Goal: Task Accomplishment & Management: Use online tool/utility

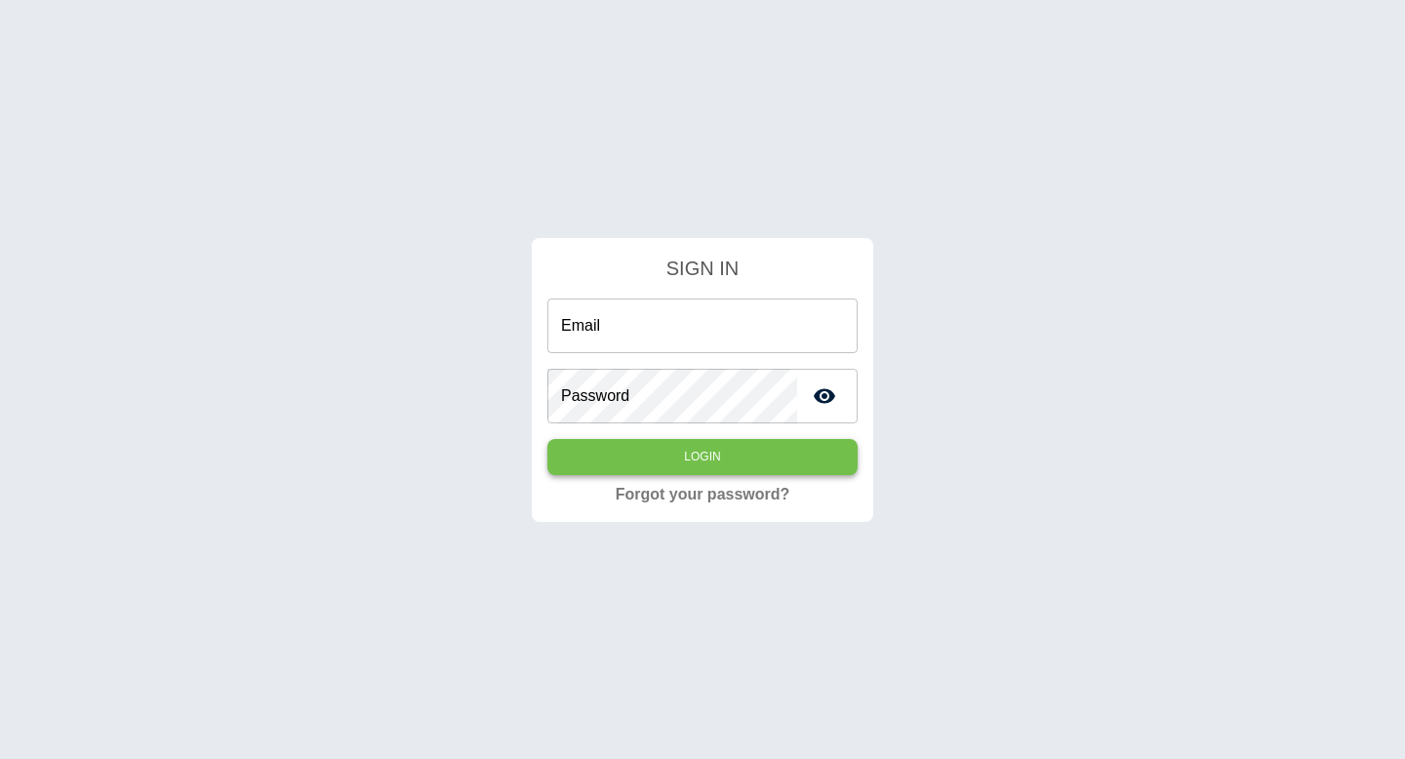
type input "**********"
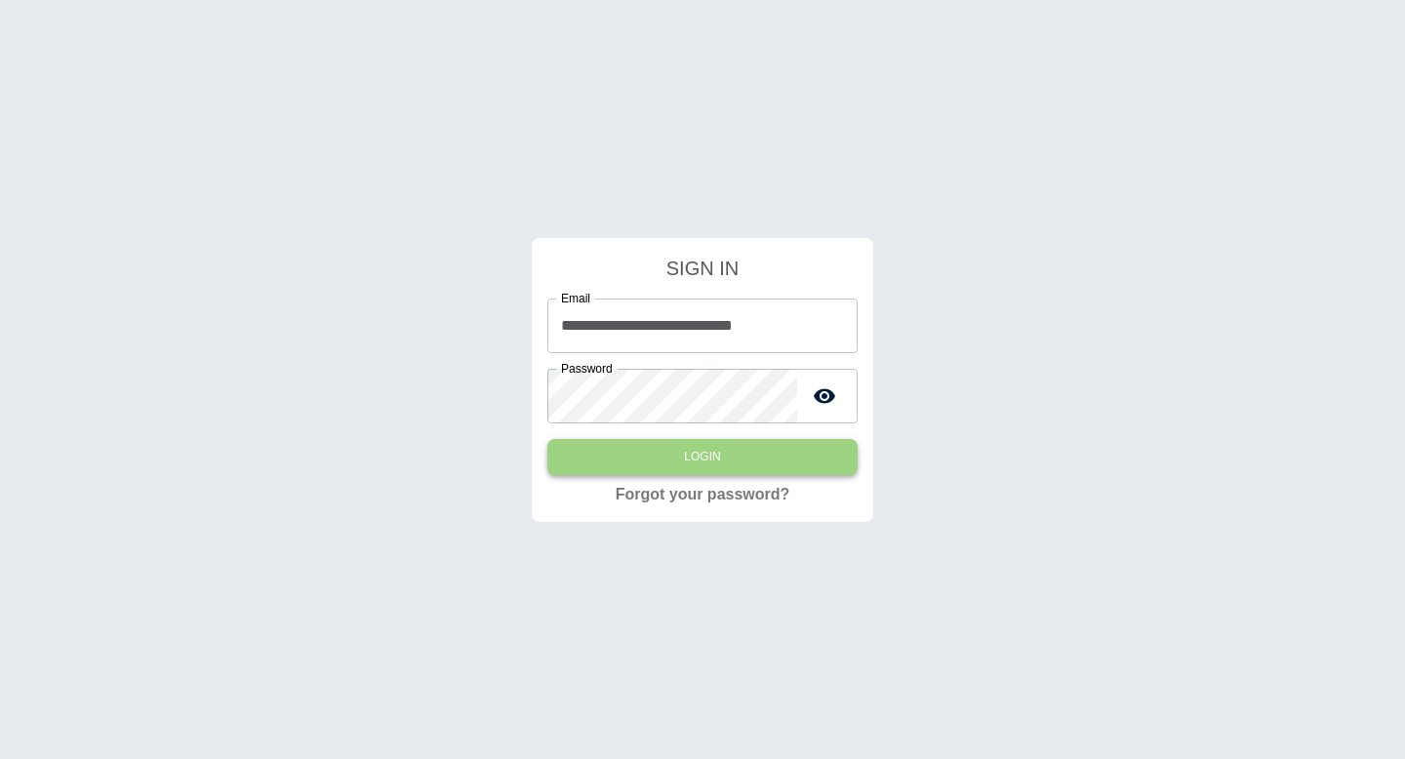
click at [673, 457] on button "Login" at bounding box center [702, 457] width 310 height 36
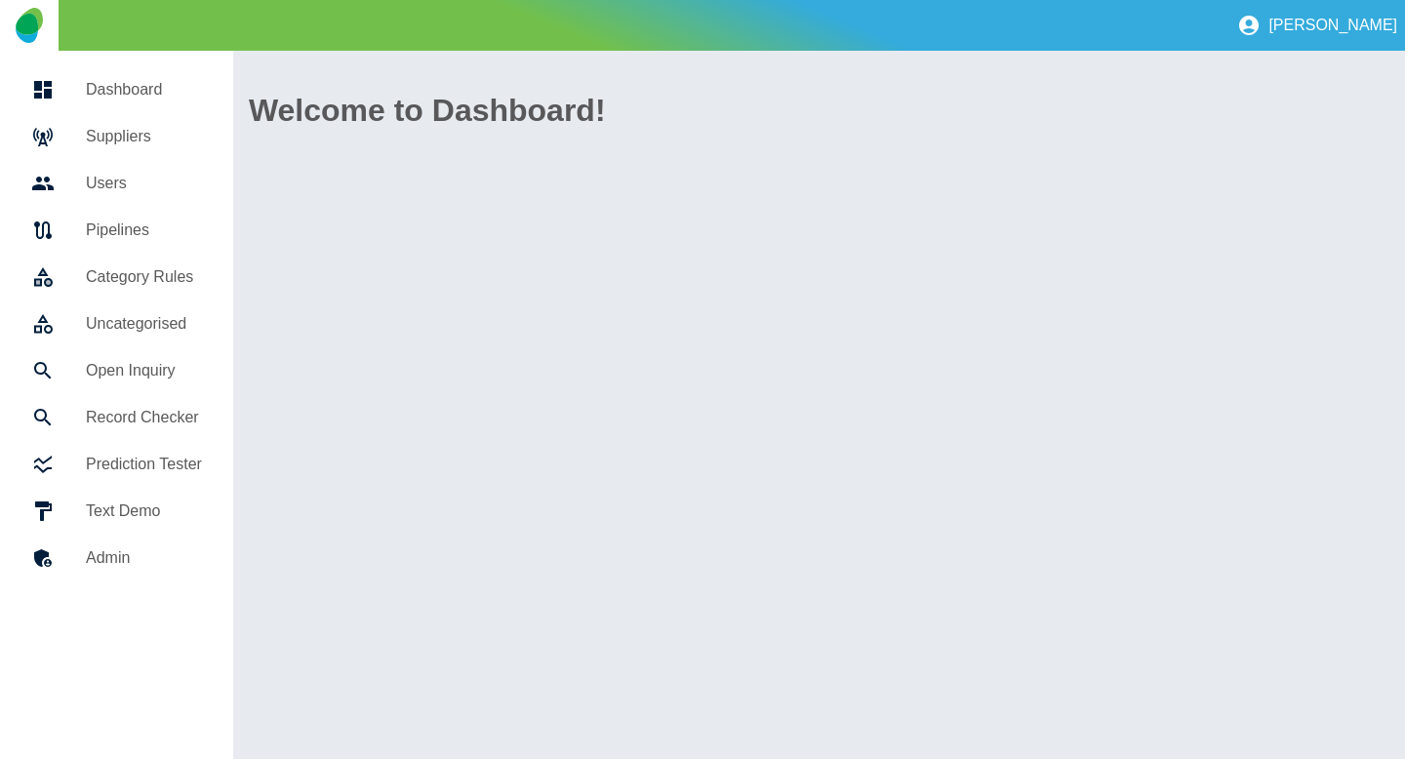
click at [117, 125] on h5 "Suppliers" at bounding box center [144, 136] width 116 height 23
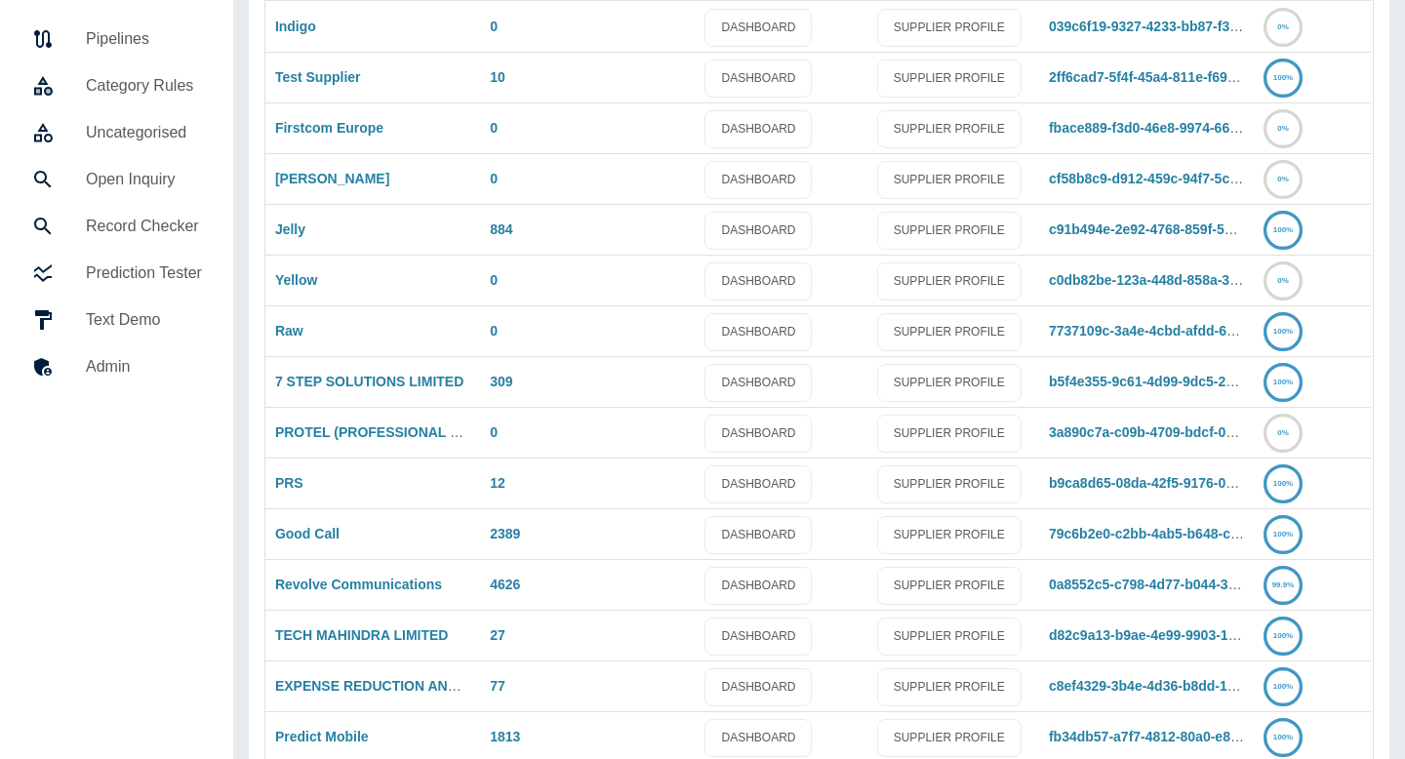
scroll to position [278, 0]
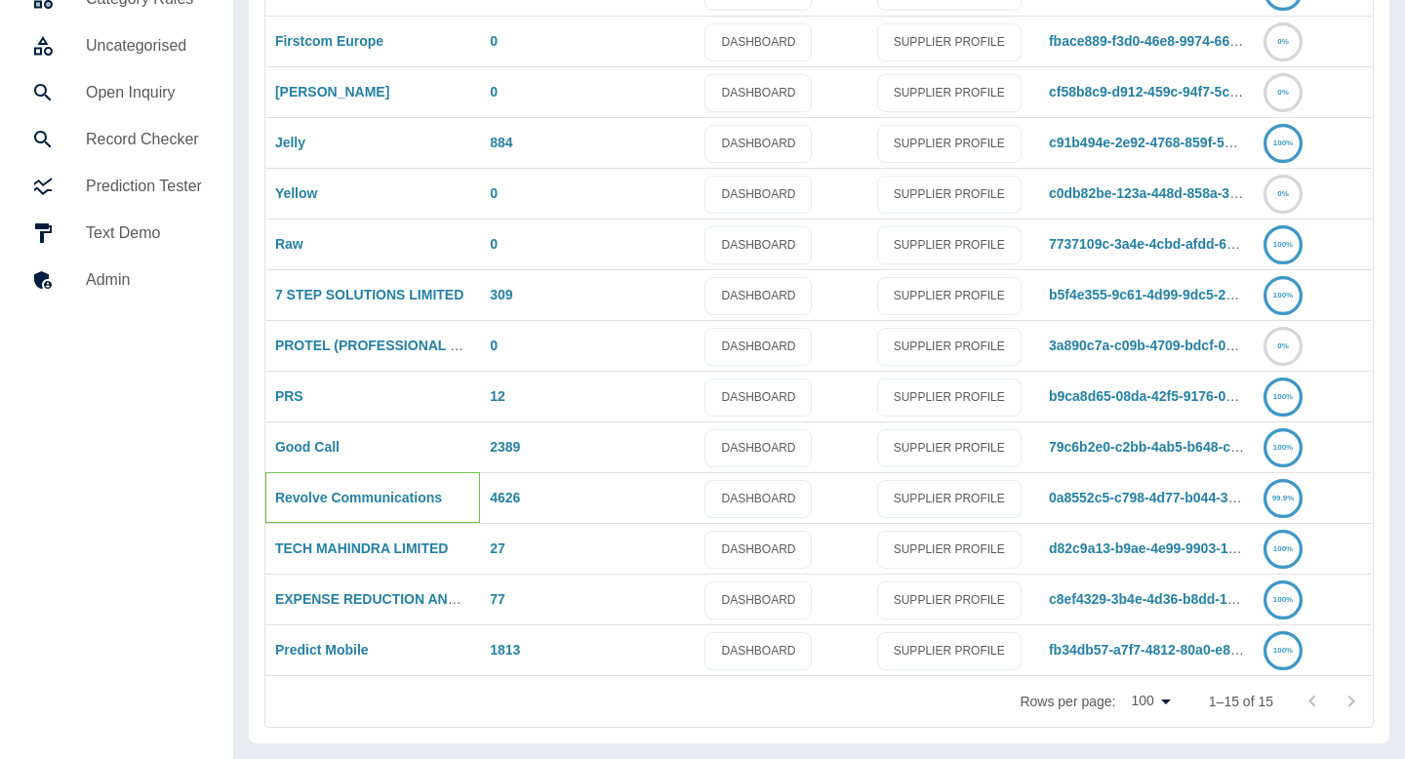
click at [359, 507] on div "Revolve Communications" at bounding box center [372, 497] width 215 height 51
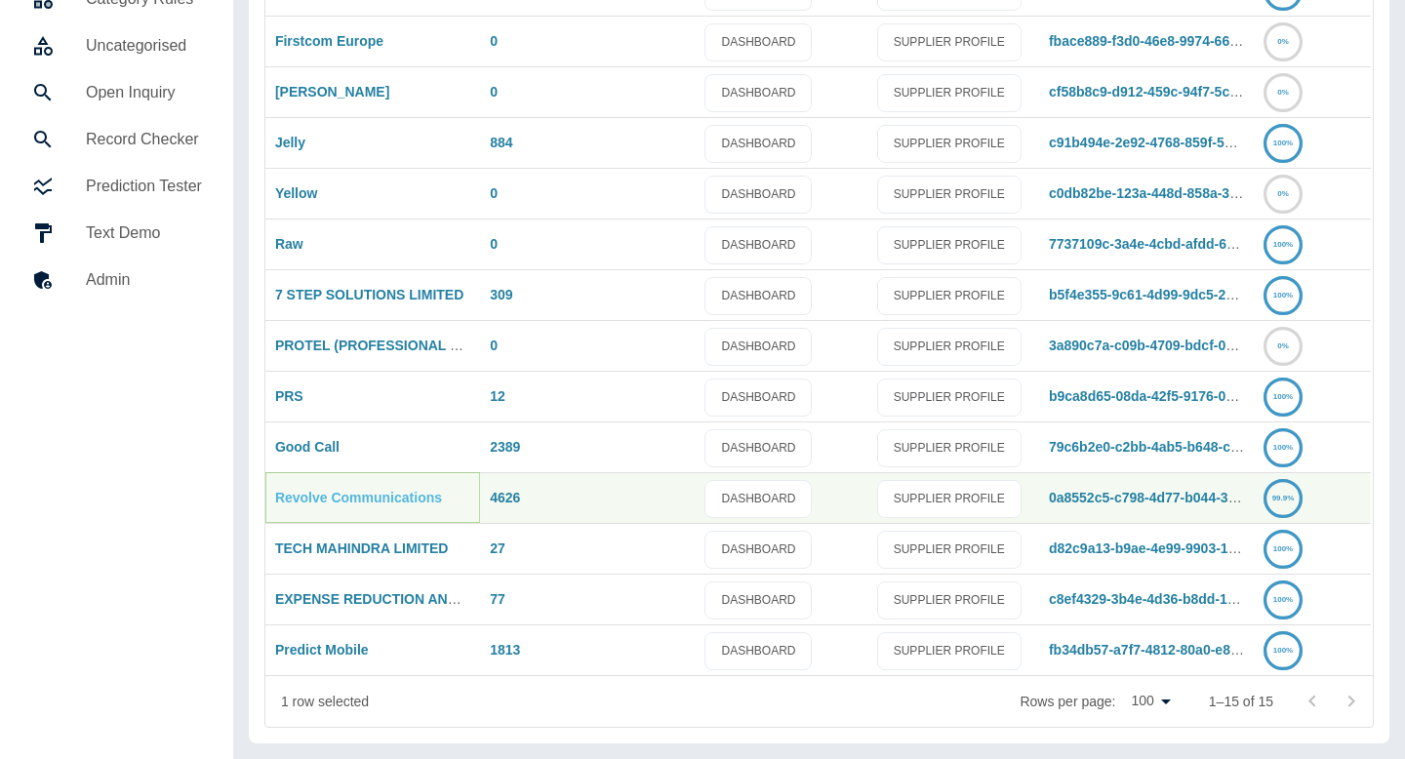
click at [360, 503] on link "Revolve Communications" at bounding box center [358, 498] width 167 height 16
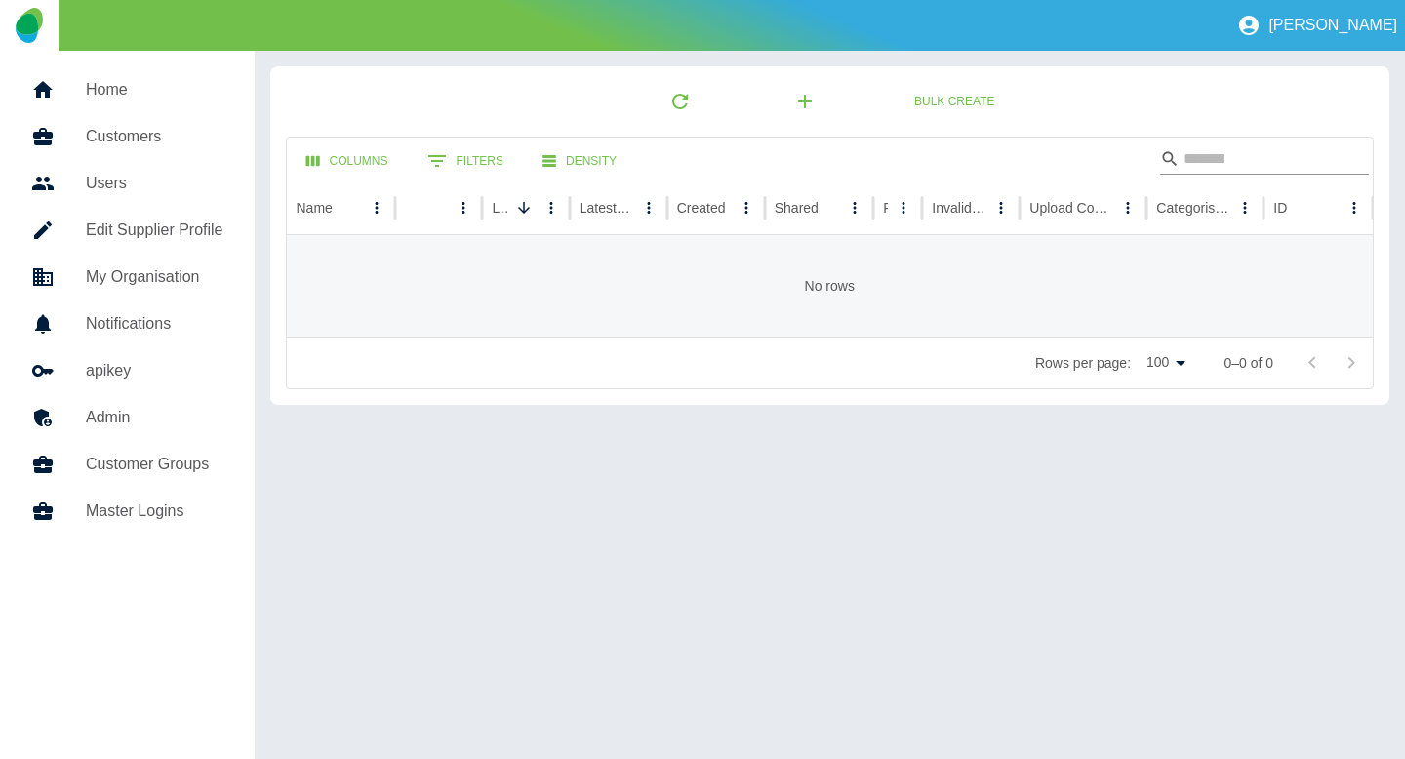
click at [1221, 163] on input "Search" at bounding box center [1261, 158] width 156 height 31
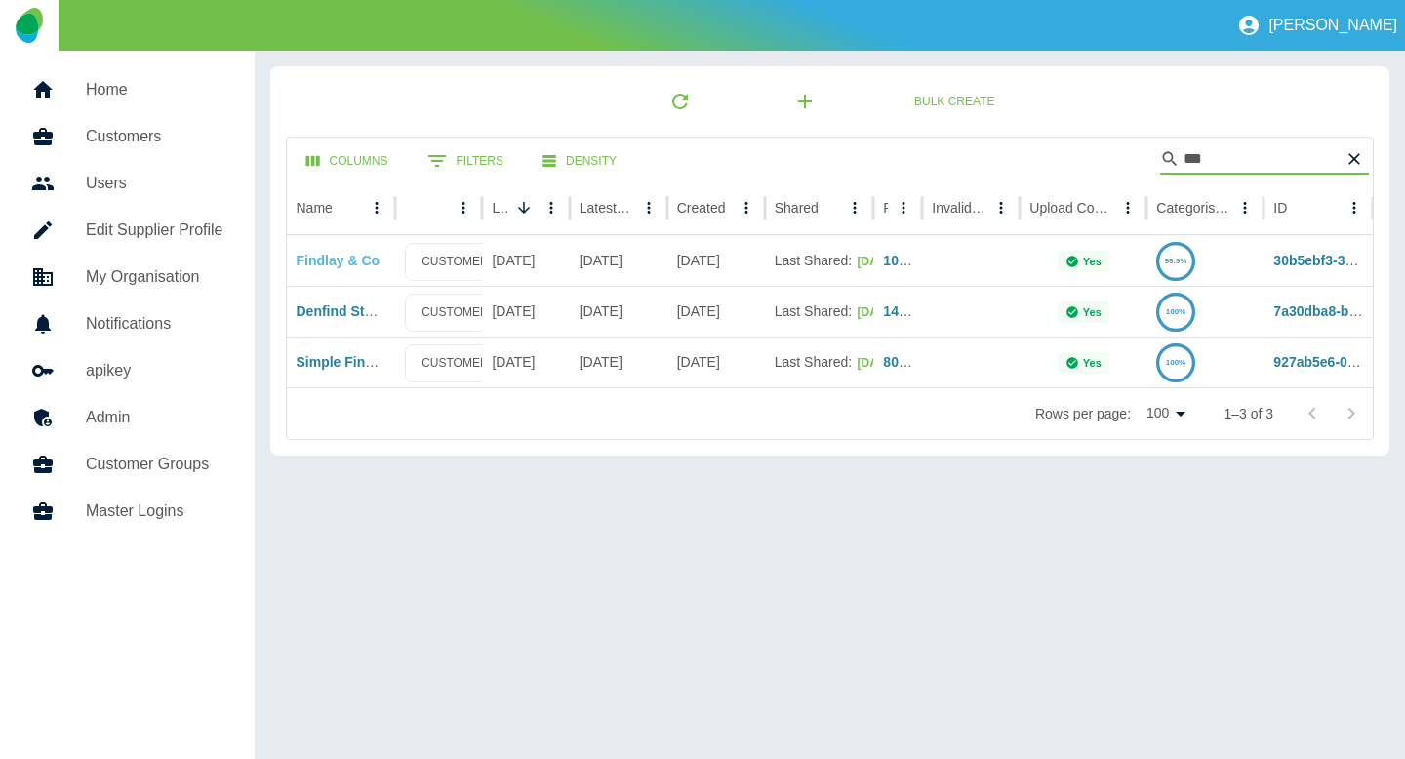
type input "***"
click at [341, 263] on link "Findlay & Co" at bounding box center [339, 261] width 84 height 16
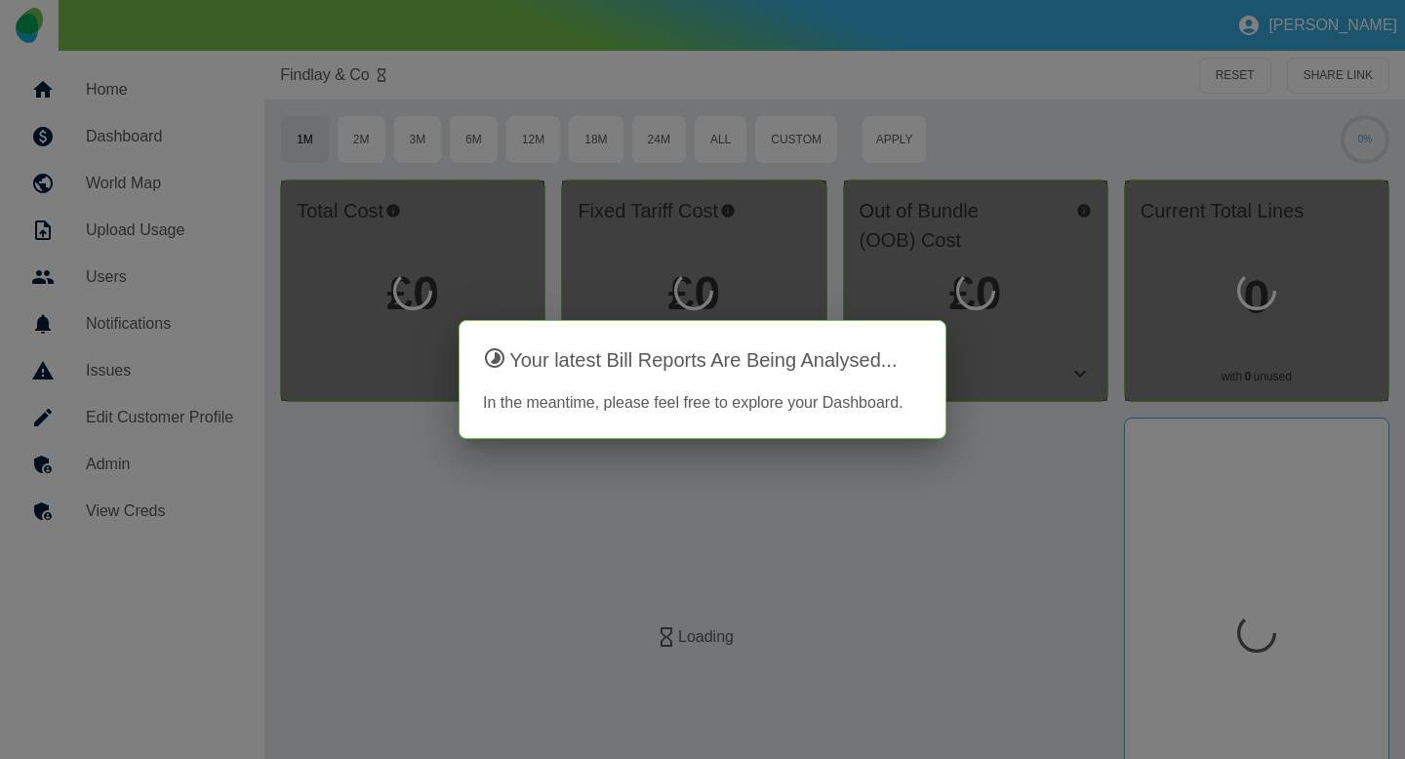
click at [128, 506] on div at bounding box center [702, 379] width 1405 height 759
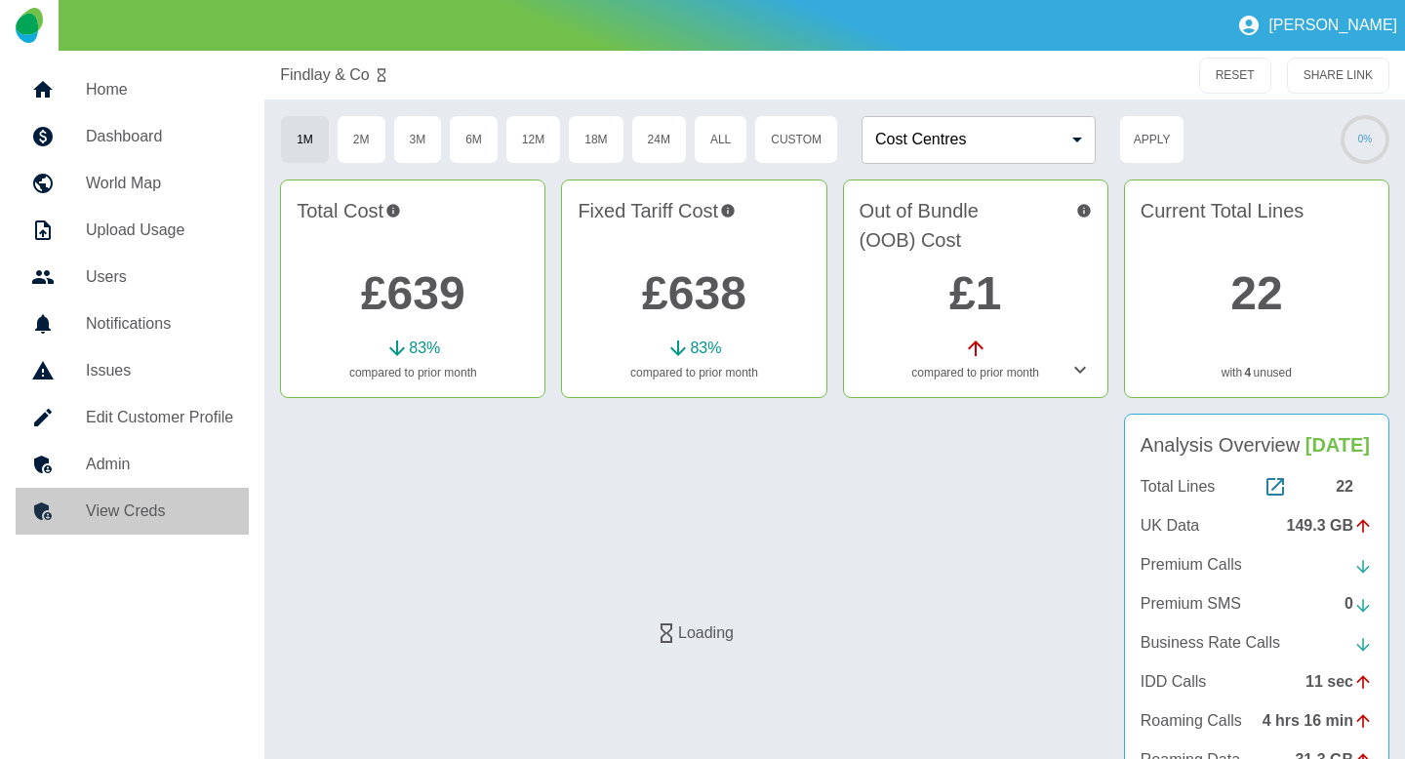
click at [115, 510] on h5 "View Creds" at bounding box center [159, 510] width 147 height 23
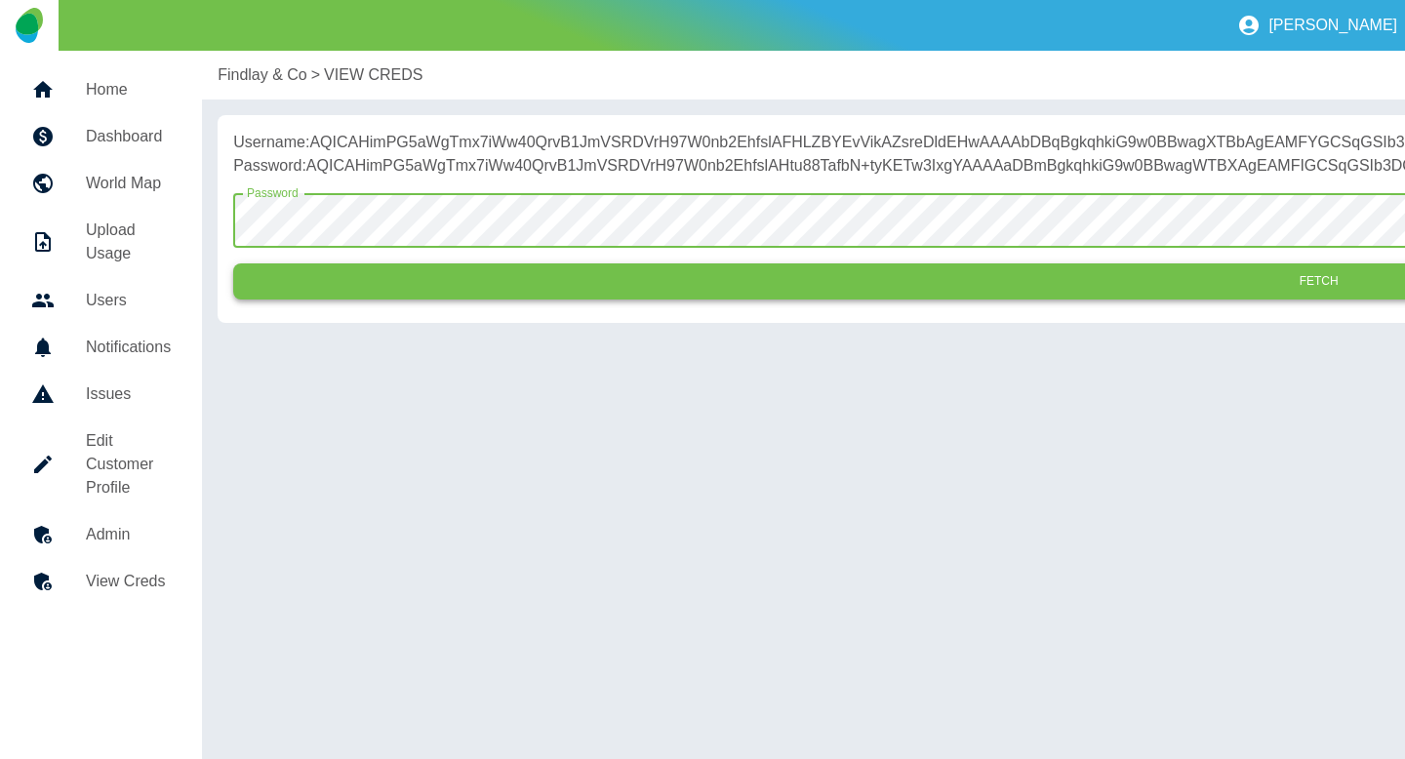
click at [440, 299] on button "Fetch" at bounding box center [1318, 281] width 2170 height 36
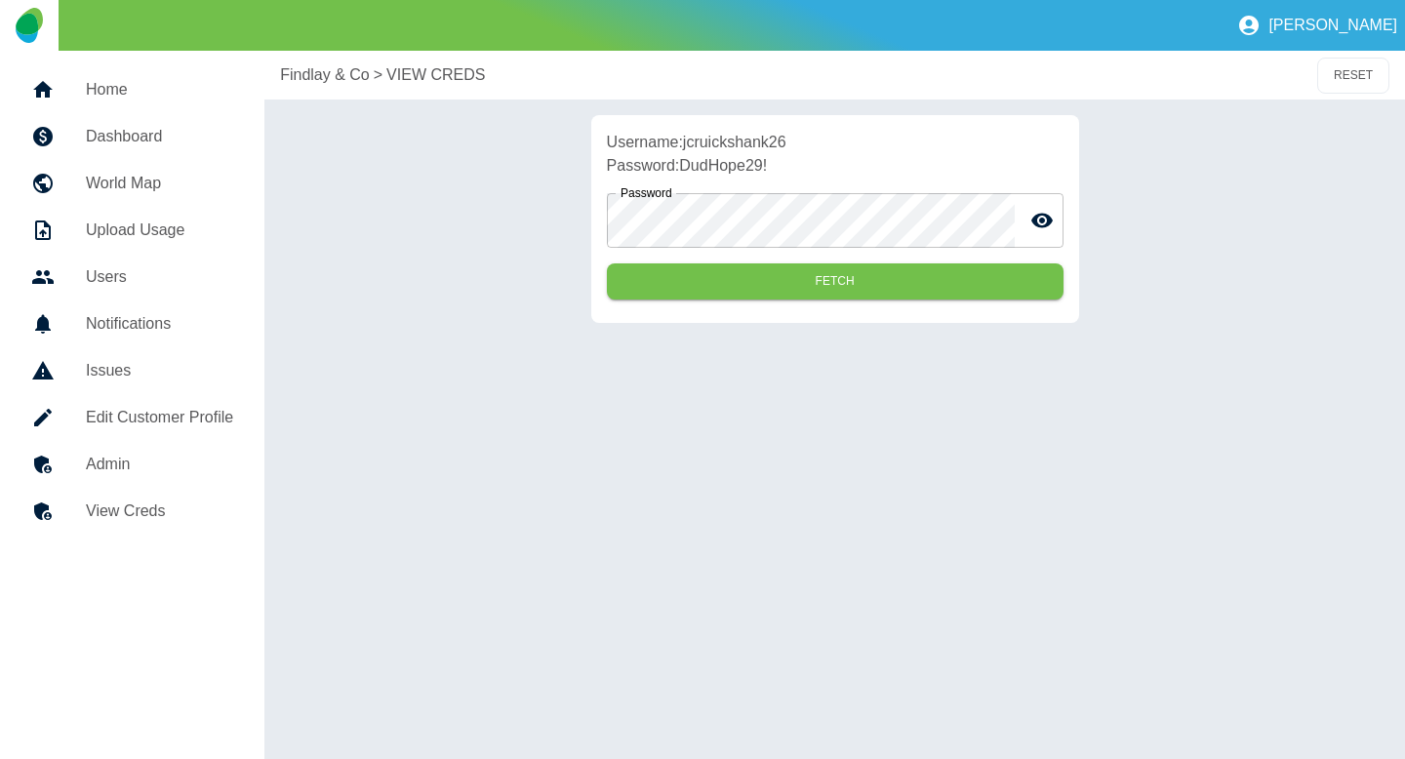
click at [765, 150] on p "Username: jcruickshank26" at bounding box center [835, 142] width 457 height 23
copy p "jcruickshank26"
drag, startPoint x: 778, startPoint y: 174, endPoint x: 687, endPoint y: 171, distance: 91.7
click at [687, 171] on p "Password: DudHope29!" at bounding box center [835, 165] width 457 height 23
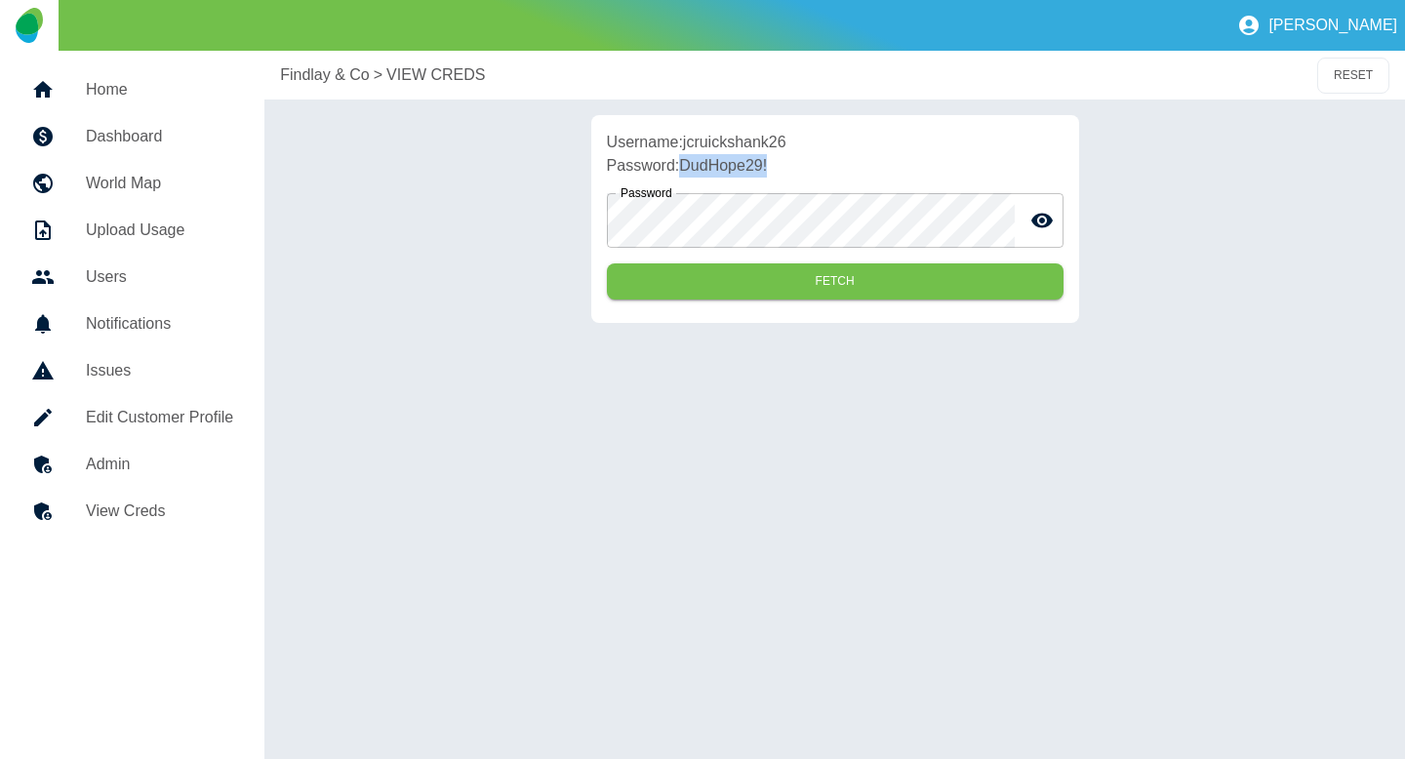
copy p "DudHope29!"
click at [158, 453] on h5 "Admin" at bounding box center [159, 464] width 147 height 23
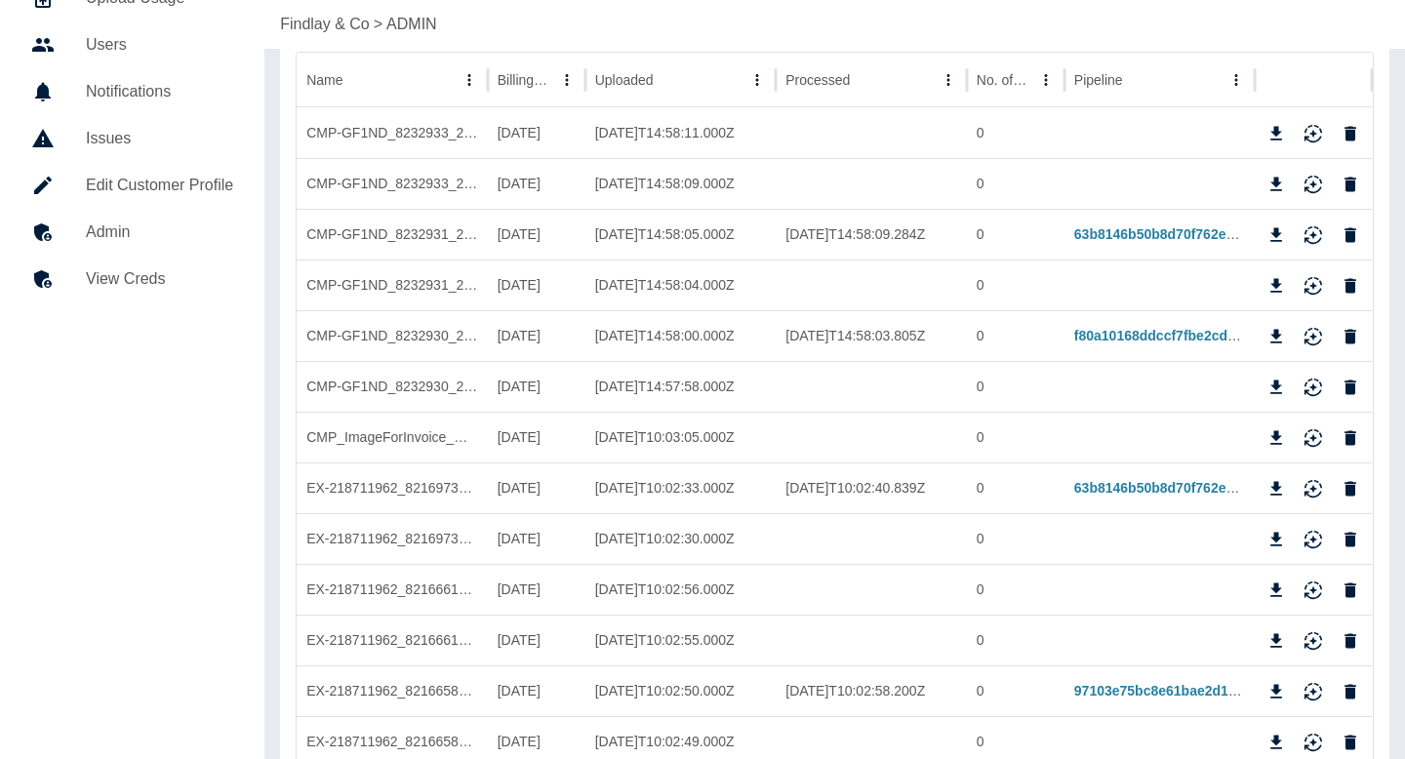
scroll to position [236, 0]
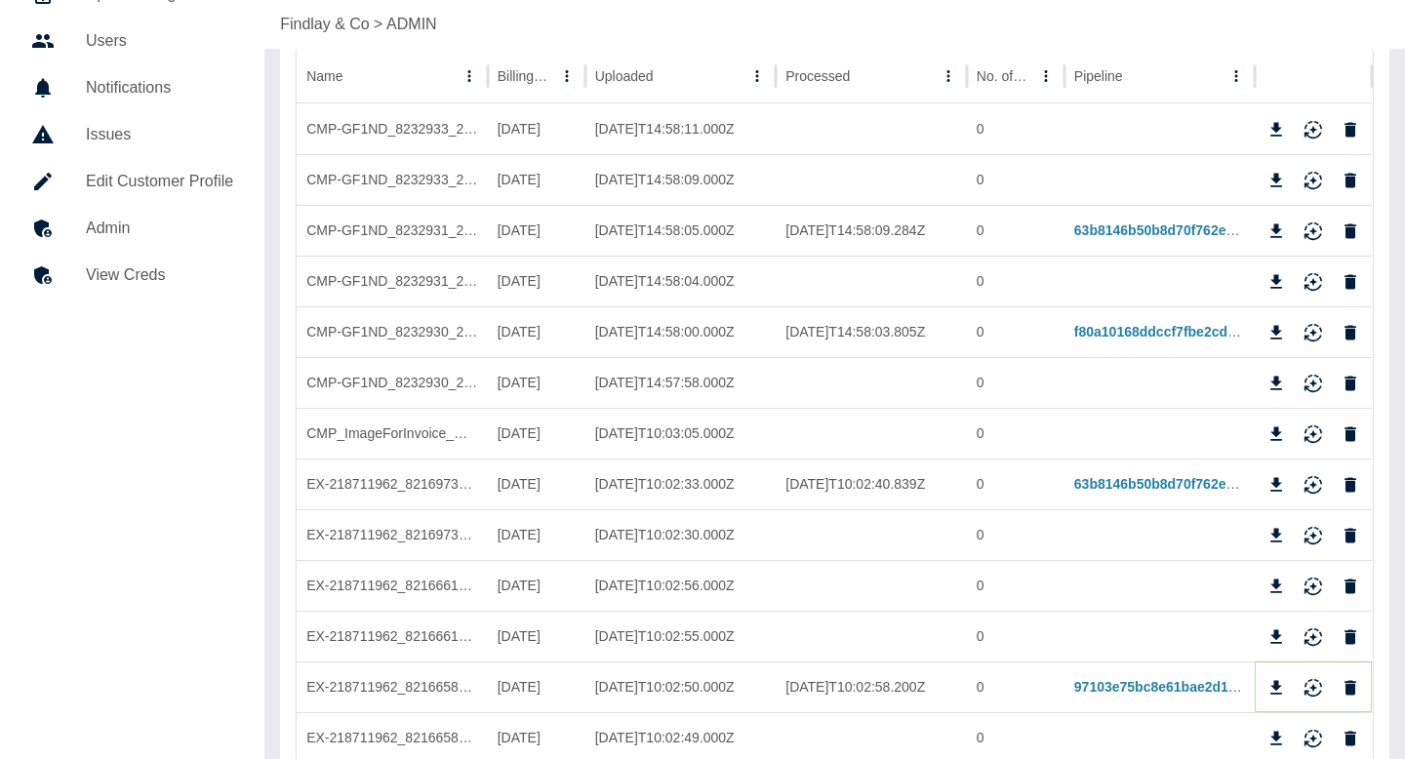
click at [1269, 683] on icon "Download" at bounding box center [1276, 688] width 20 height 20
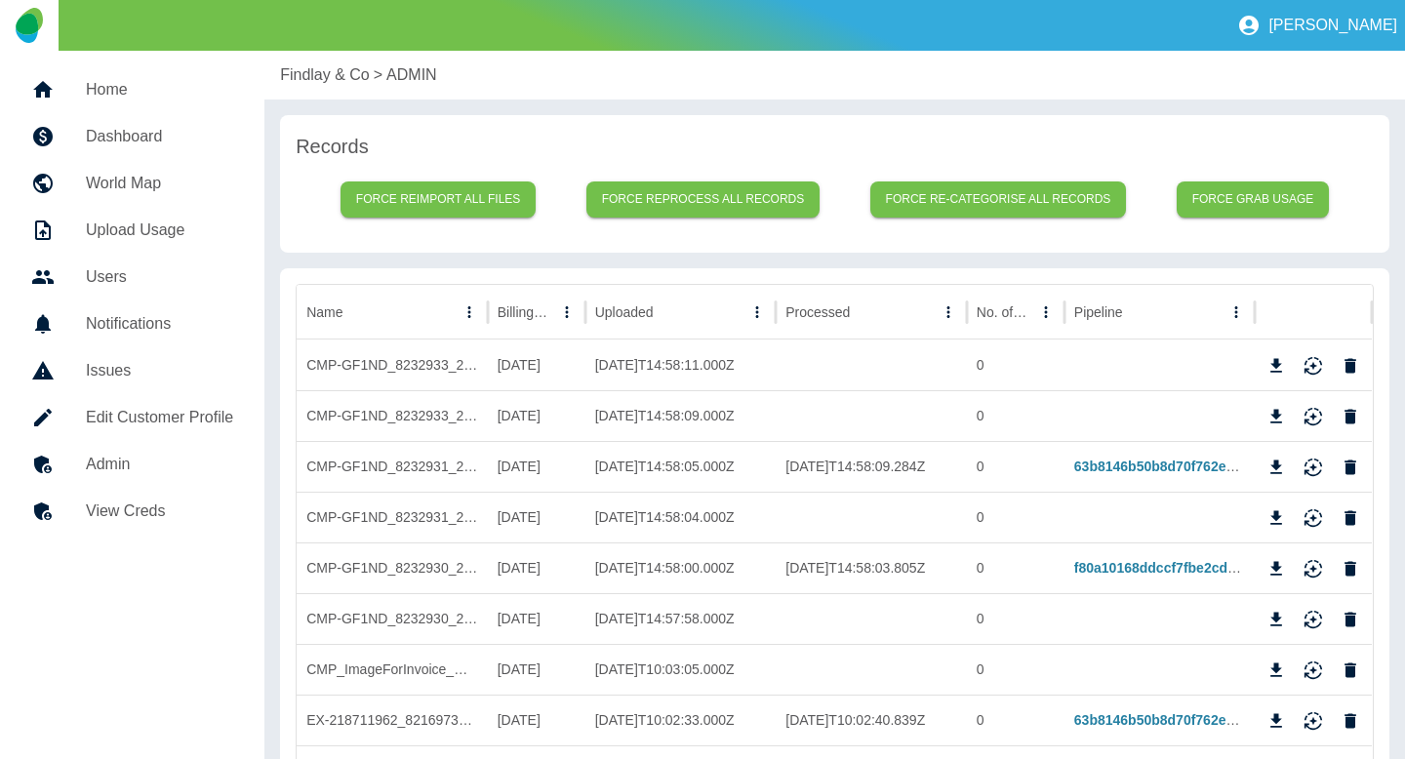
click at [323, 81] on p "Findlay & Co" at bounding box center [325, 74] width 90 height 23
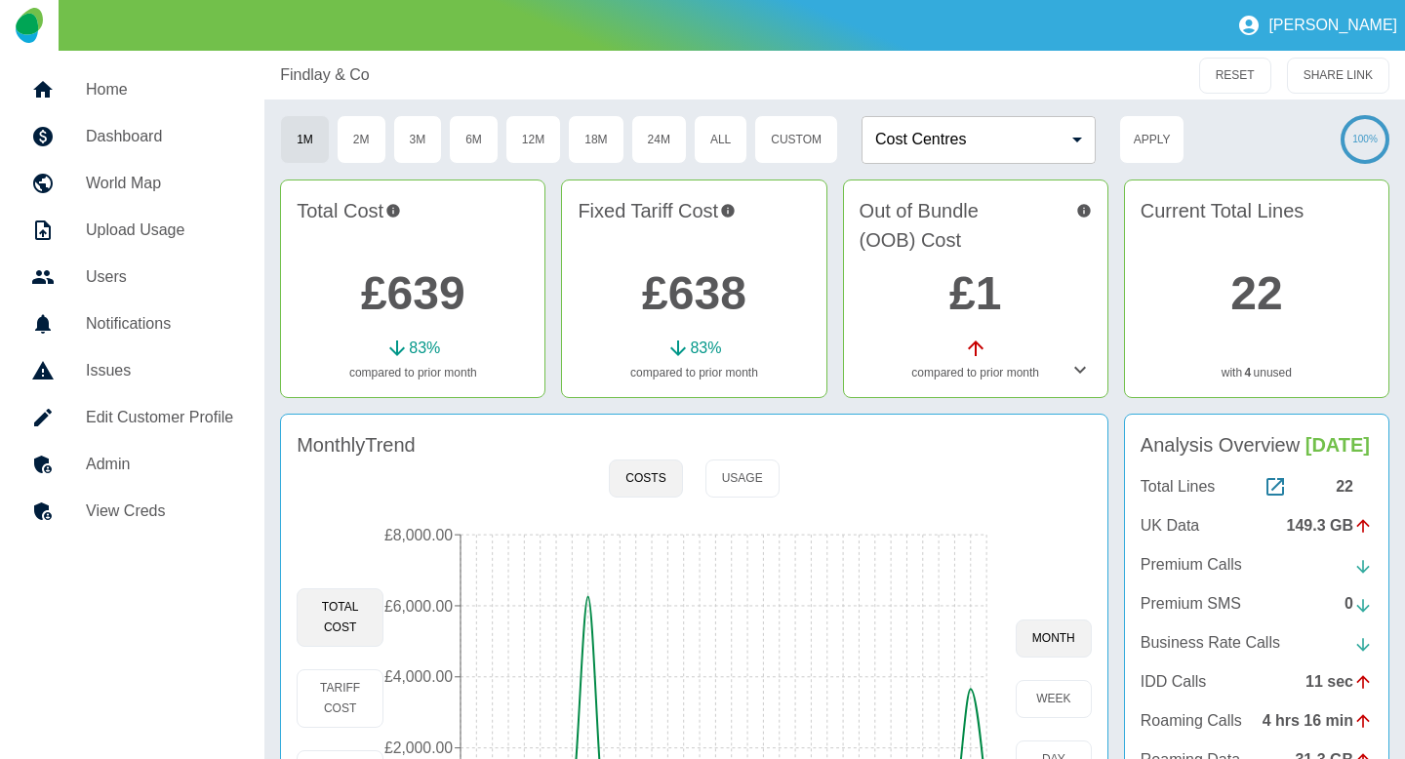
scroll to position [204, 0]
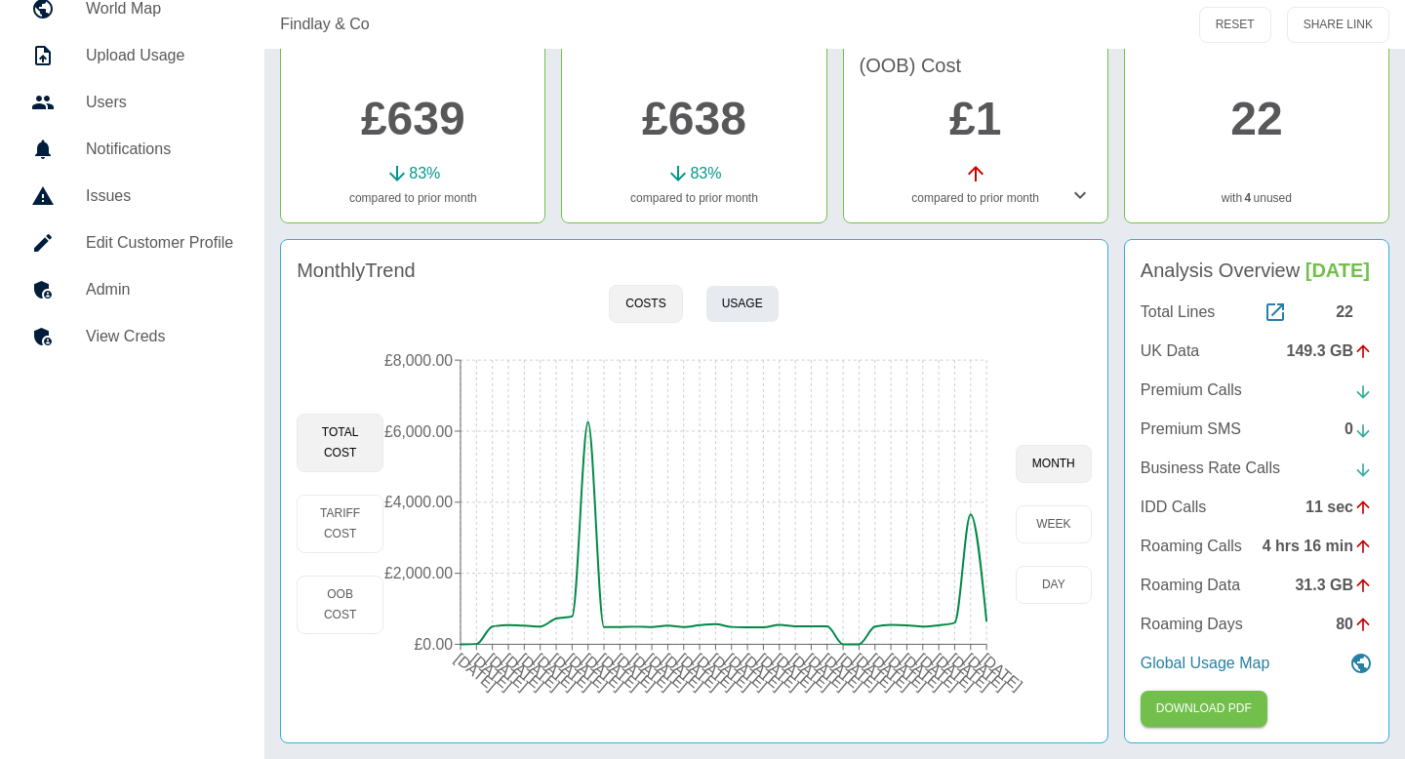
click at [747, 285] on button "Usage" at bounding box center [742, 304] width 74 height 38
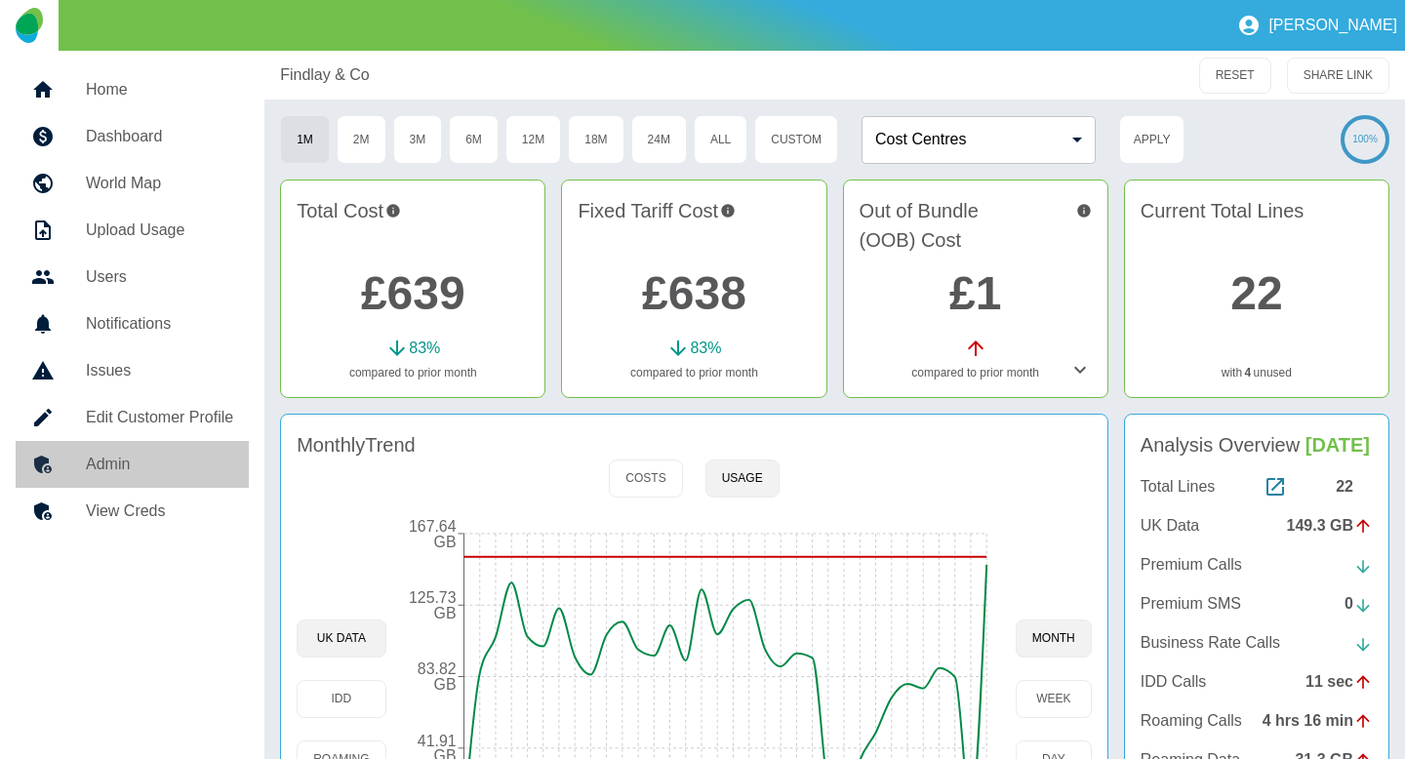
click at [172, 450] on link "Admin" at bounding box center [132, 464] width 233 height 47
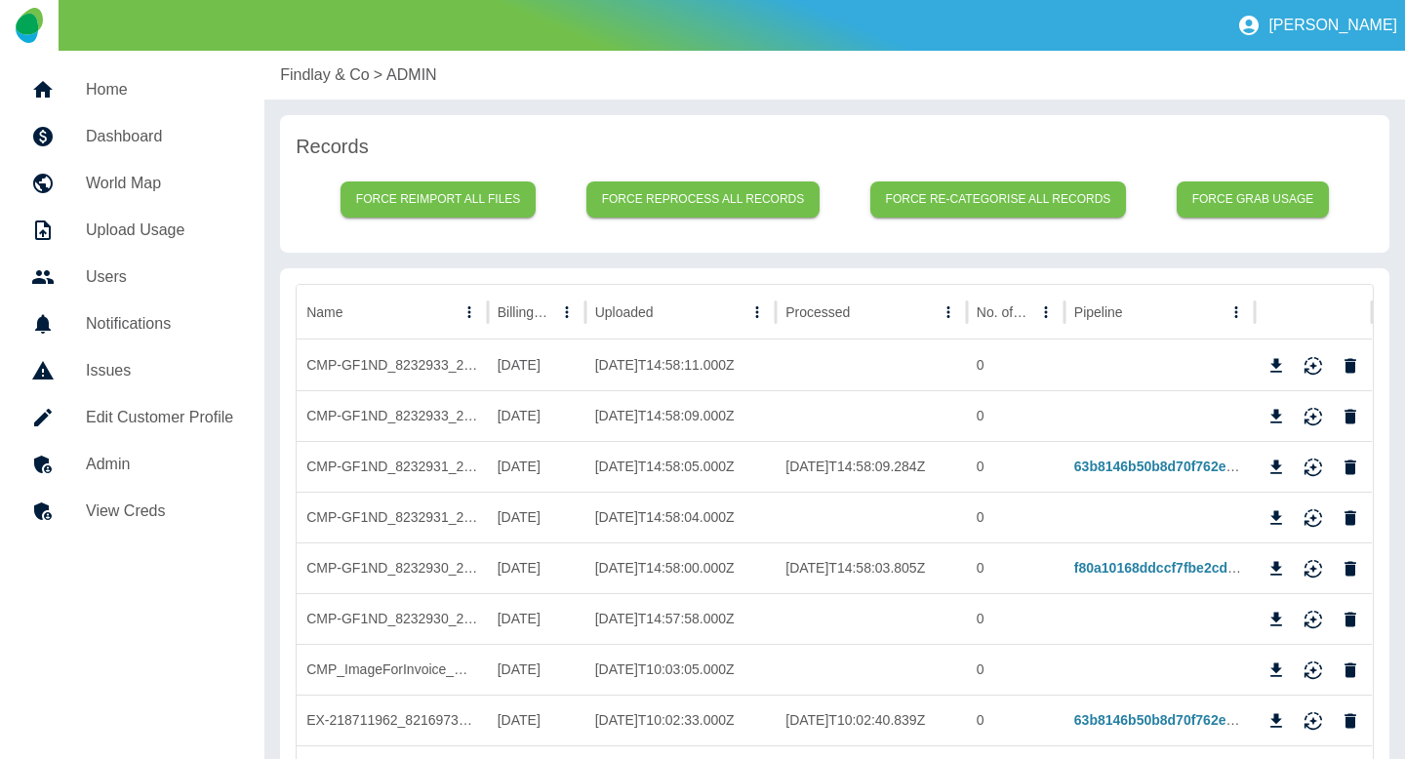
click at [324, 78] on p "Findlay & Co" at bounding box center [325, 74] width 90 height 23
click at [324, 79] on p "Findlay & Co" at bounding box center [325, 74] width 90 height 23
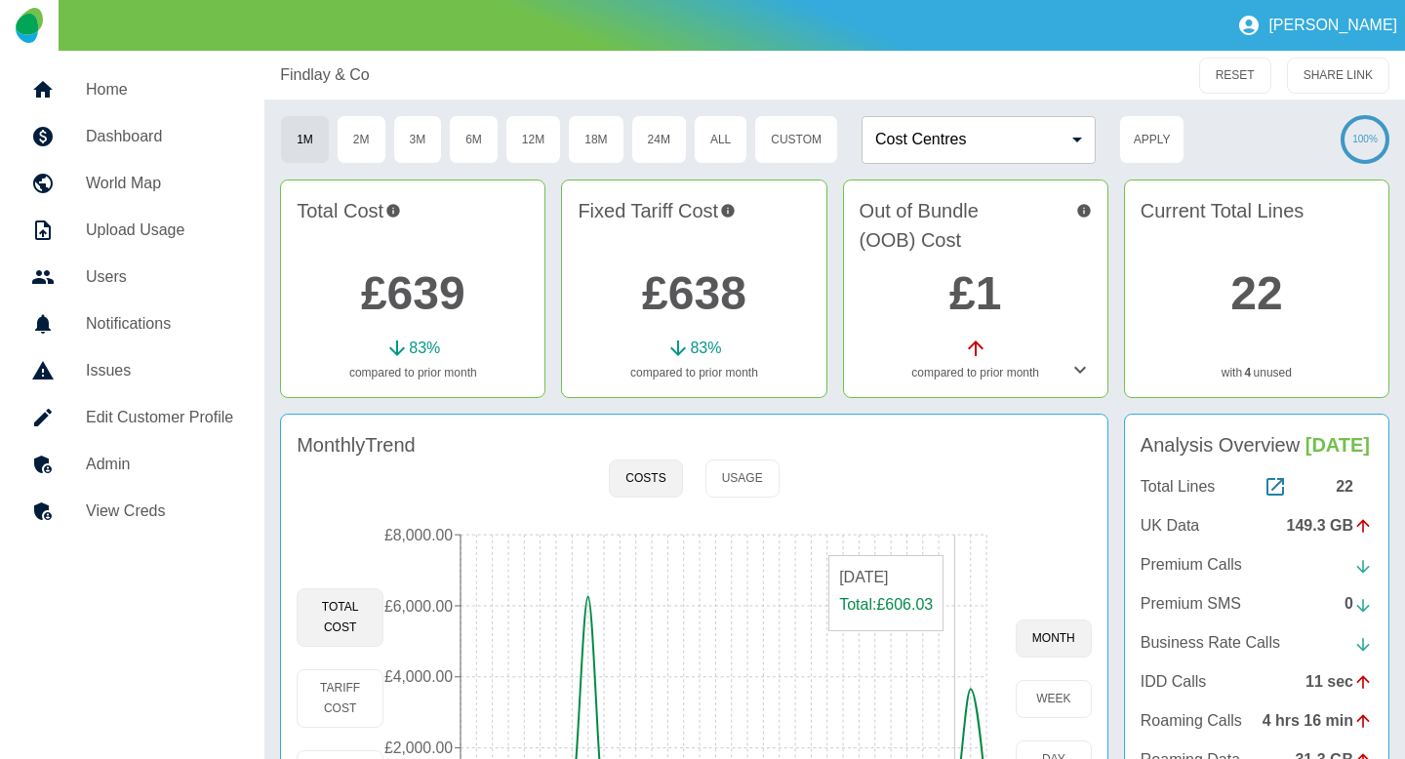
scroll to position [204, 0]
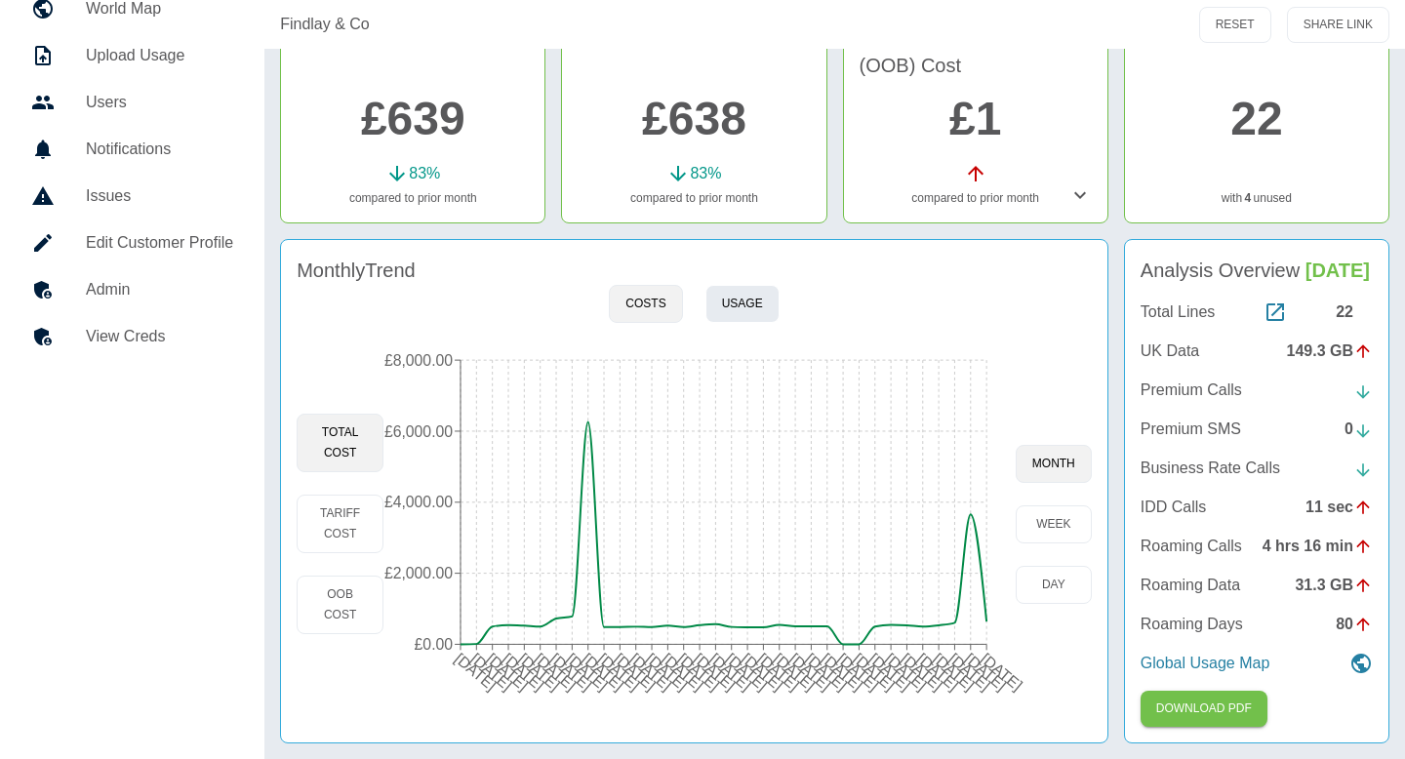
click at [753, 292] on button "Usage" at bounding box center [742, 304] width 74 height 38
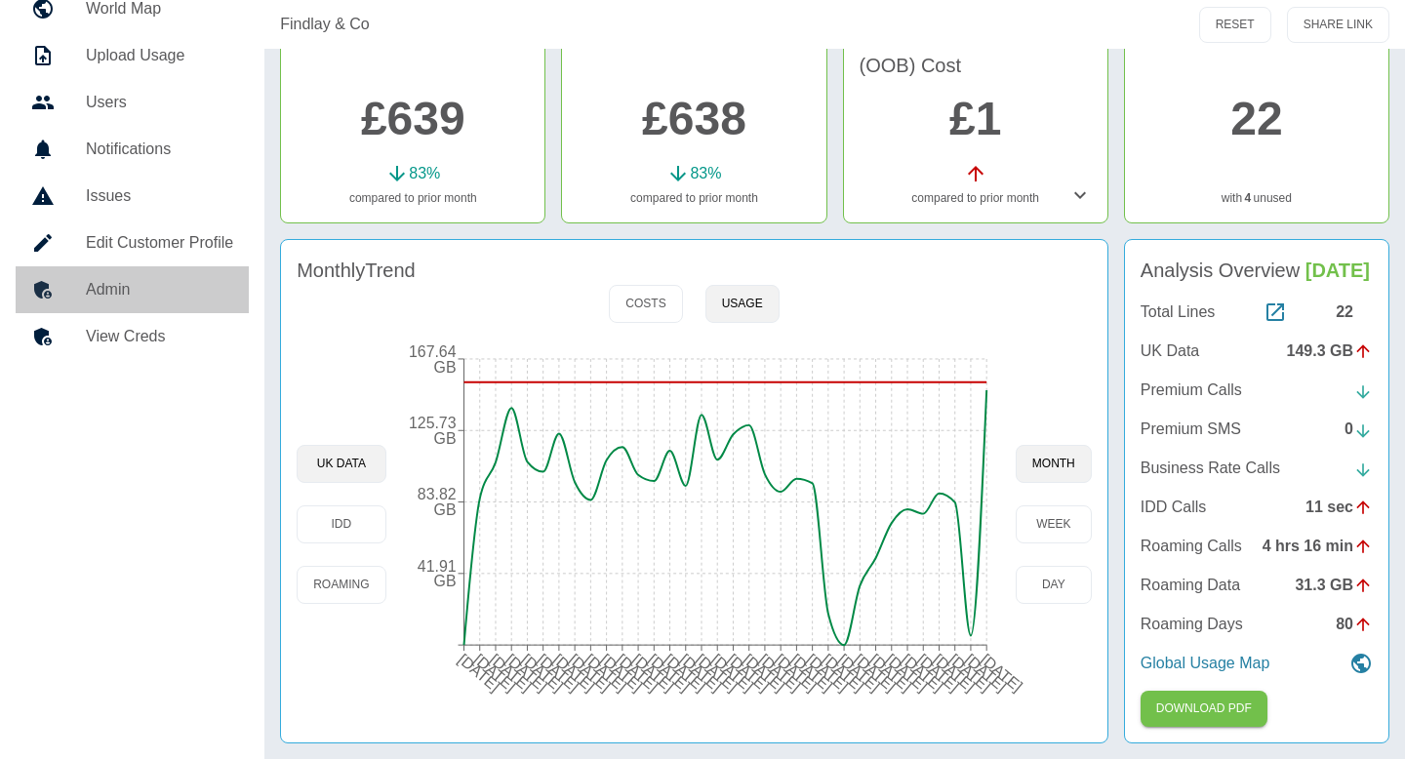
click at [153, 278] on h5 "Admin" at bounding box center [159, 289] width 147 height 23
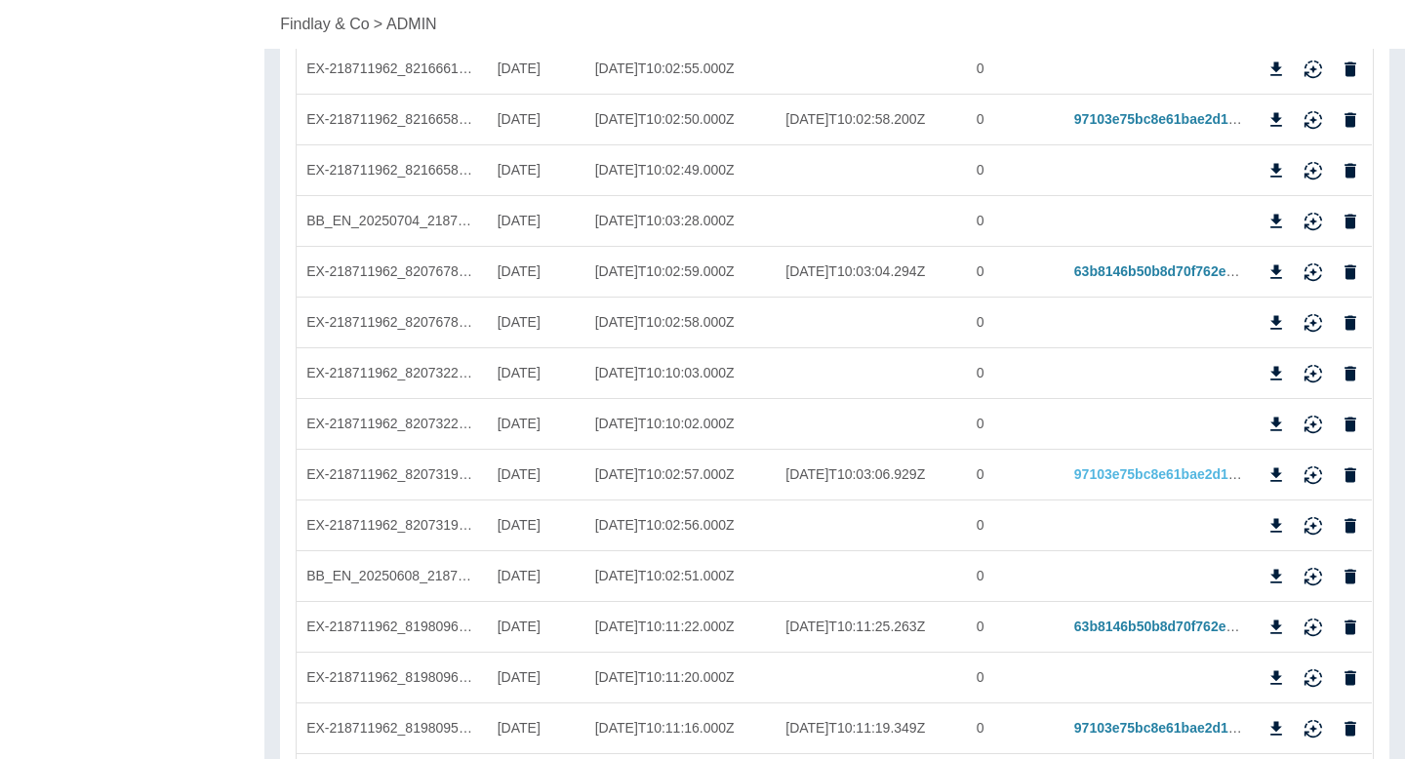
scroll to position [843, 0]
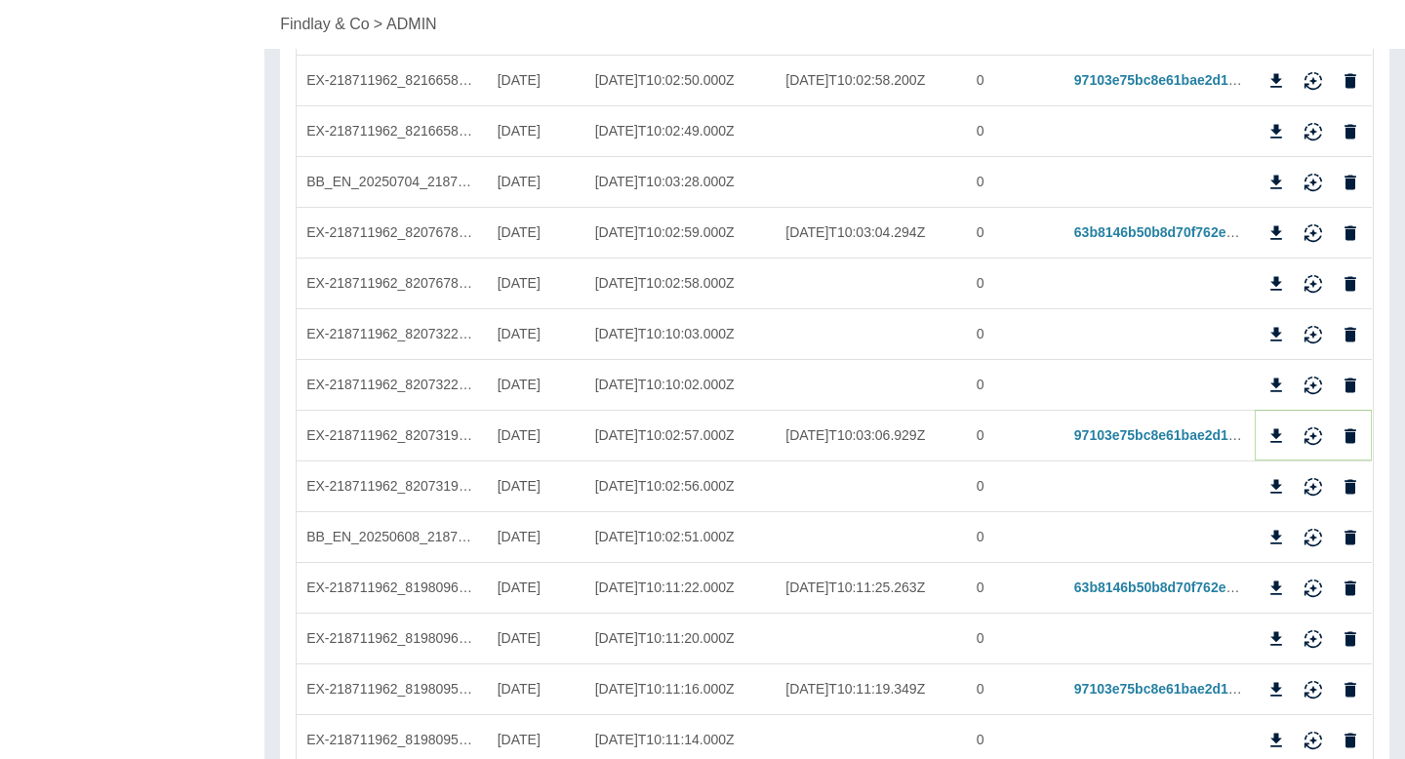
click at [1267, 423] on button "Download" at bounding box center [1275, 435] width 29 height 29
drag, startPoint x: 311, startPoint y: 25, endPoint x: 969, endPoint y: 37, distance: 657.6
click at [311, 24] on p "Findlay & Co" at bounding box center [325, 24] width 90 height 23
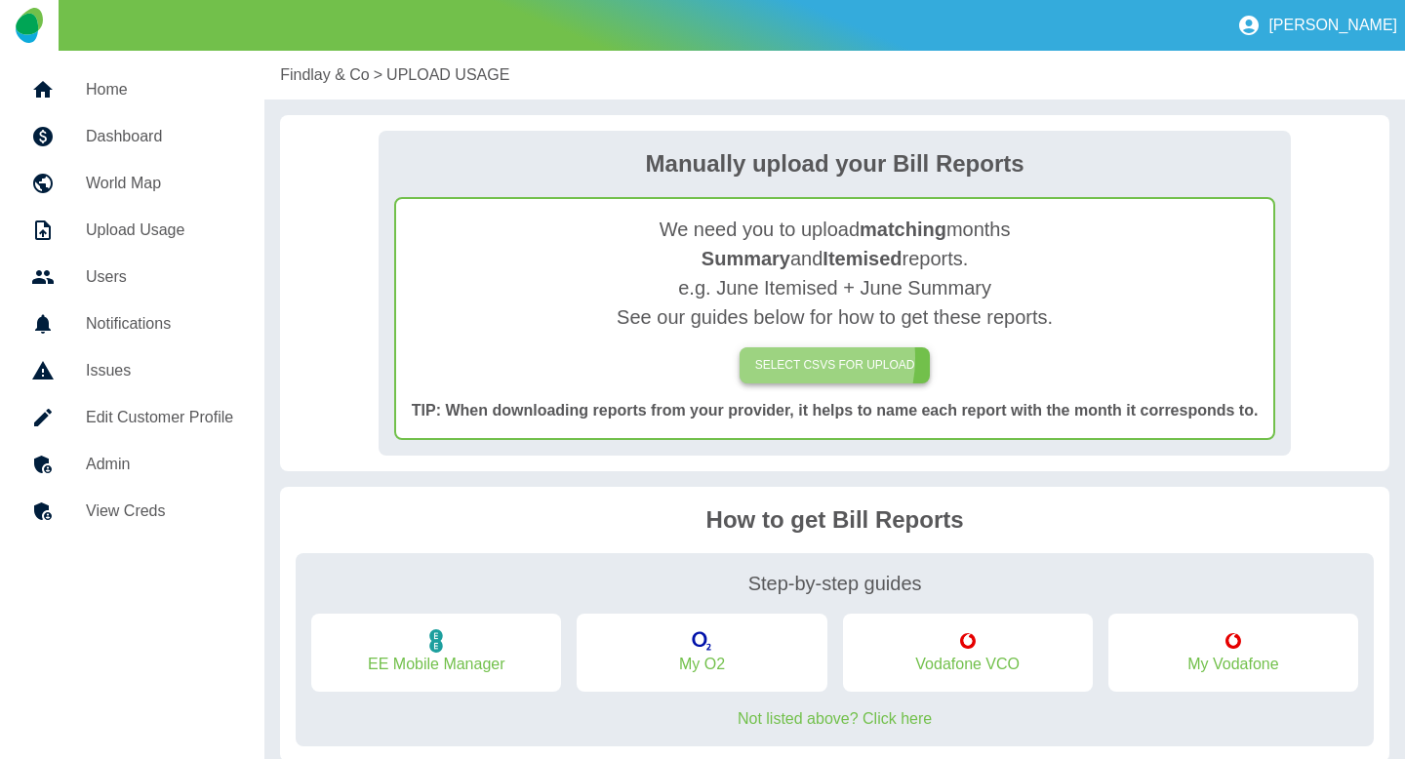
click at [788, 358] on label "SELECT CSVs FOR UPLOAD" at bounding box center [834, 365] width 191 height 36
click at [0, 0] on input "SELECT CSVs FOR UPLOAD" at bounding box center [0, 0] width 0 height 0
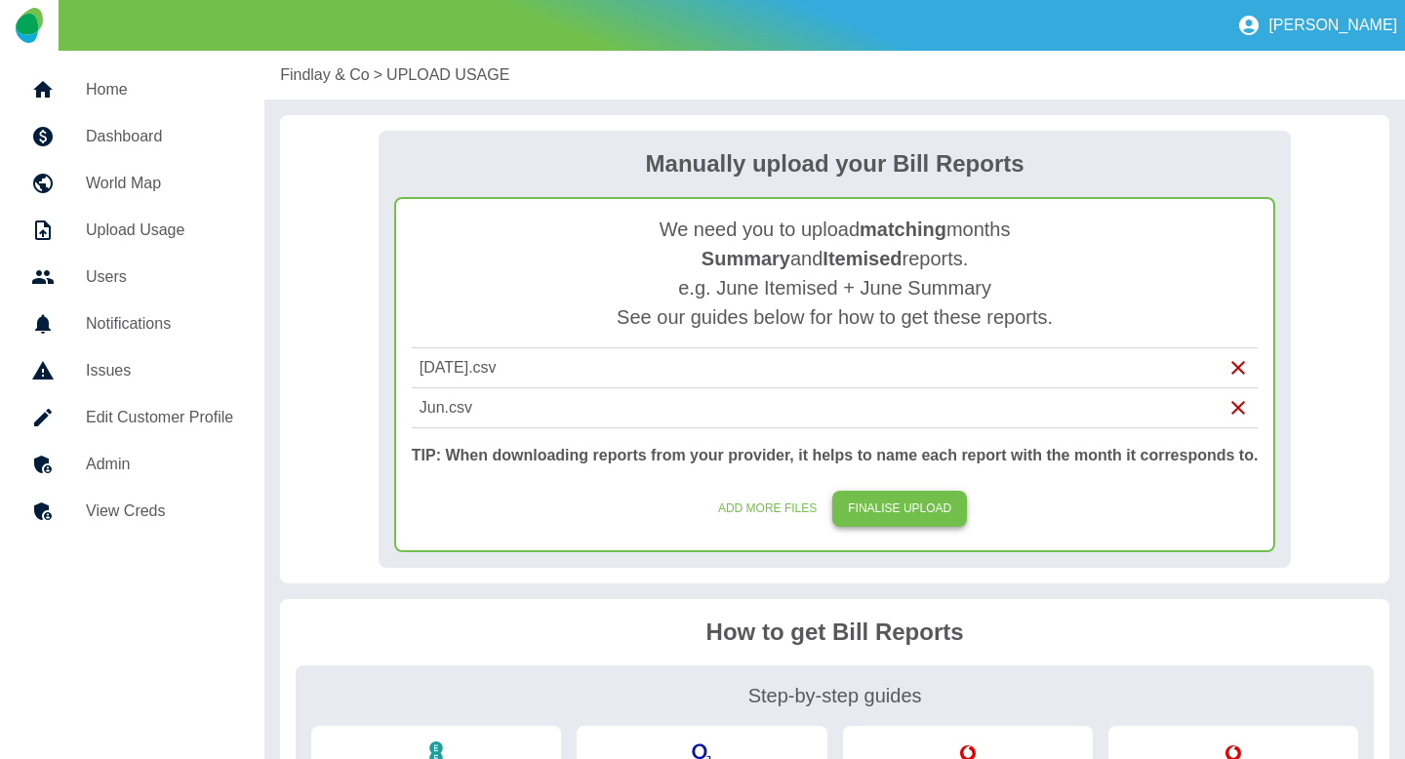
click at [901, 518] on button "FINALISE UPLOAD" at bounding box center [899, 509] width 135 height 36
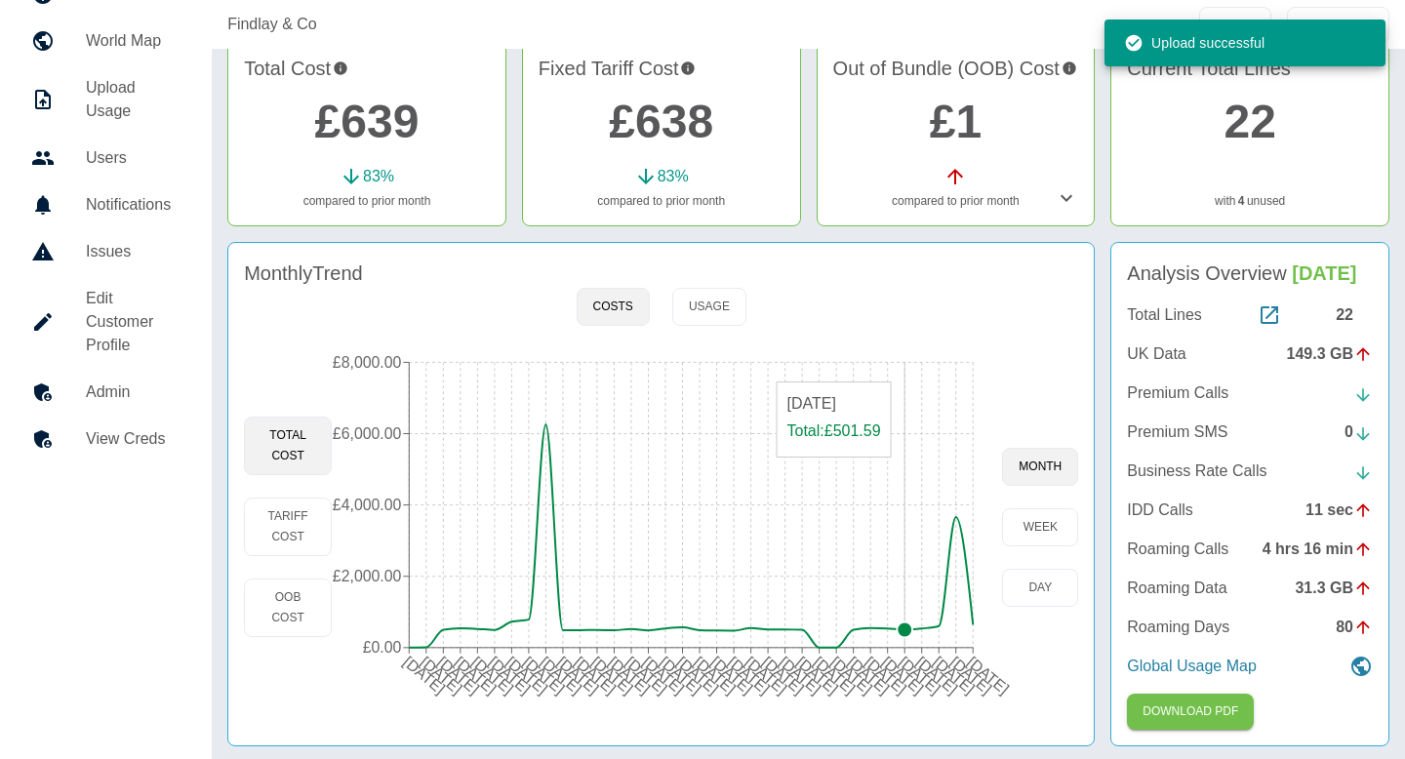
scroll to position [145, 0]
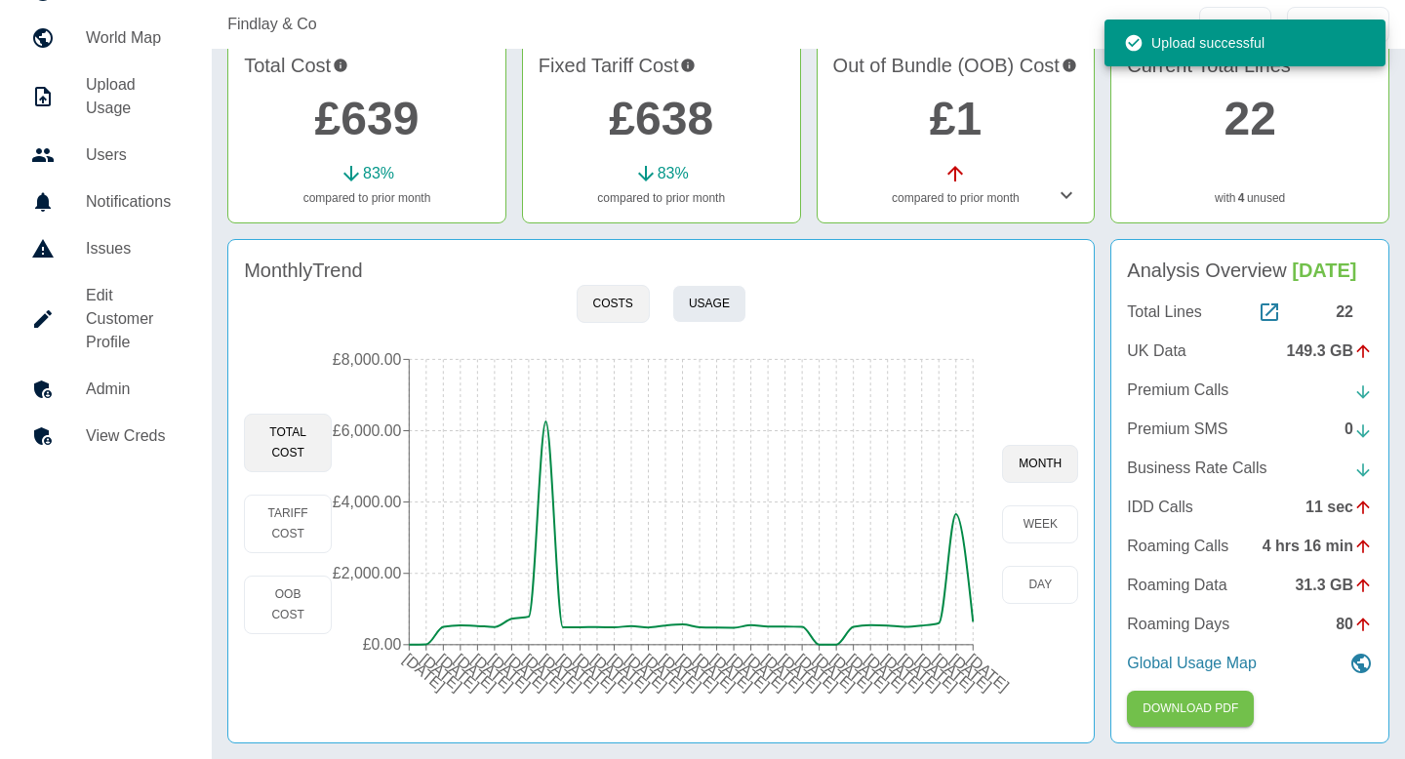
click at [715, 307] on button "Usage" at bounding box center [709, 304] width 74 height 38
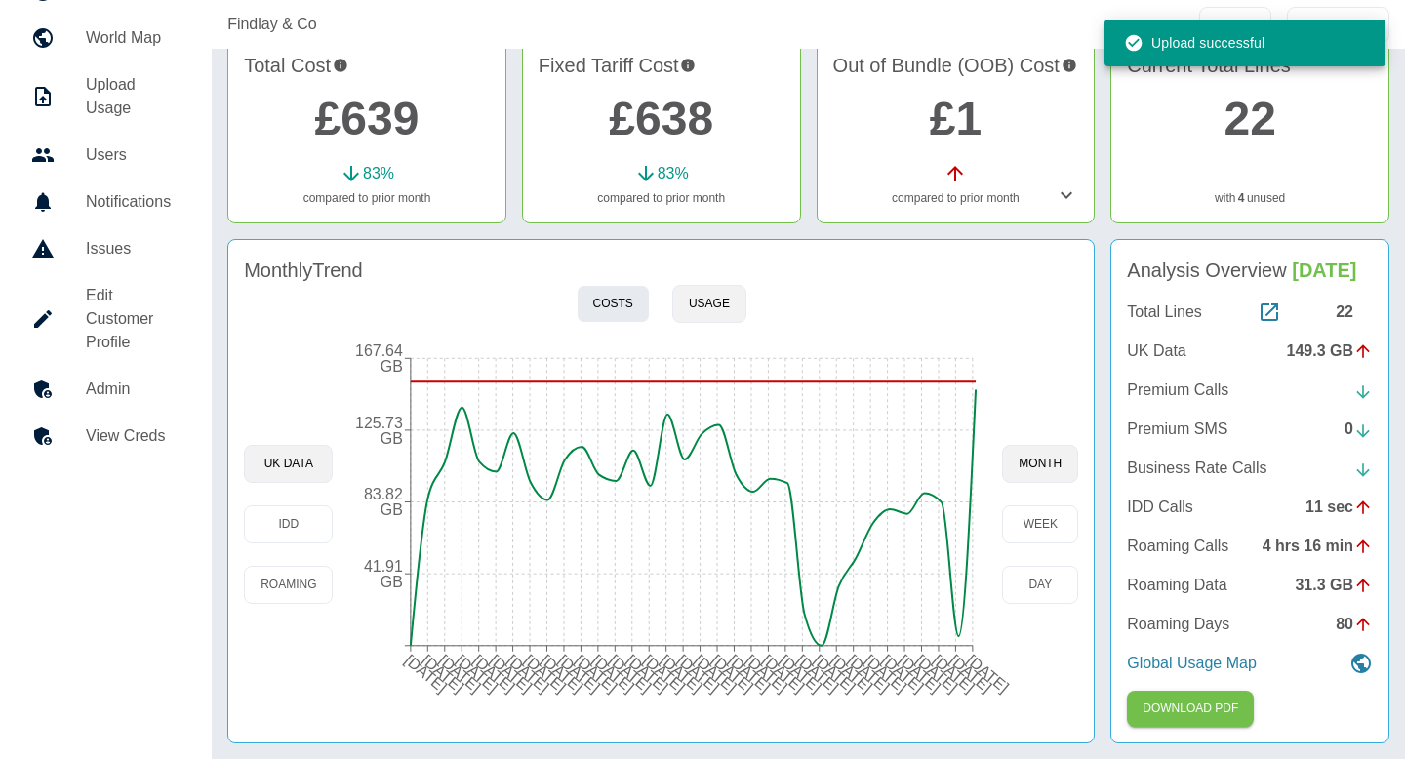
click at [630, 306] on button "Costs" at bounding box center [613, 304] width 73 height 38
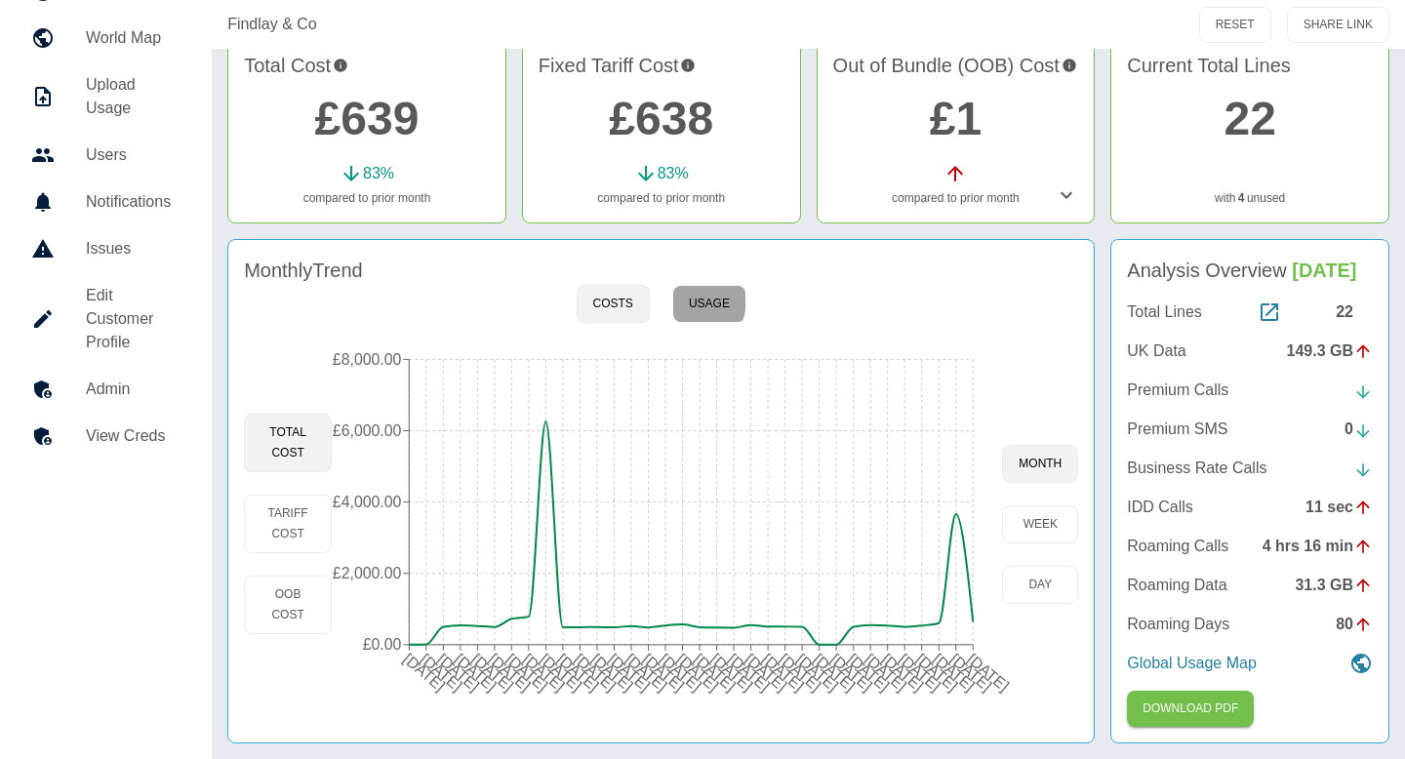
click at [679, 298] on button "Usage" at bounding box center [709, 304] width 74 height 38
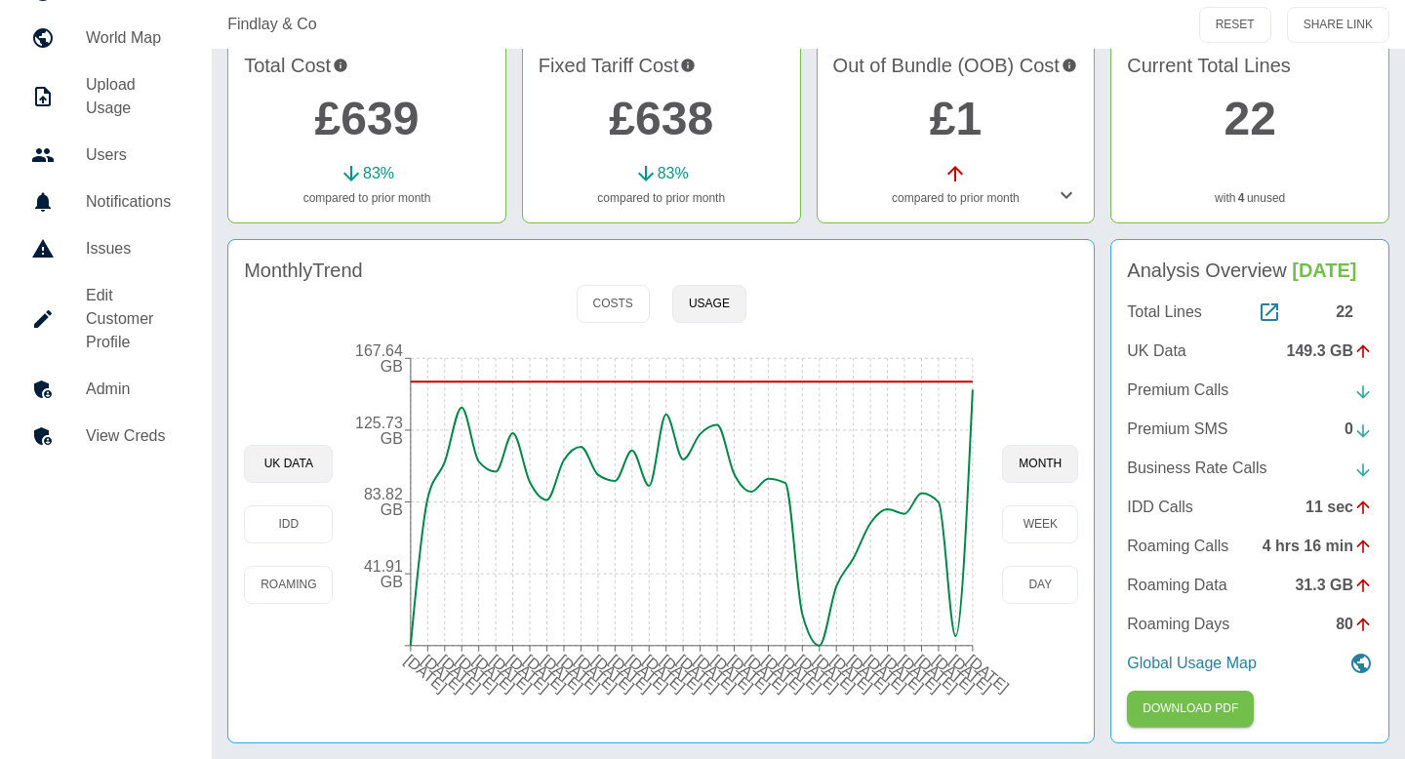
click at [108, 366] on link "Admin" at bounding box center [106, 389] width 180 height 47
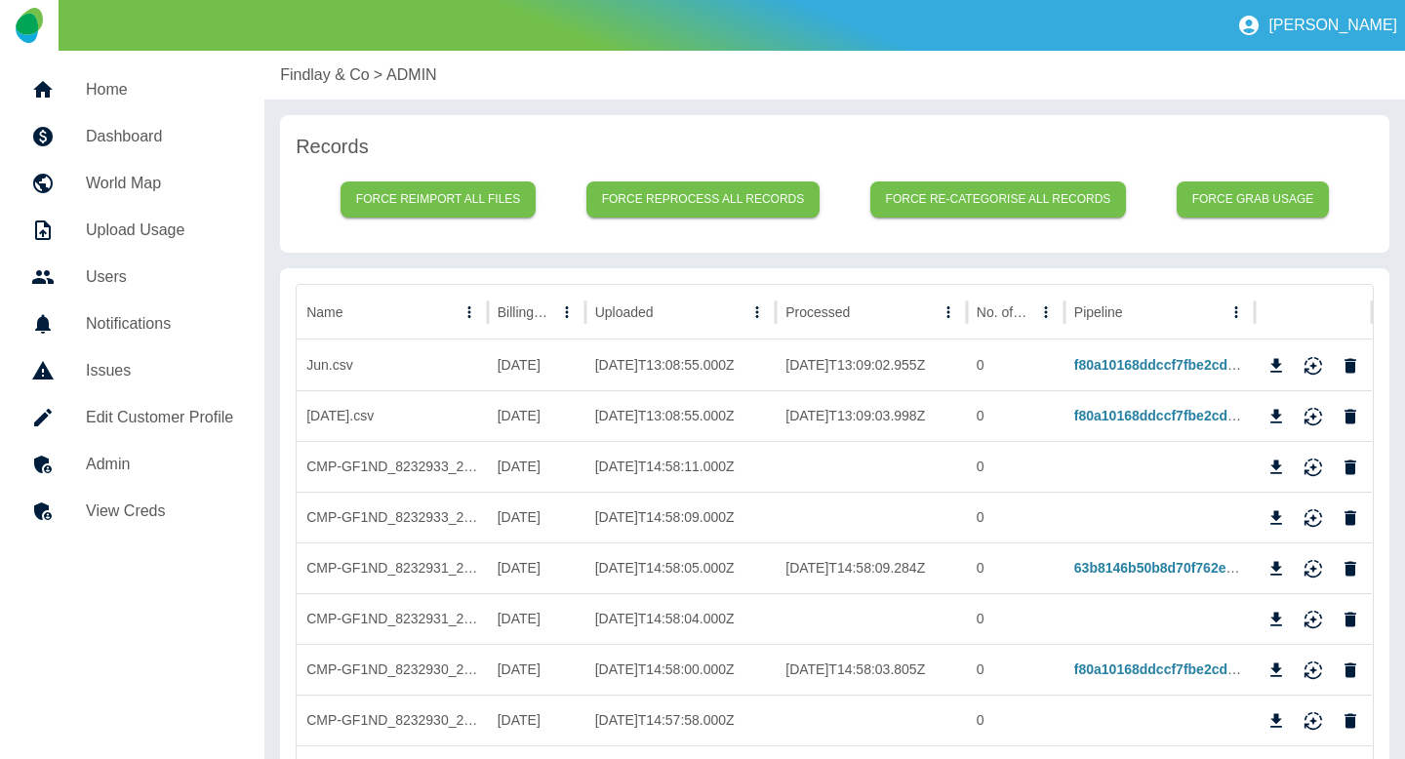
click at [312, 64] on p "Findlay & Co" at bounding box center [325, 74] width 90 height 23
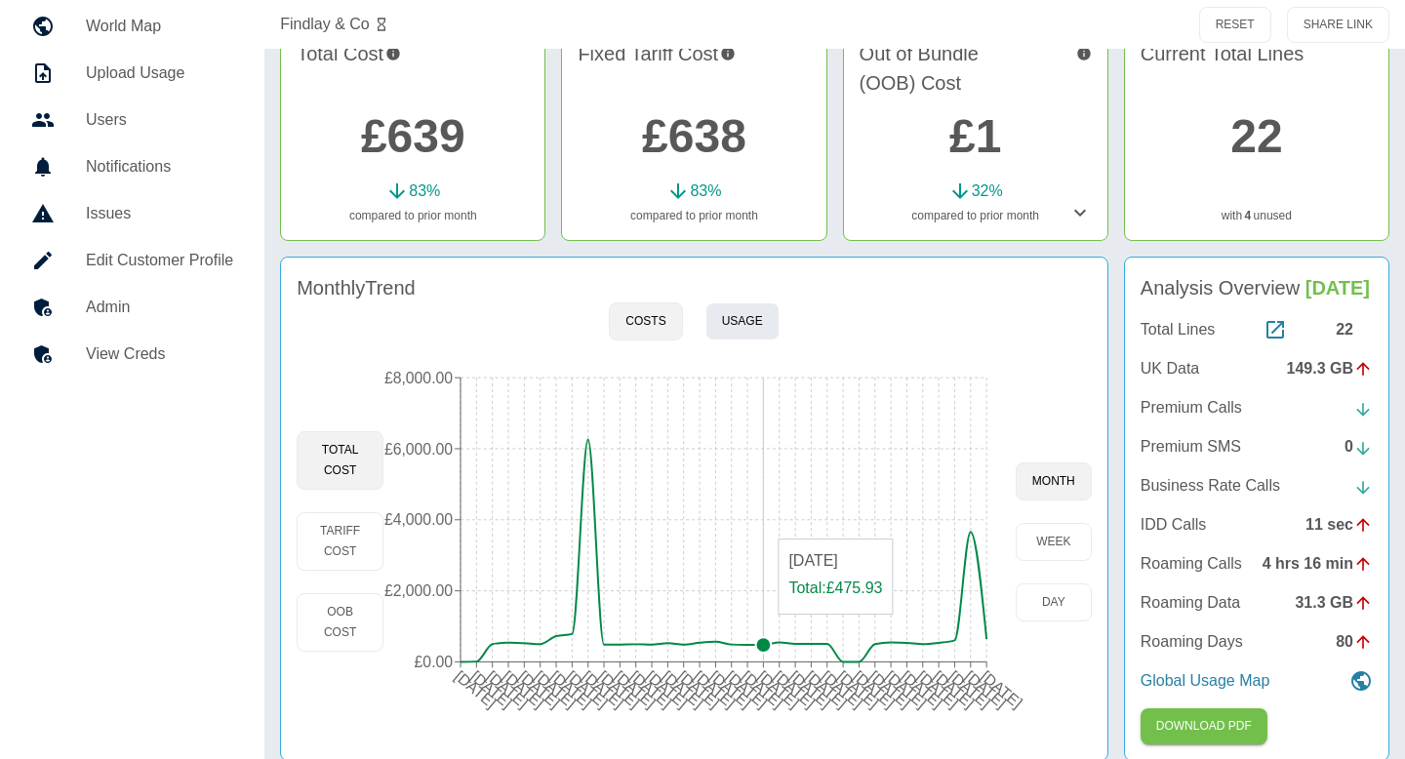
scroll to position [197, 0]
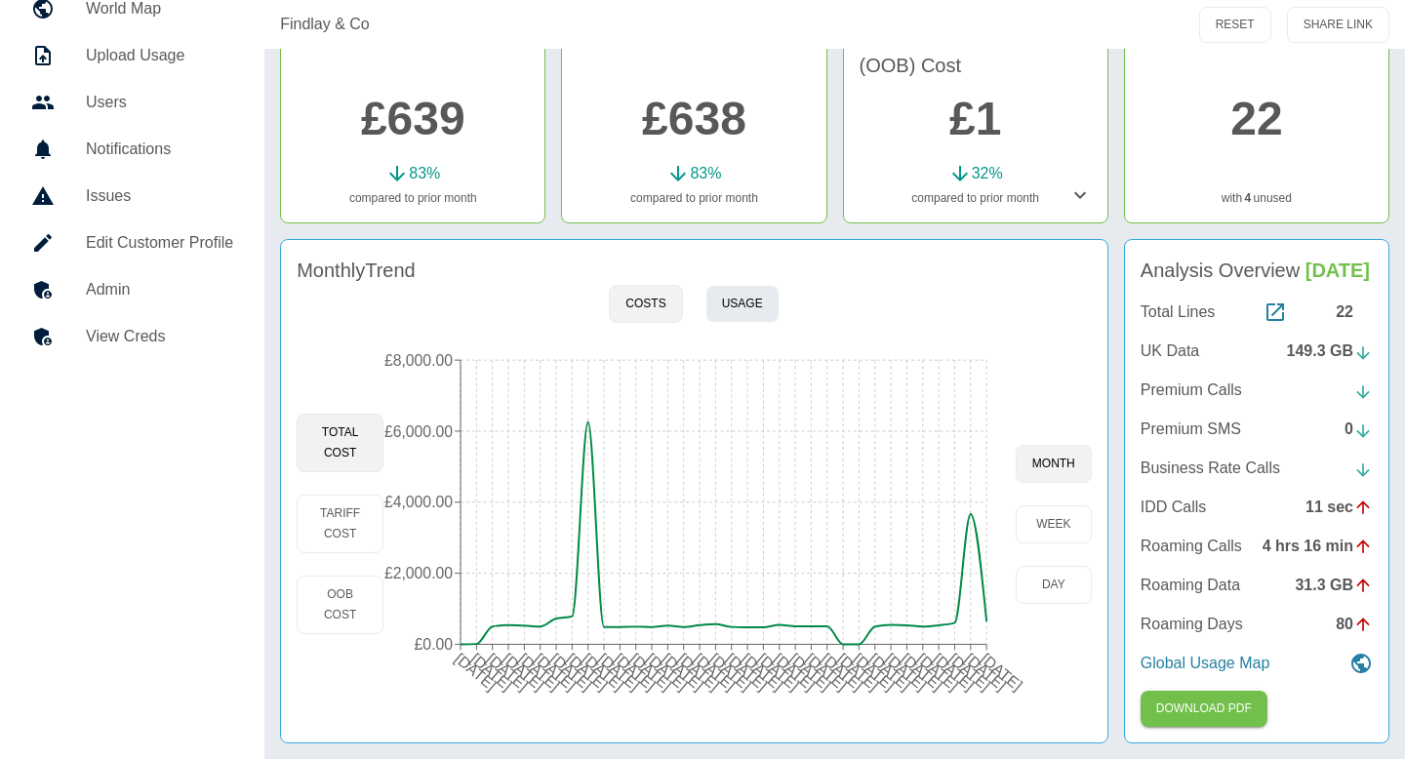
click at [725, 285] on button "Usage" at bounding box center [742, 304] width 74 height 38
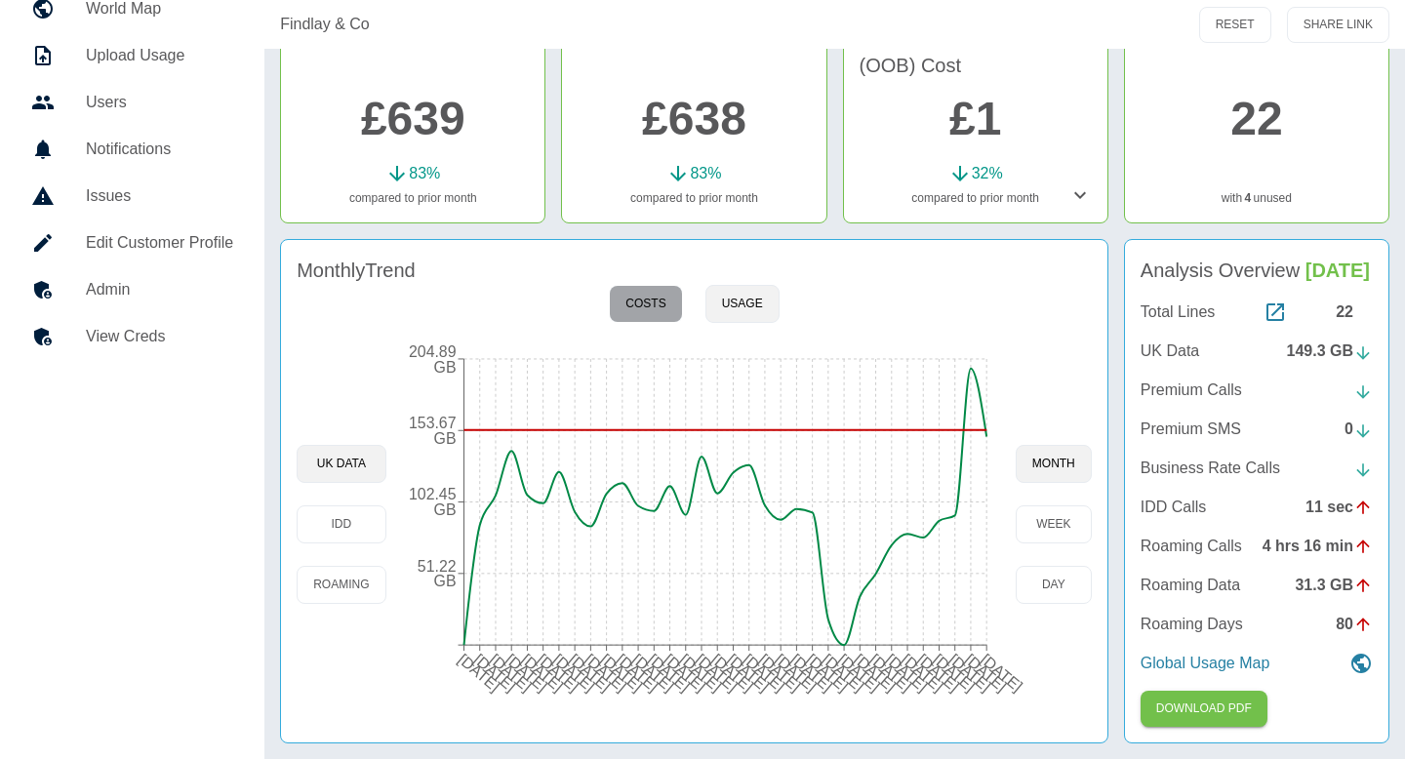
click at [658, 285] on button "Costs" at bounding box center [645, 304] width 73 height 38
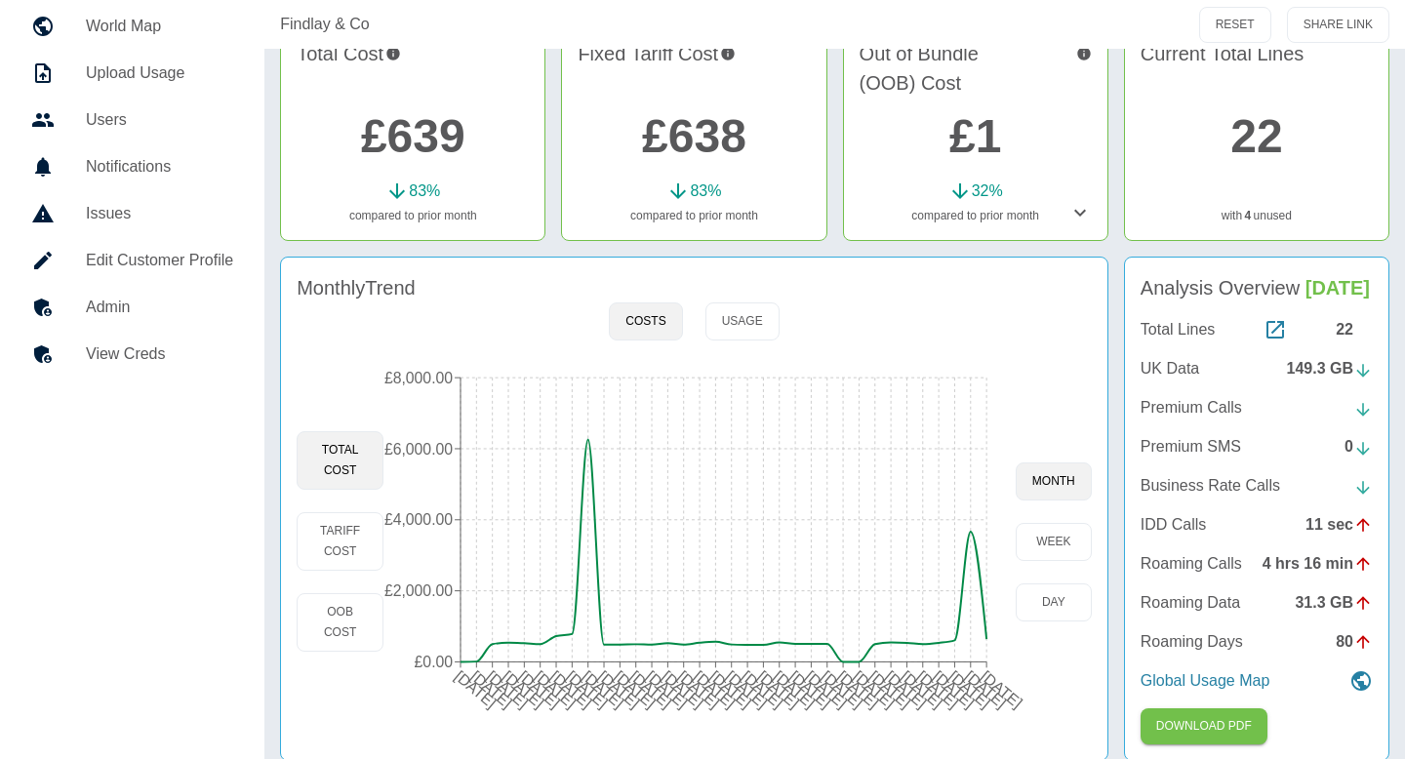
scroll to position [160, 0]
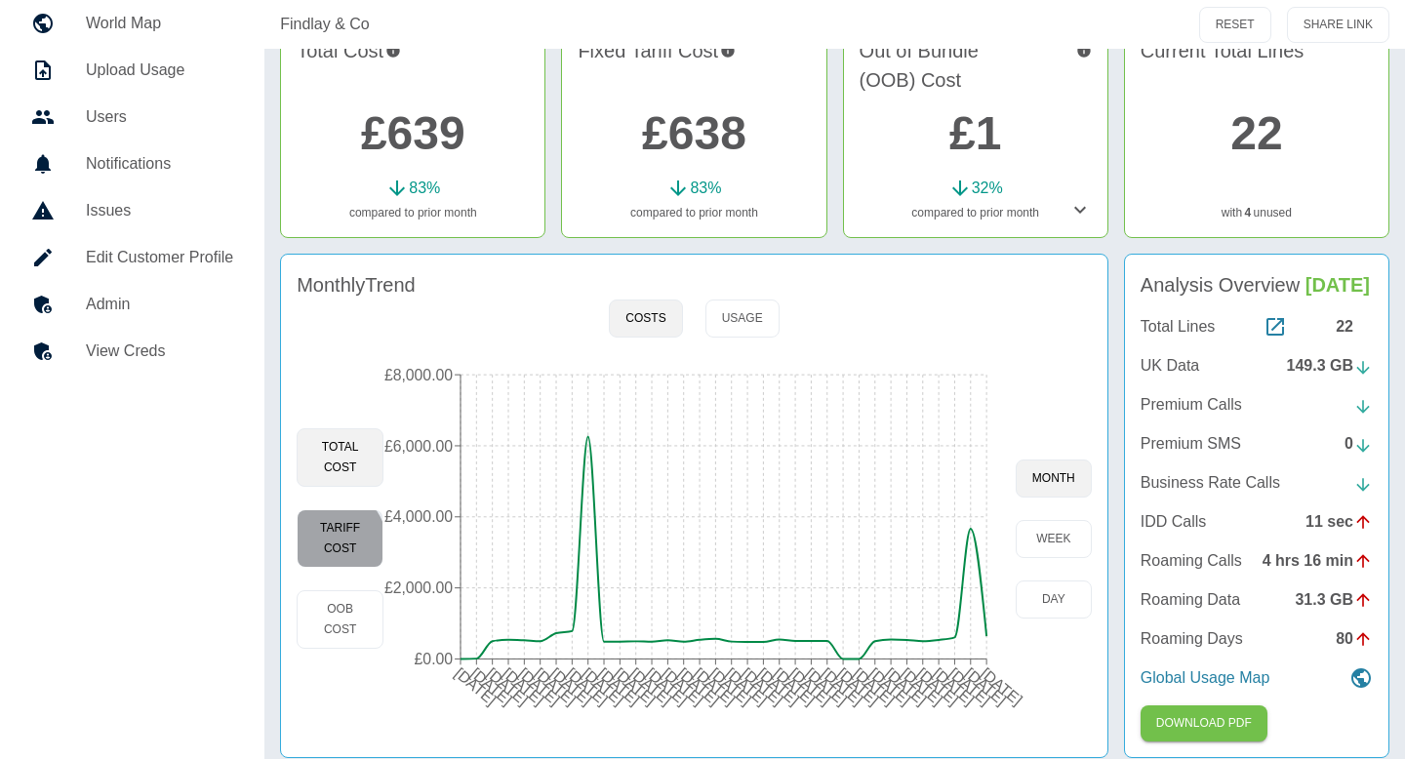
click at [321, 546] on button "Tariff Cost" at bounding box center [340, 538] width 87 height 59
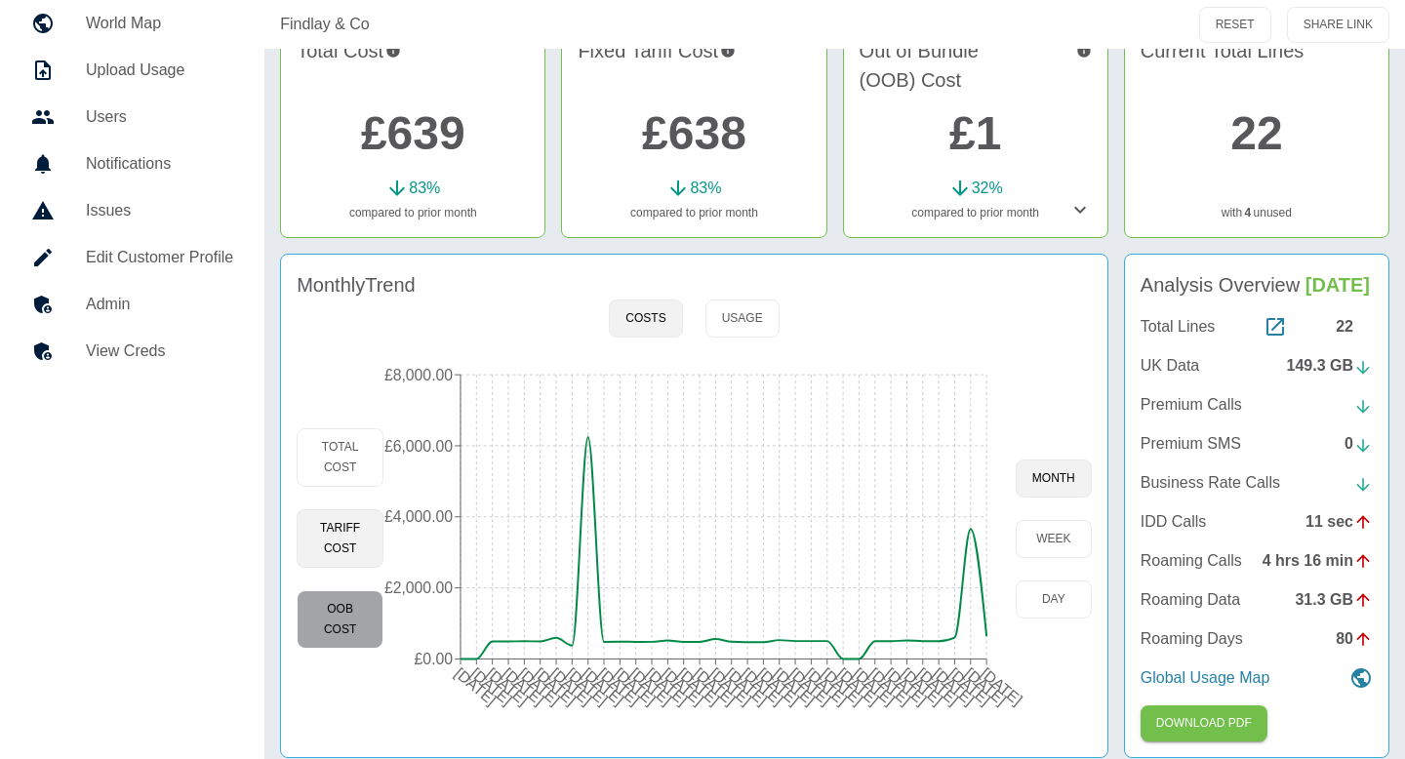
click at [345, 617] on button "OOB Cost" at bounding box center [340, 619] width 87 height 59
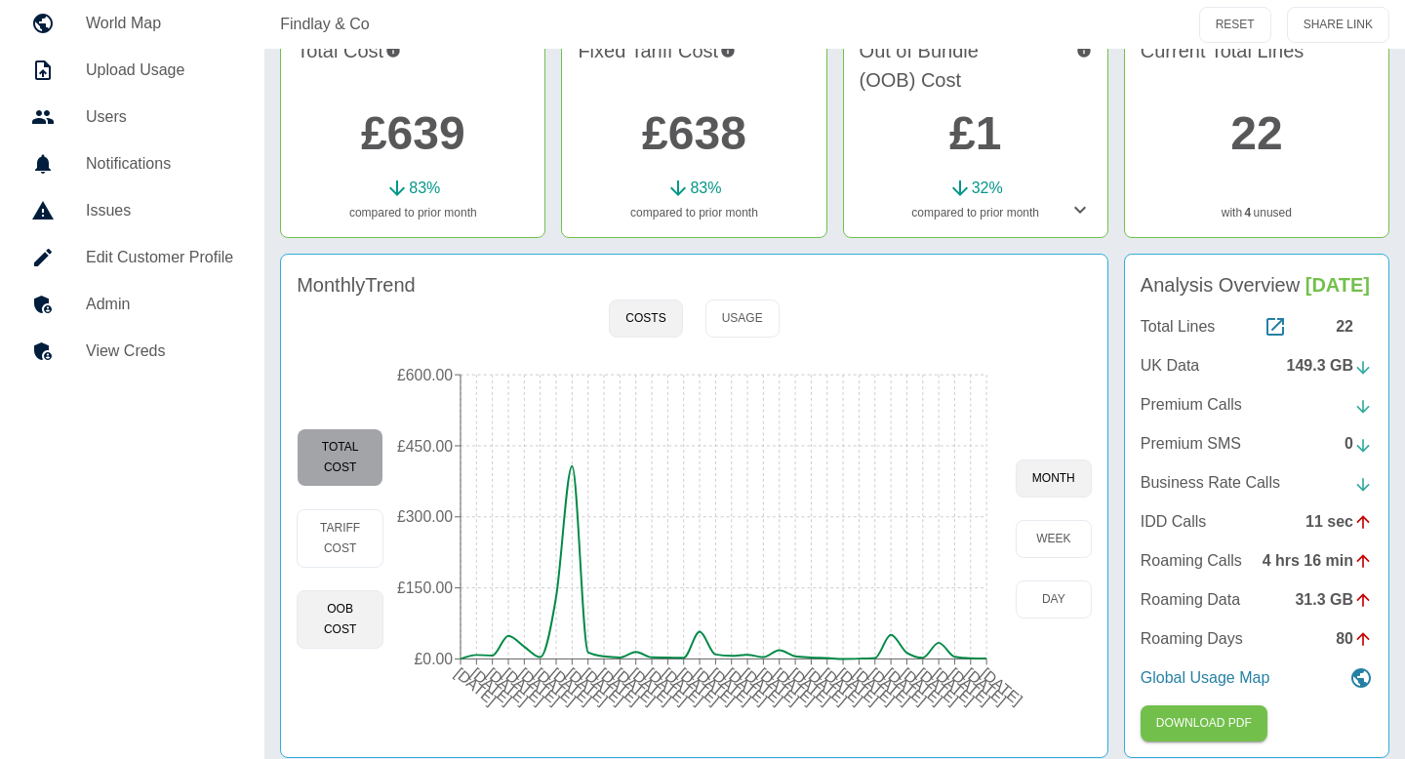
click at [340, 456] on button "Total Cost" at bounding box center [340, 457] width 87 height 59
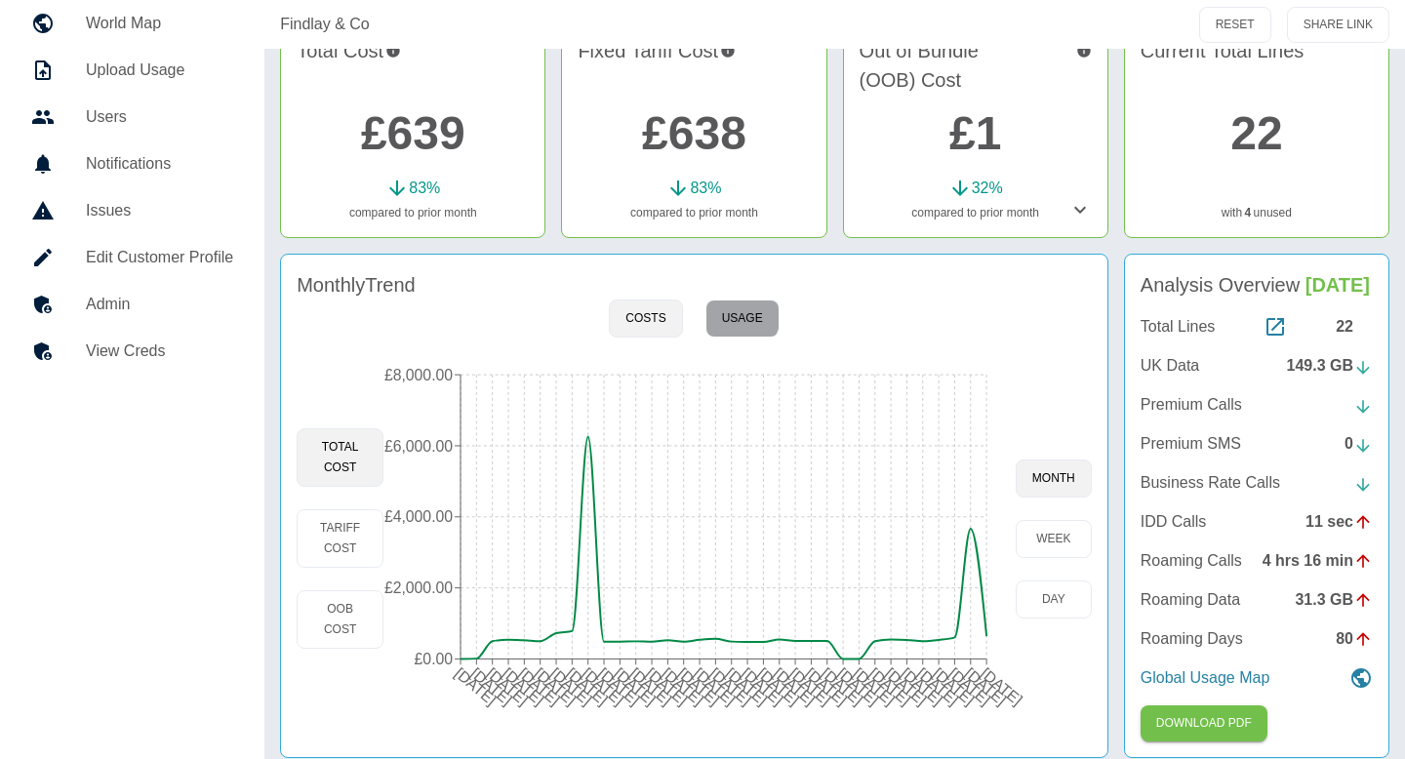
click at [729, 311] on button "Usage" at bounding box center [742, 318] width 74 height 38
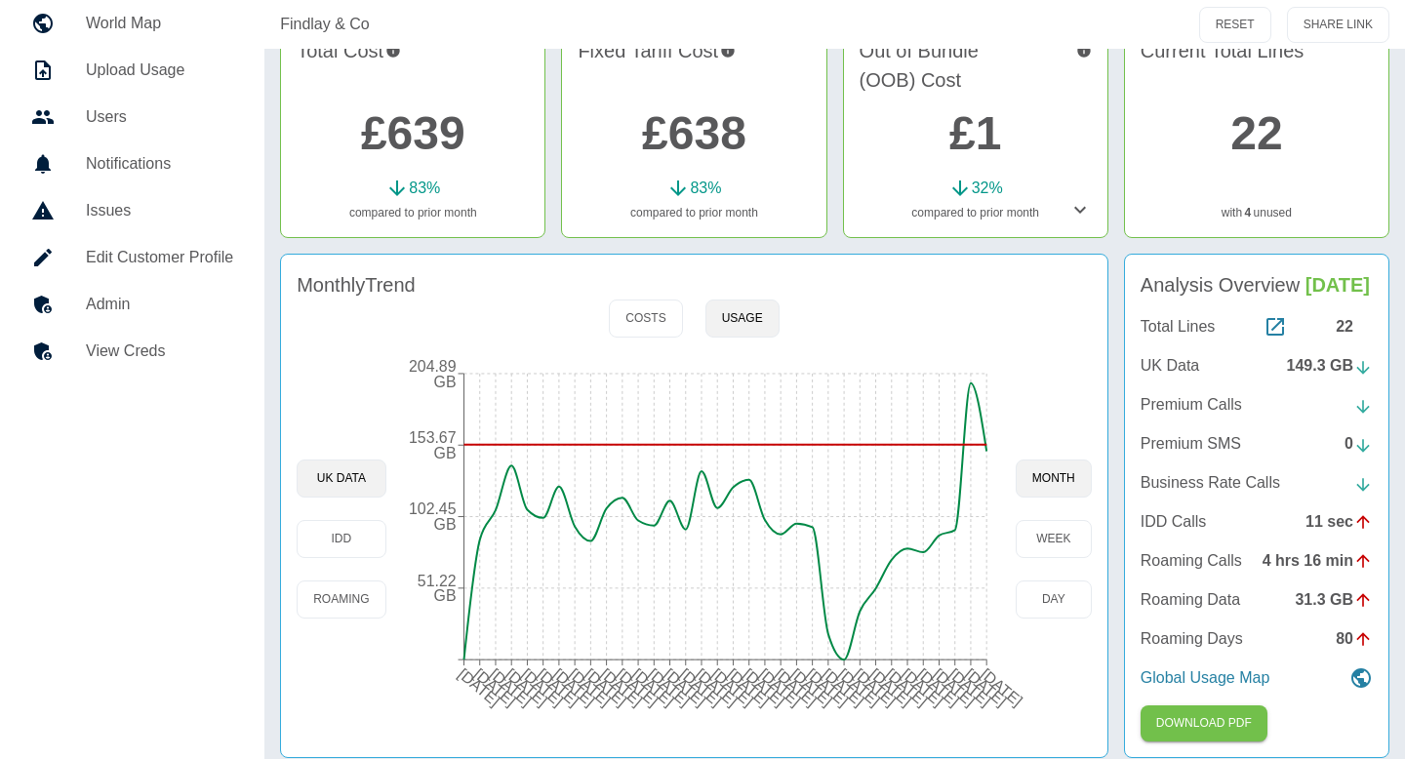
click at [1071, 215] on icon at bounding box center [1079, 209] width 23 height 23
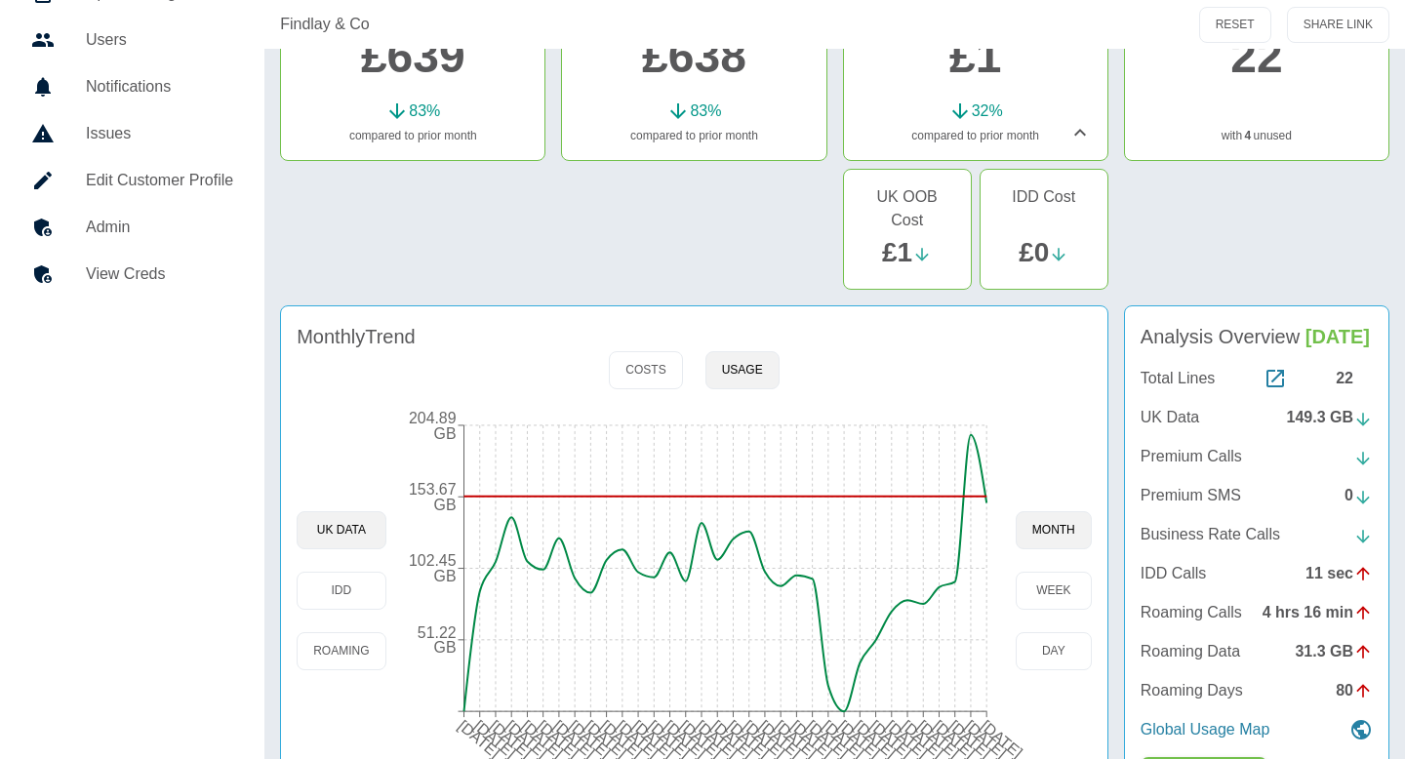
scroll to position [285, 0]
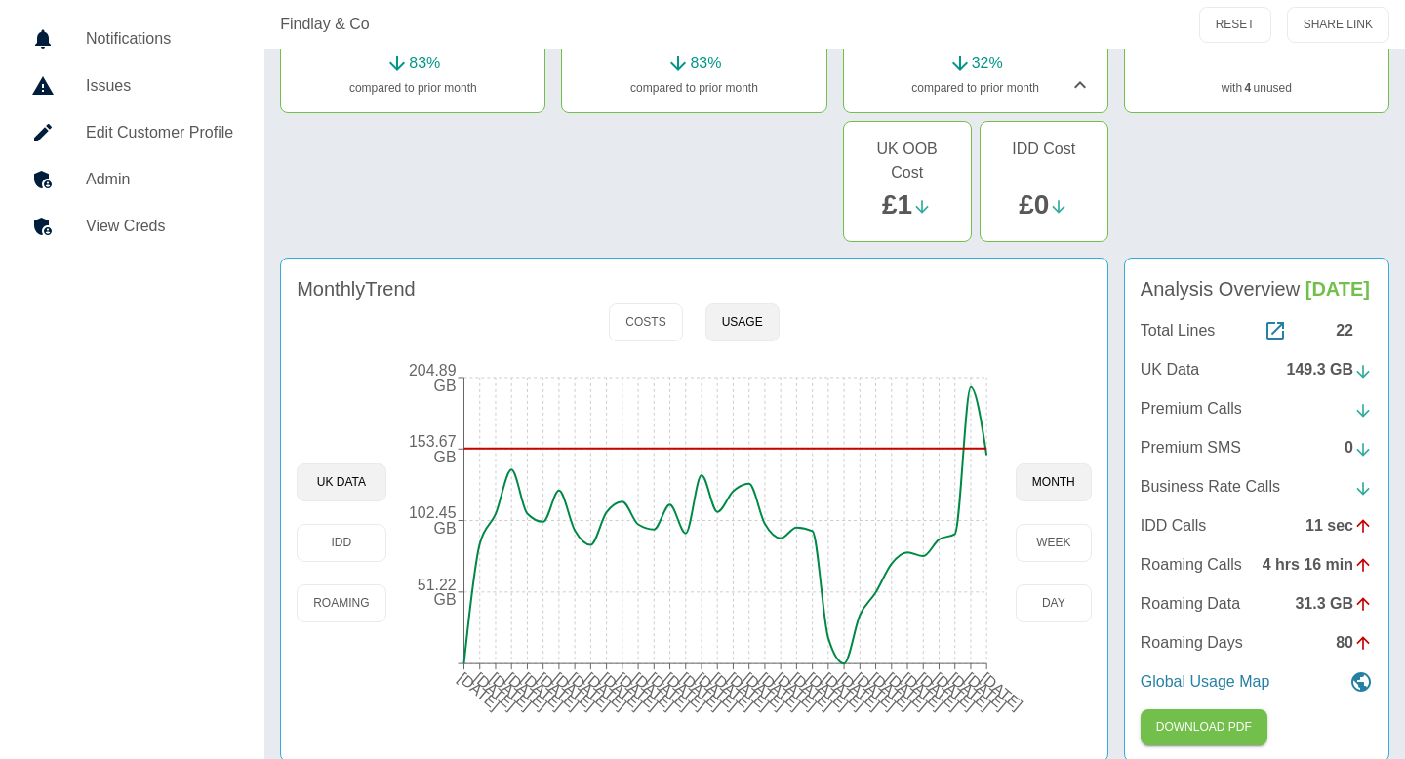
click at [114, 185] on h5 "Admin" at bounding box center [159, 179] width 147 height 23
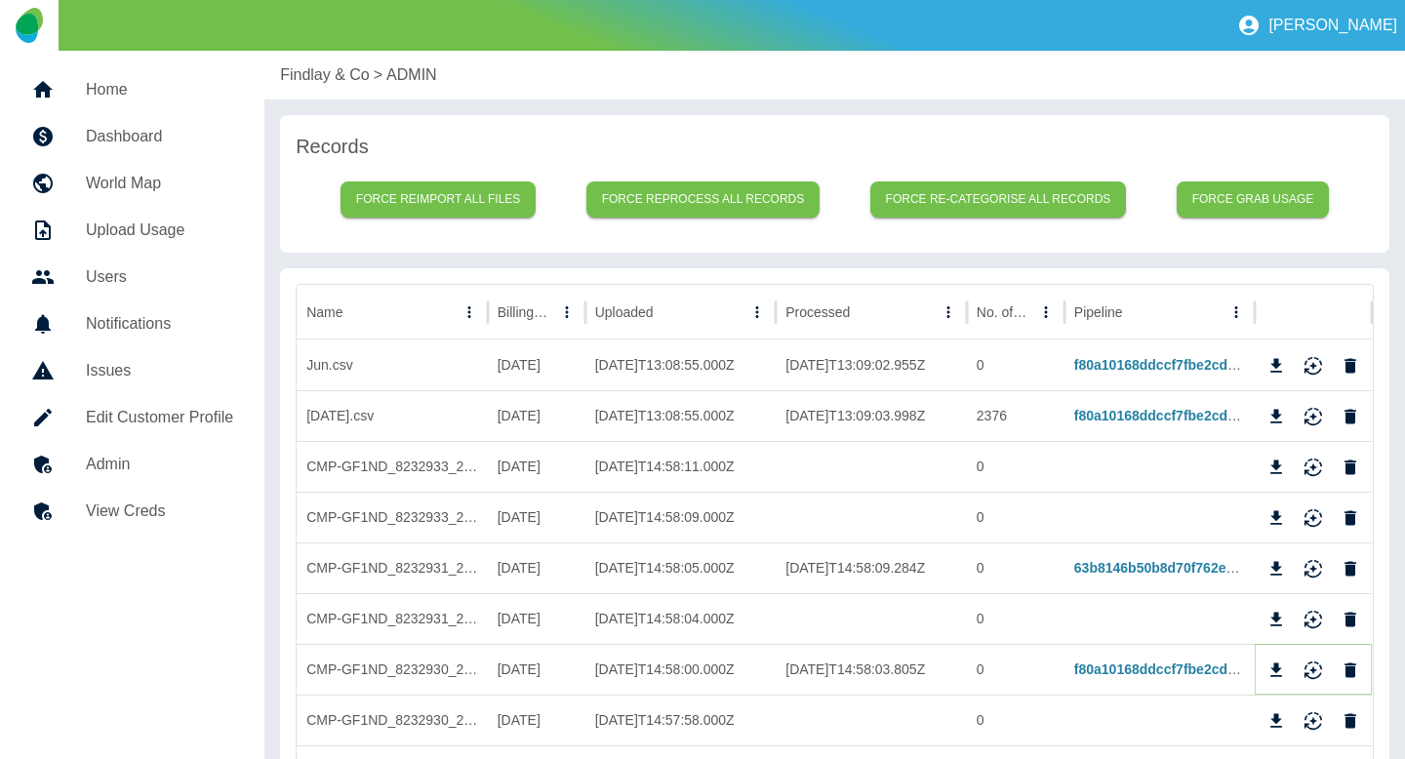
click at [1282, 672] on icon "Download" at bounding box center [1276, 670] width 20 height 20
click at [310, 79] on p "Findlay & Co" at bounding box center [325, 74] width 90 height 23
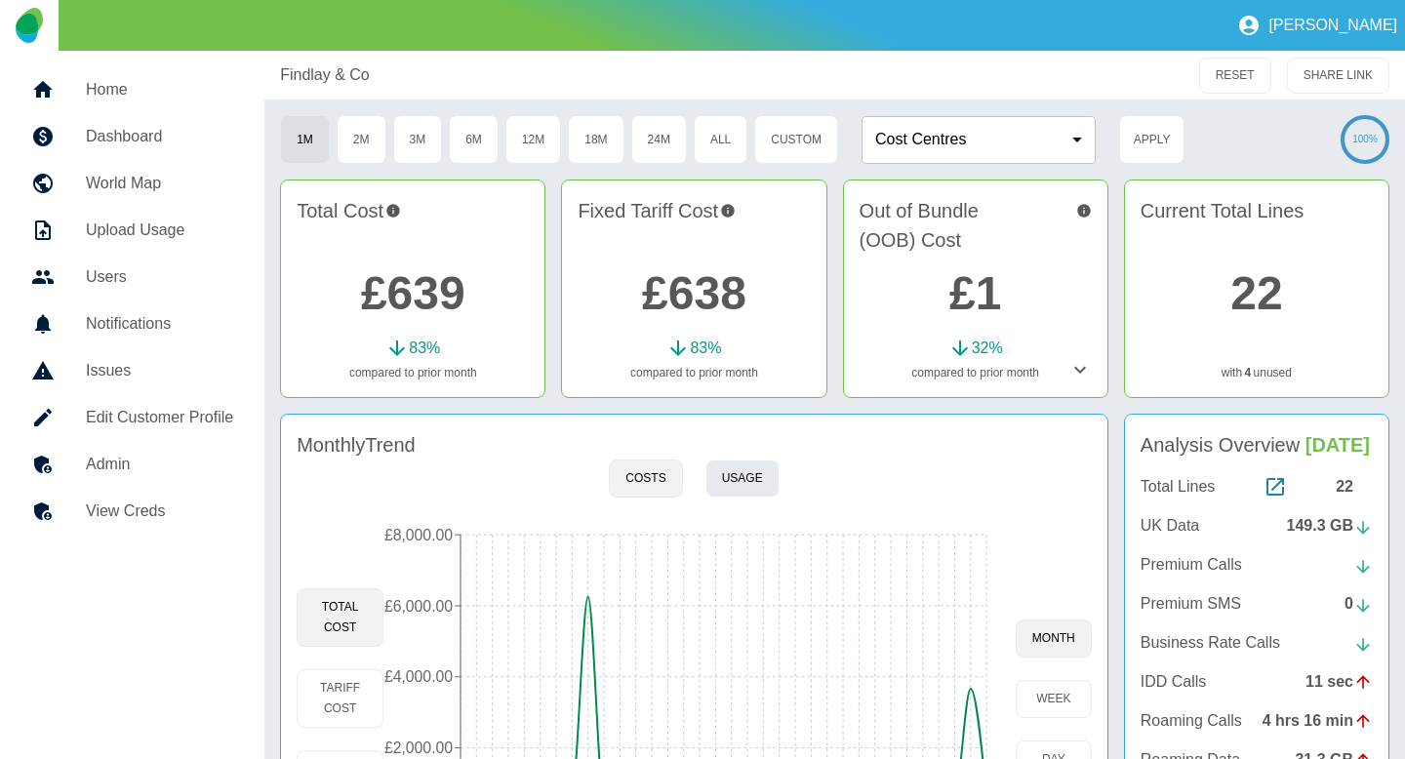
click at [723, 458] on div "Monthly Trend" at bounding box center [694, 444] width 795 height 29
click at [723, 472] on button "Usage" at bounding box center [742, 478] width 74 height 38
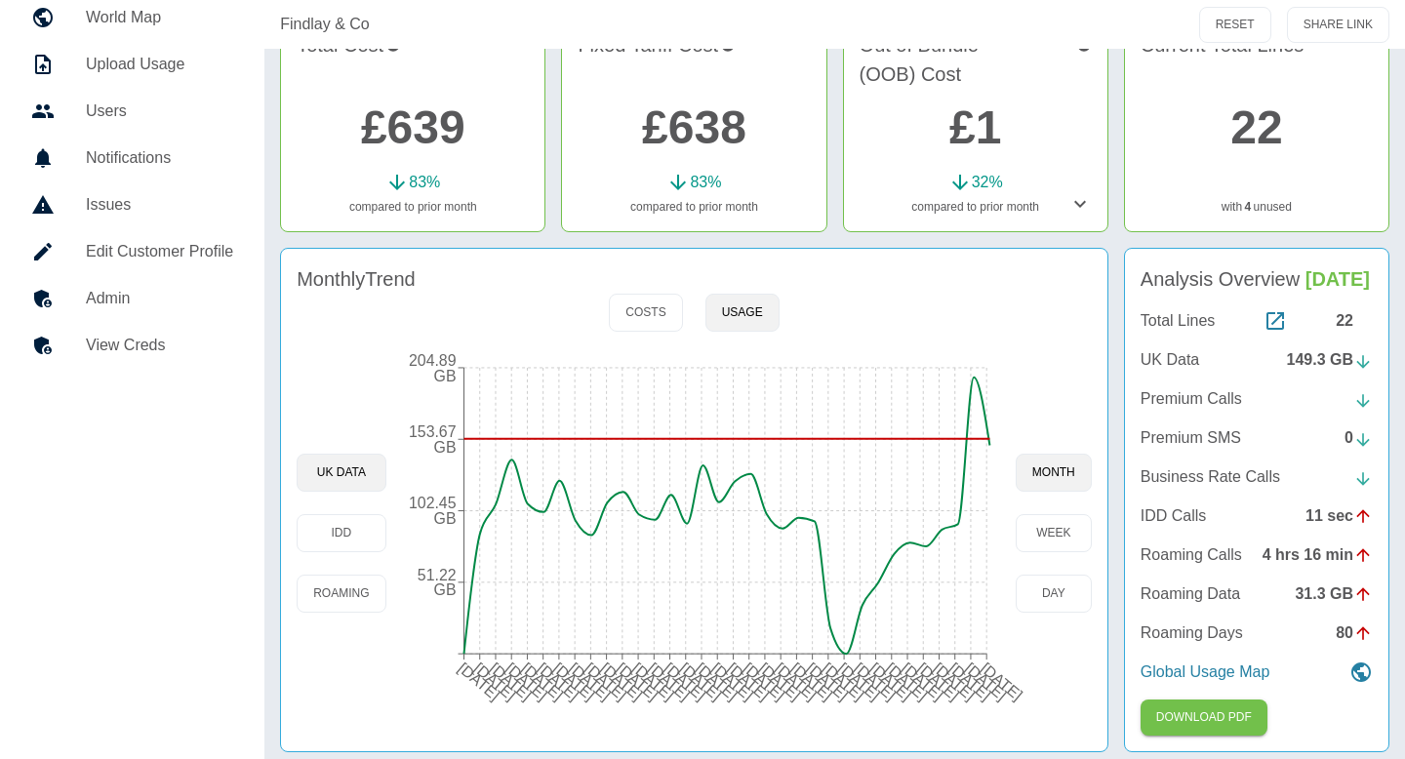
scroll to position [179, 0]
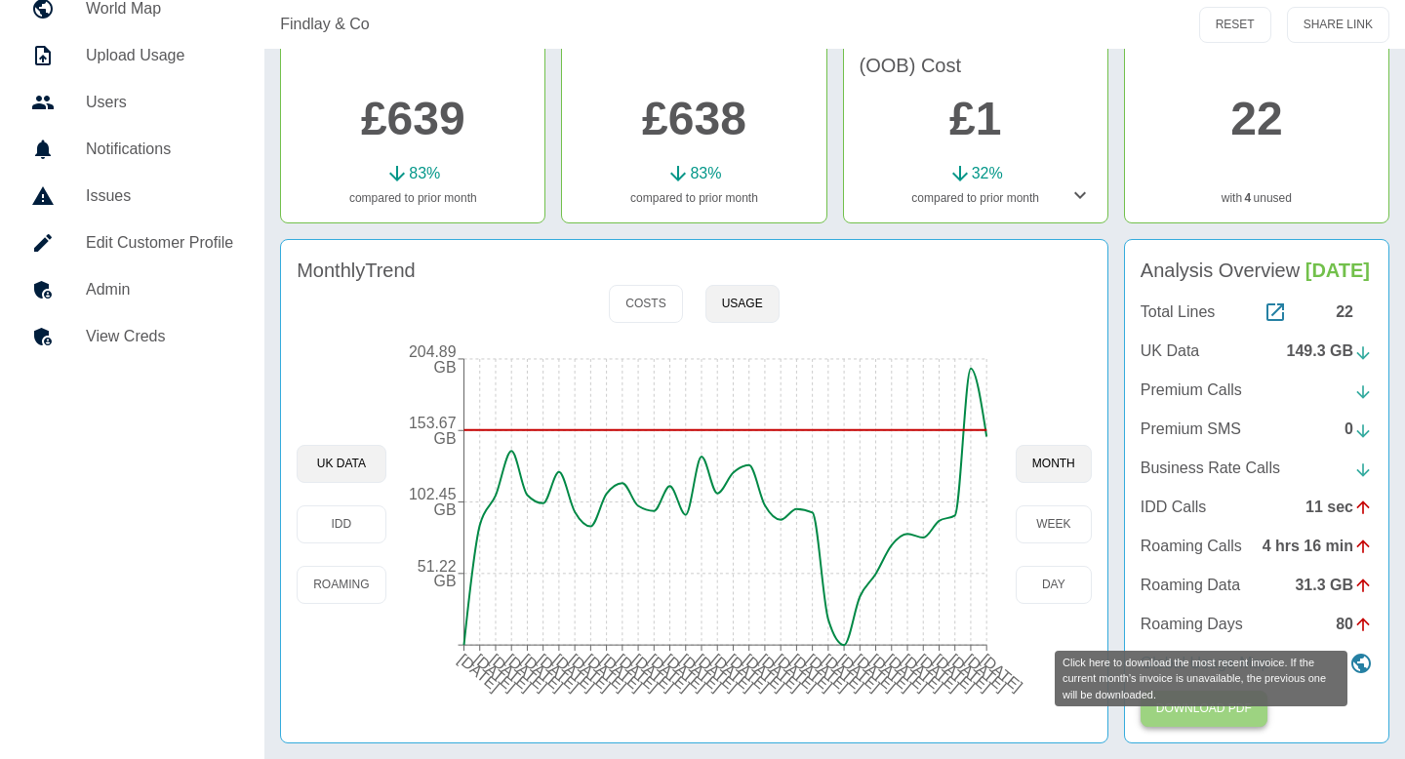
click at [1209, 727] on button "Download PDF" at bounding box center [1203, 709] width 127 height 36
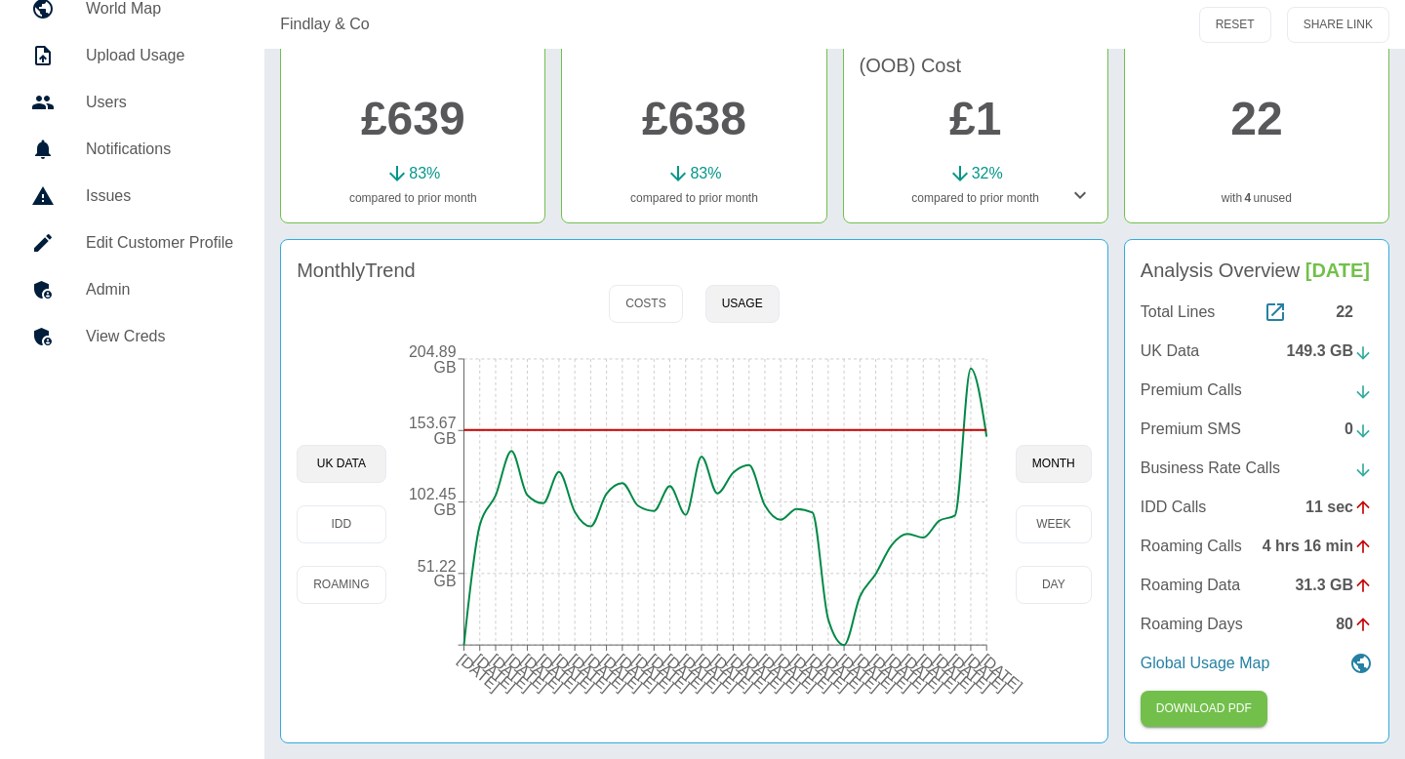
click at [100, 291] on h5 "Admin" at bounding box center [159, 289] width 147 height 23
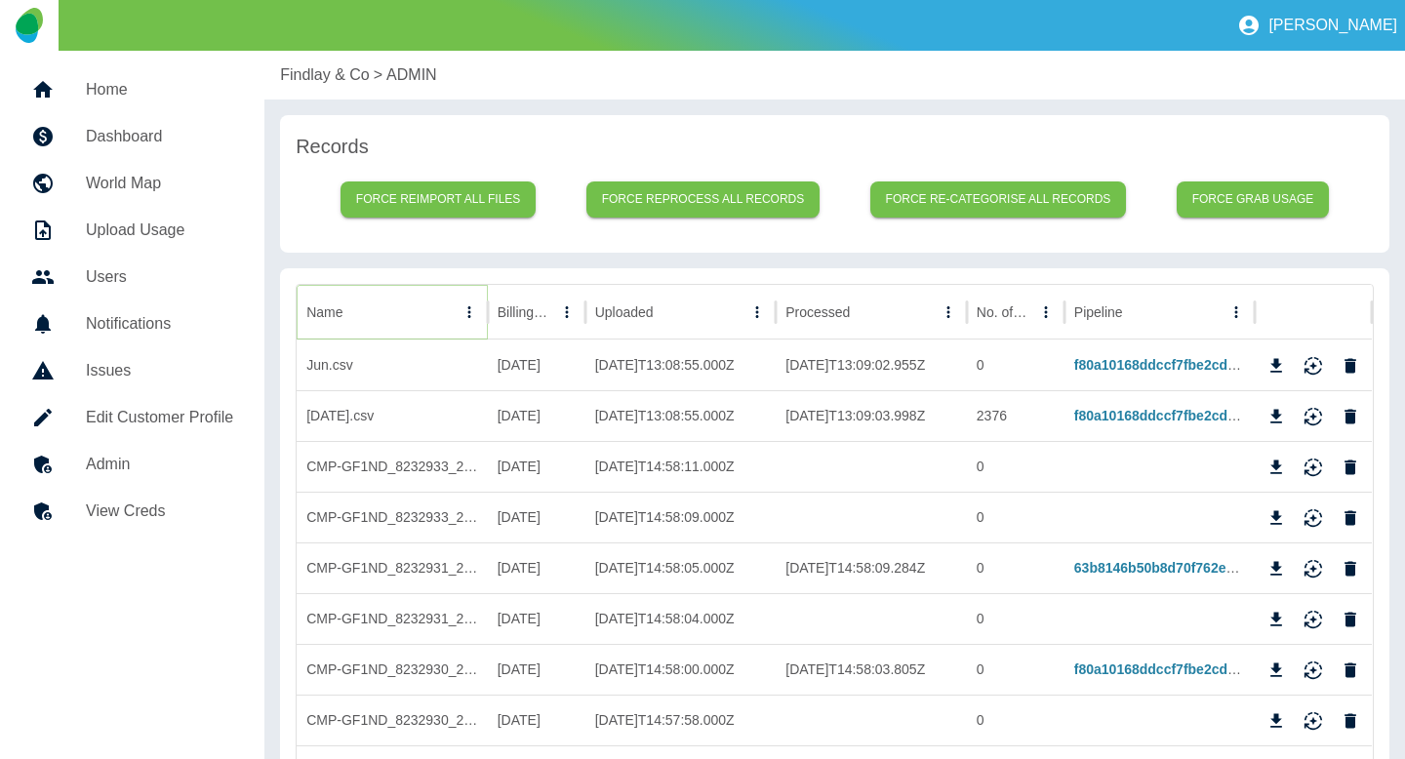
click at [460, 312] on icon "Name column menu" at bounding box center [469, 312] width 18 height 18
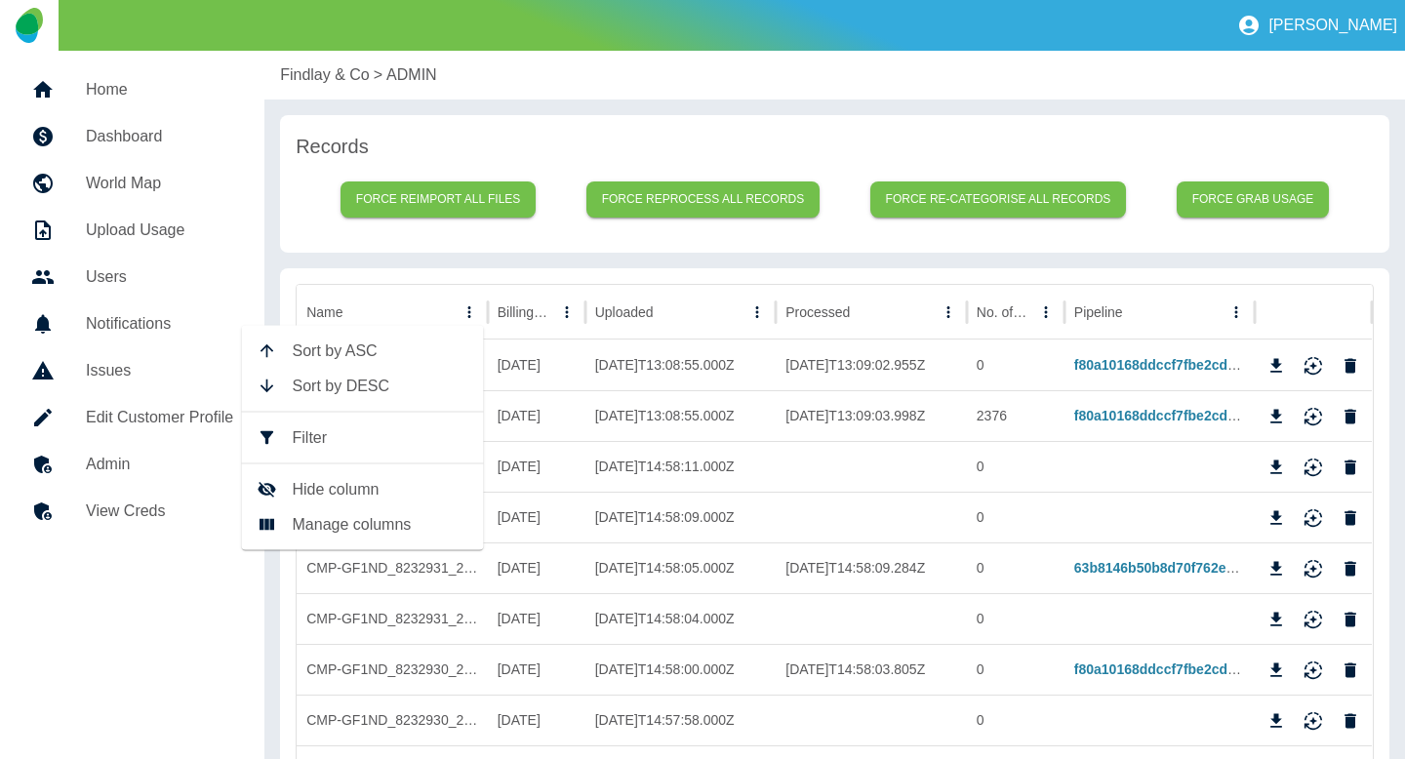
click at [383, 435] on span "Filter" at bounding box center [381, 437] width 176 height 23
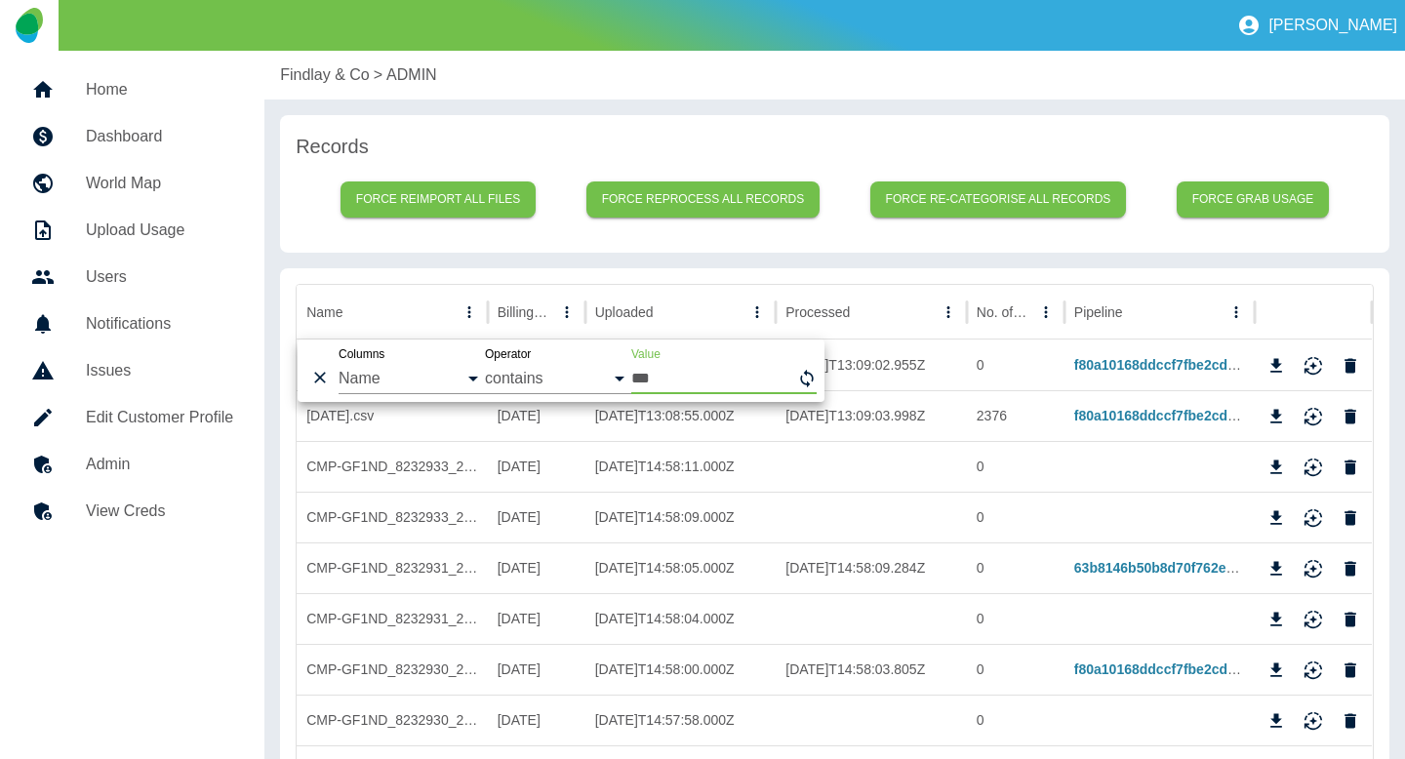
type input "***"
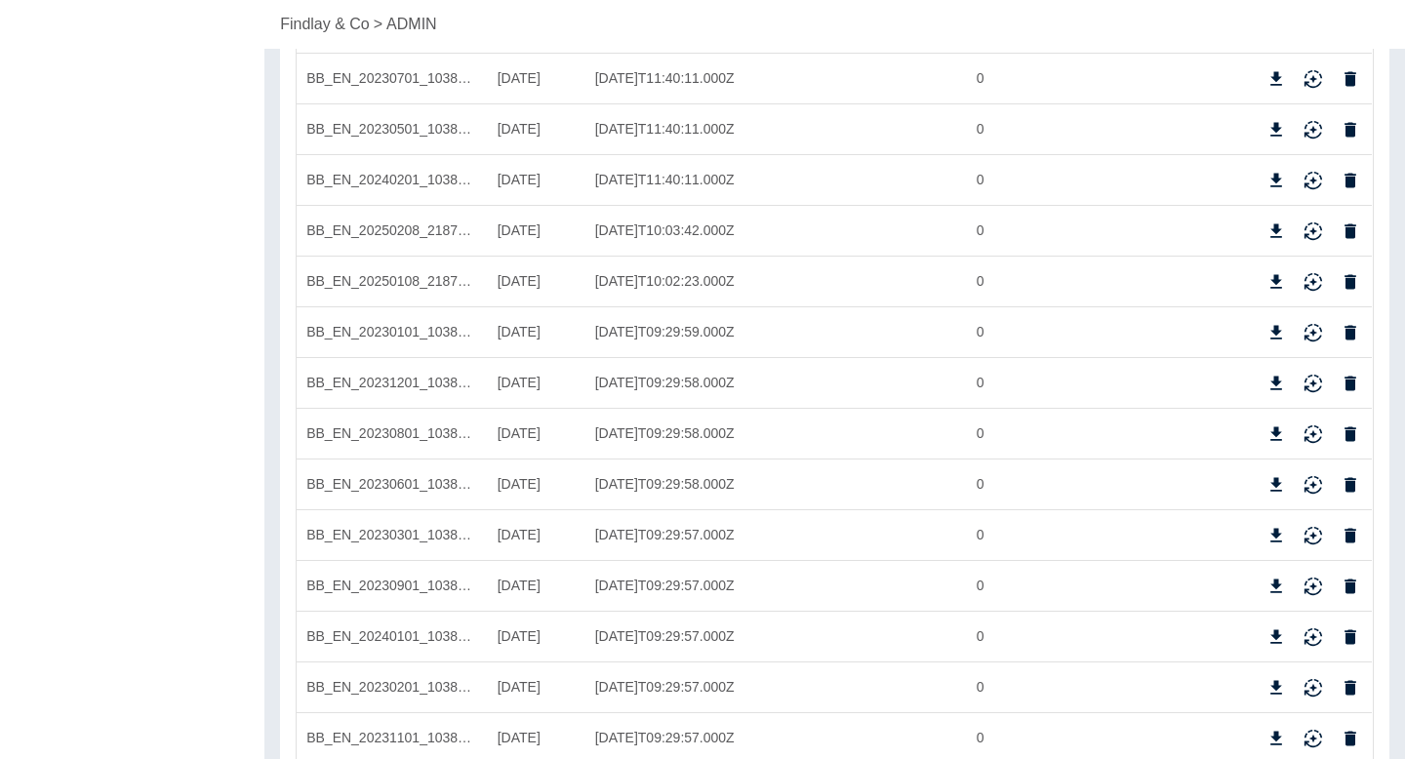
scroll to position [1198, 0]
click at [1275, 438] on icon "Download" at bounding box center [1276, 436] width 20 height 20
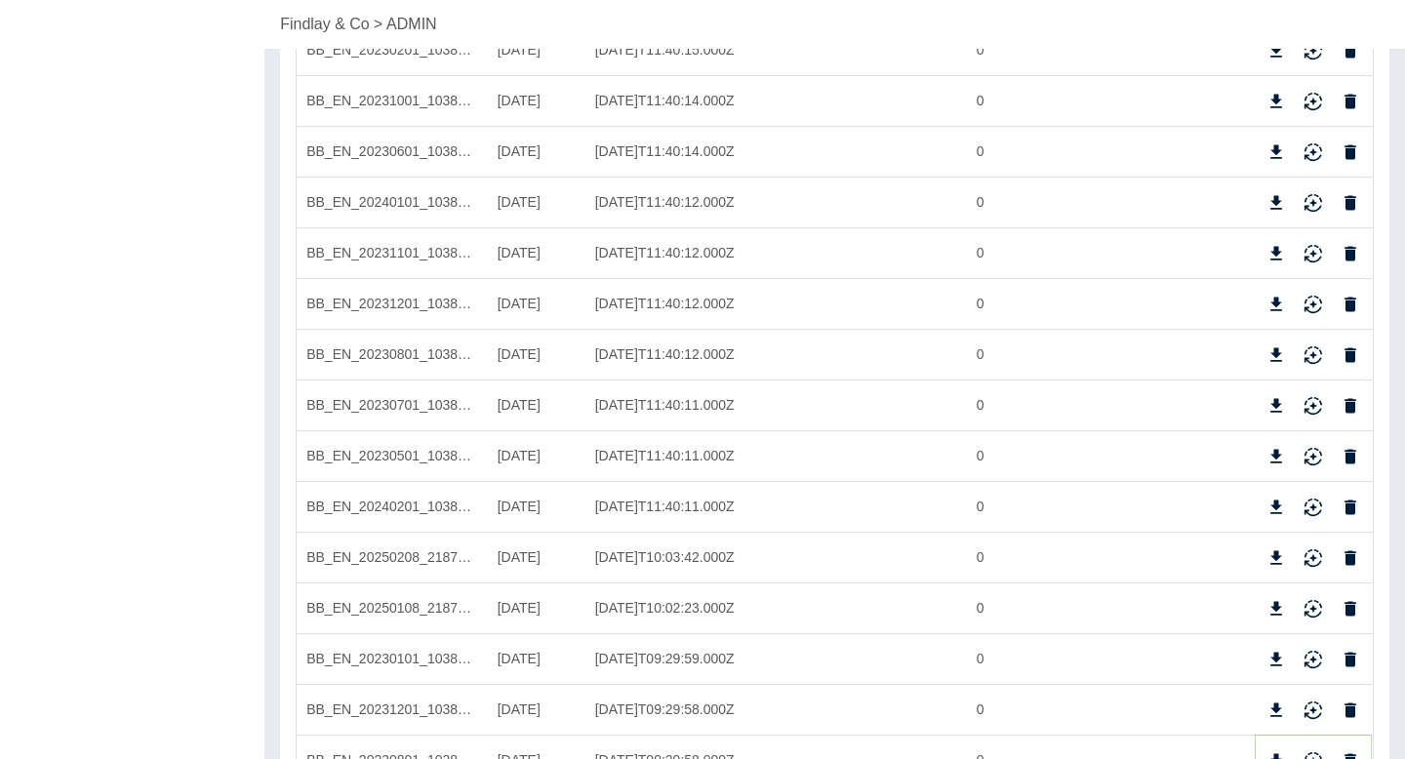
scroll to position [868, 0]
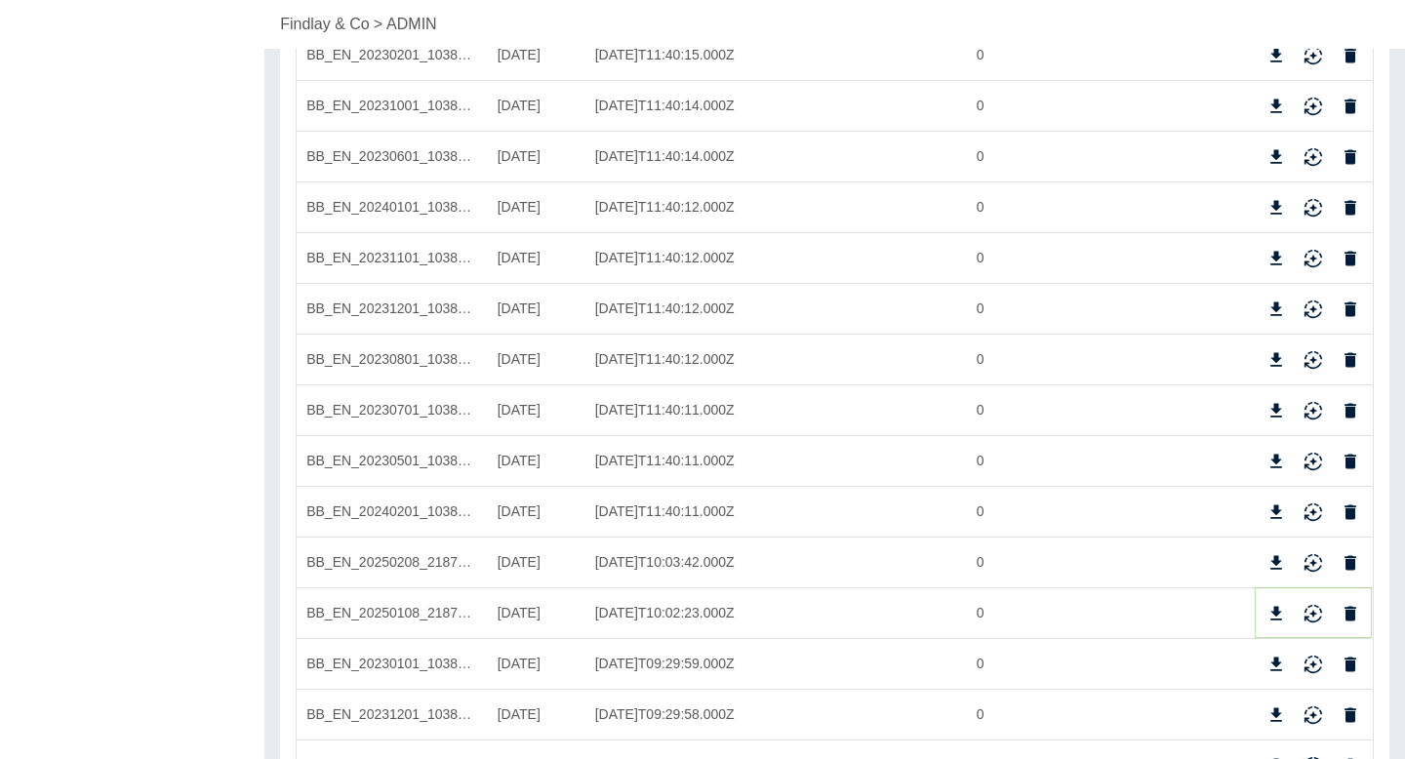
click at [1278, 609] on icon "Download" at bounding box center [1277, 613] width 12 height 14
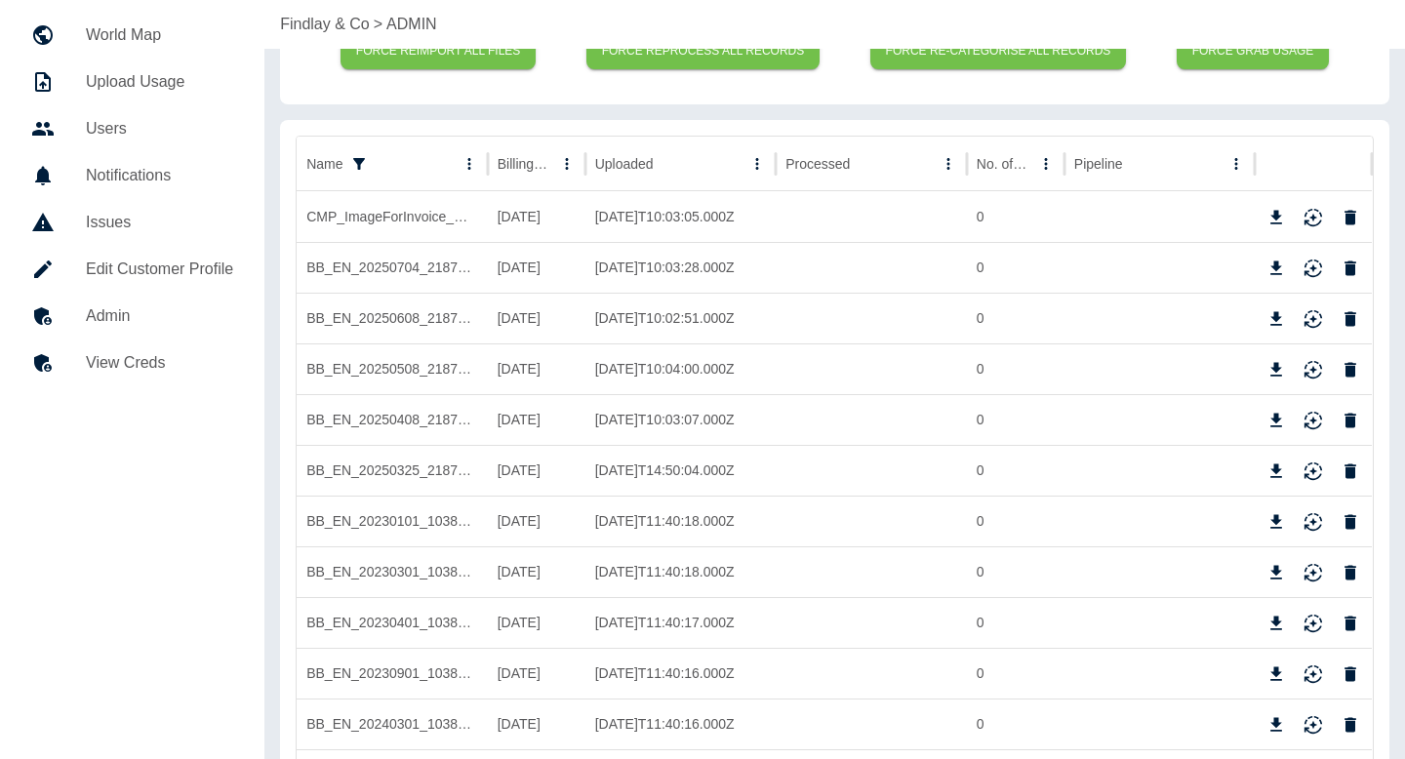
scroll to position [151, 0]
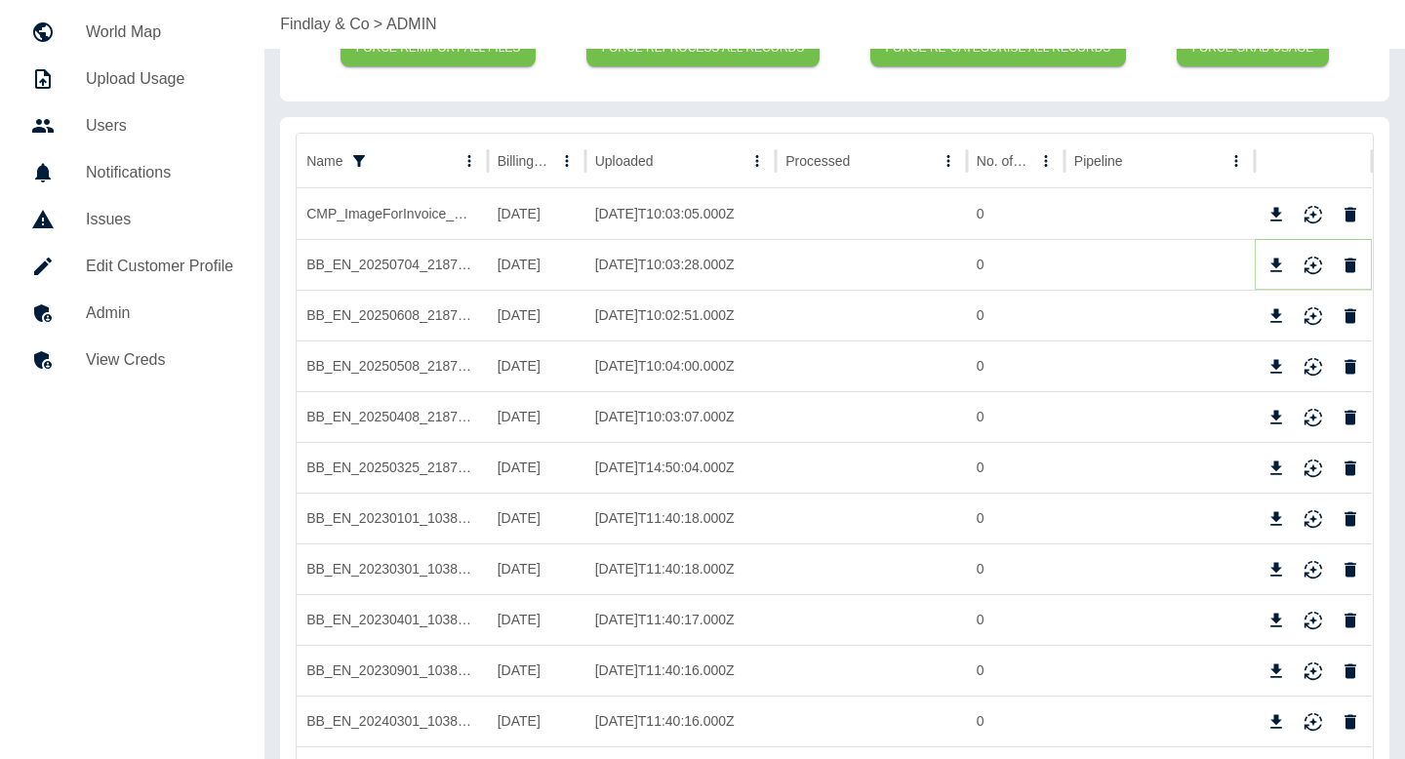
click at [1279, 270] on icon "Download" at bounding box center [1277, 265] width 12 height 14
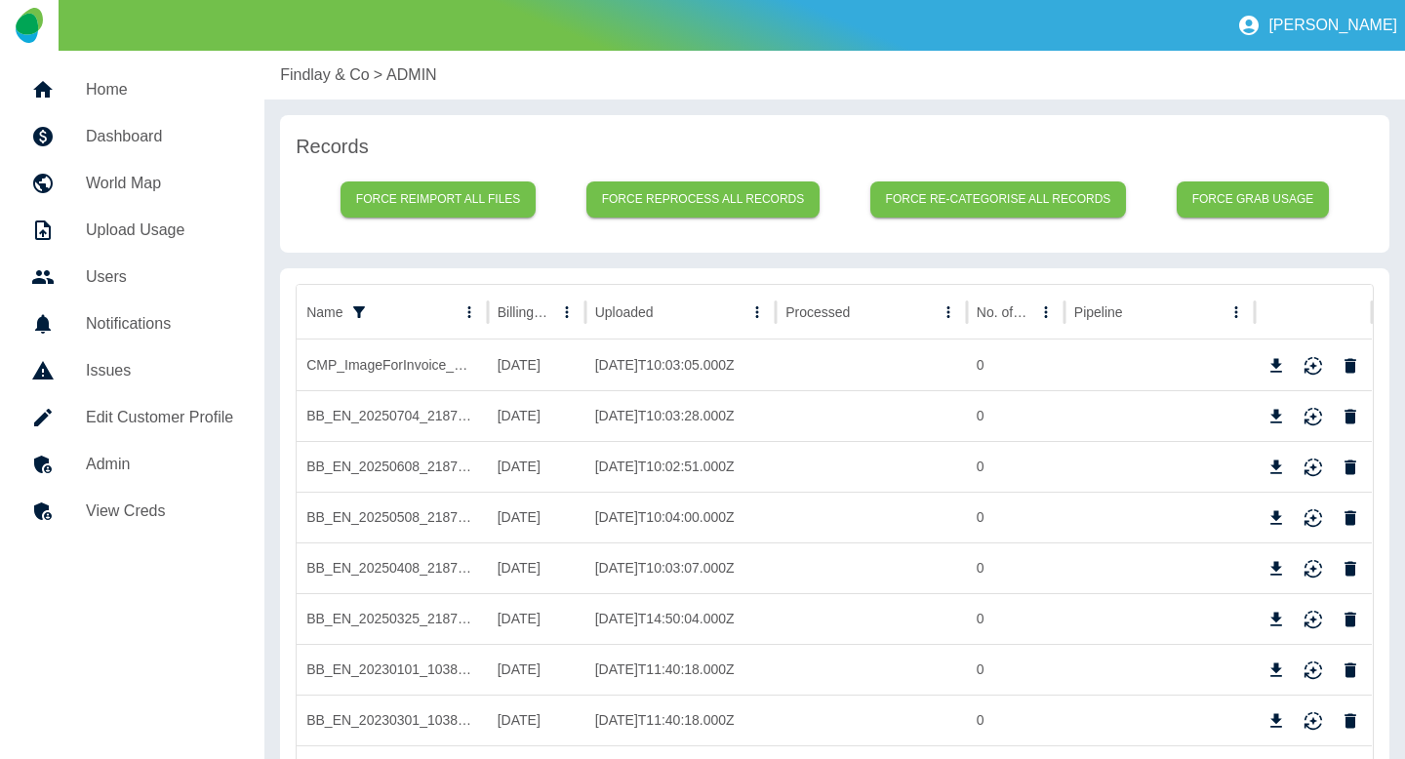
click at [317, 70] on p "Findlay & Co" at bounding box center [325, 74] width 90 height 23
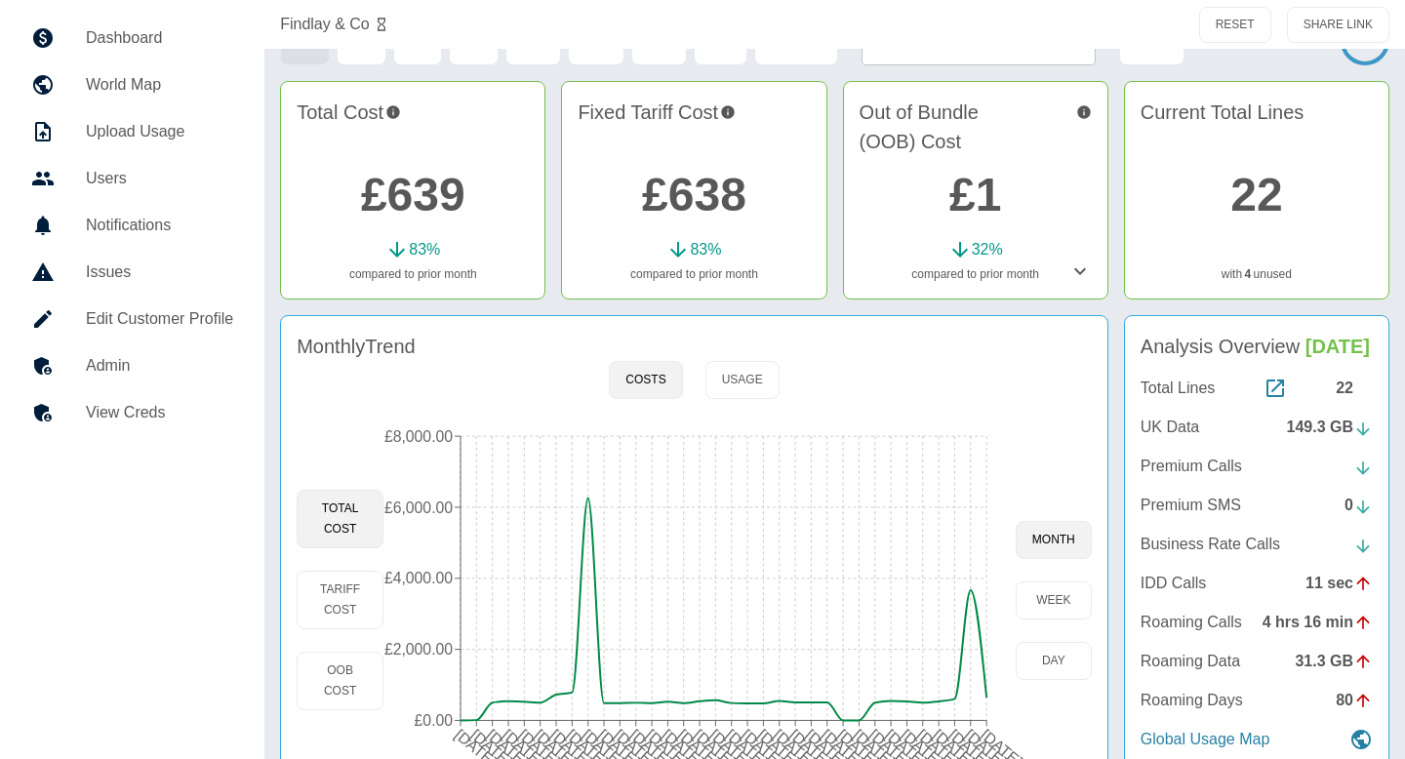
scroll to position [106, 0]
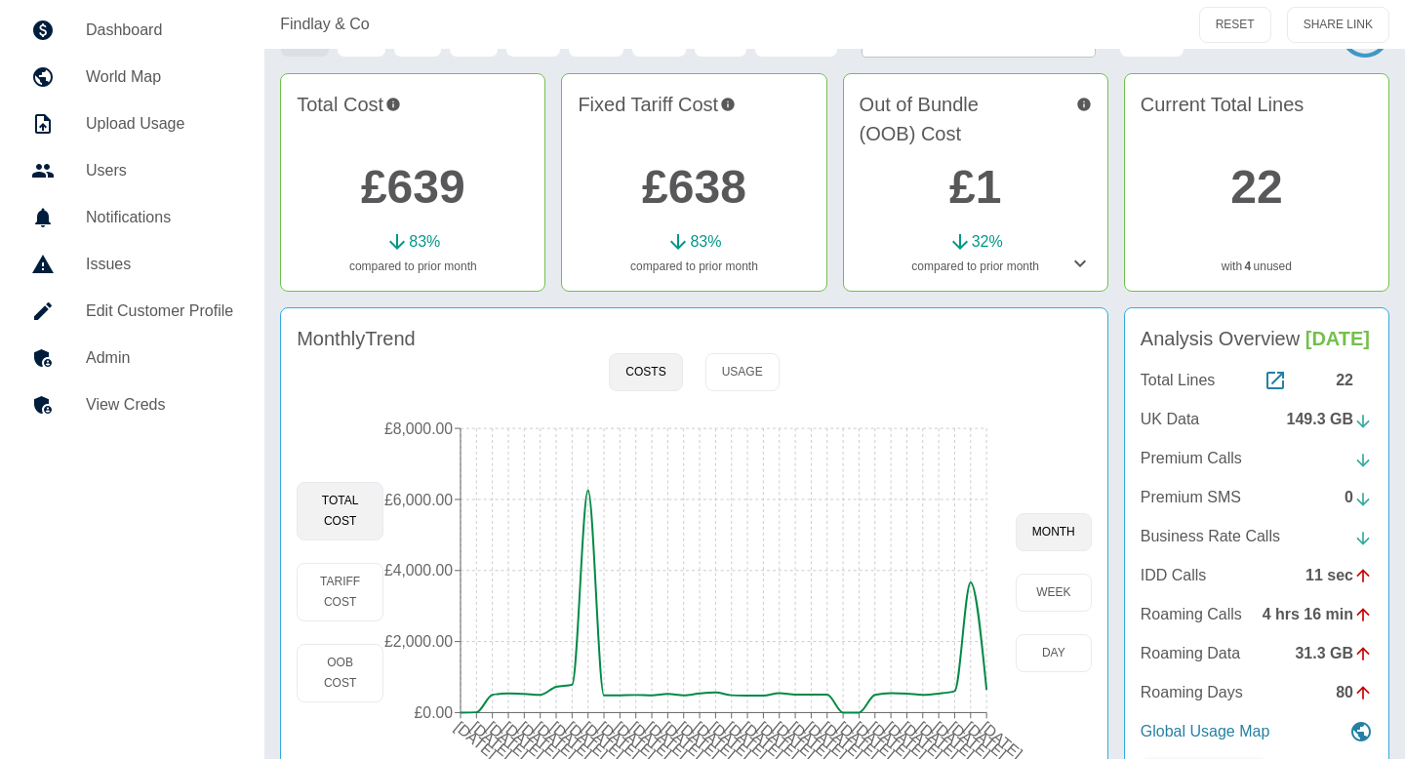
click at [701, 365] on div "Costs Usage" at bounding box center [694, 372] width 170 height 38
click at [707, 370] on button "Usage" at bounding box center [742, 372] width 74 height 38
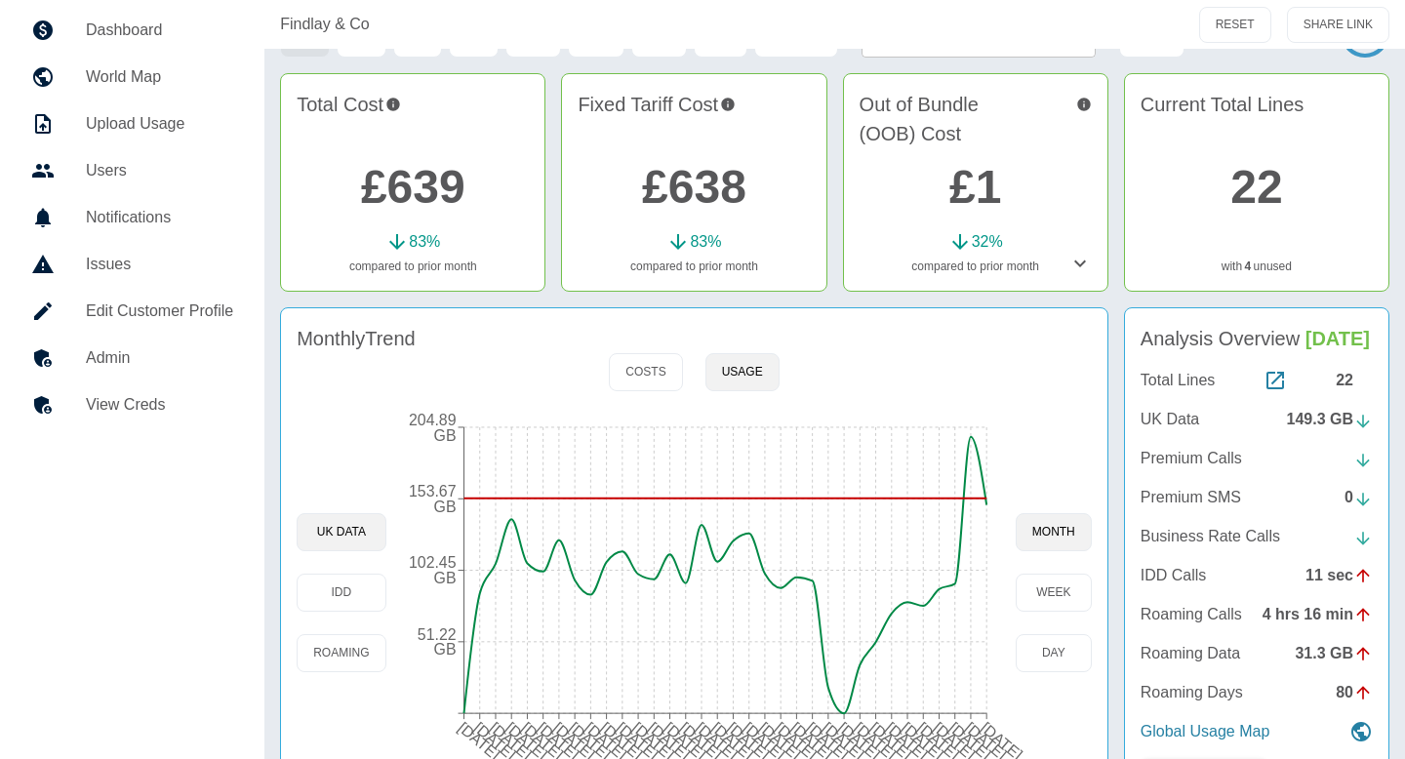
click at [79, 369] on div at bounding box center [58, 357] width 55 height 23
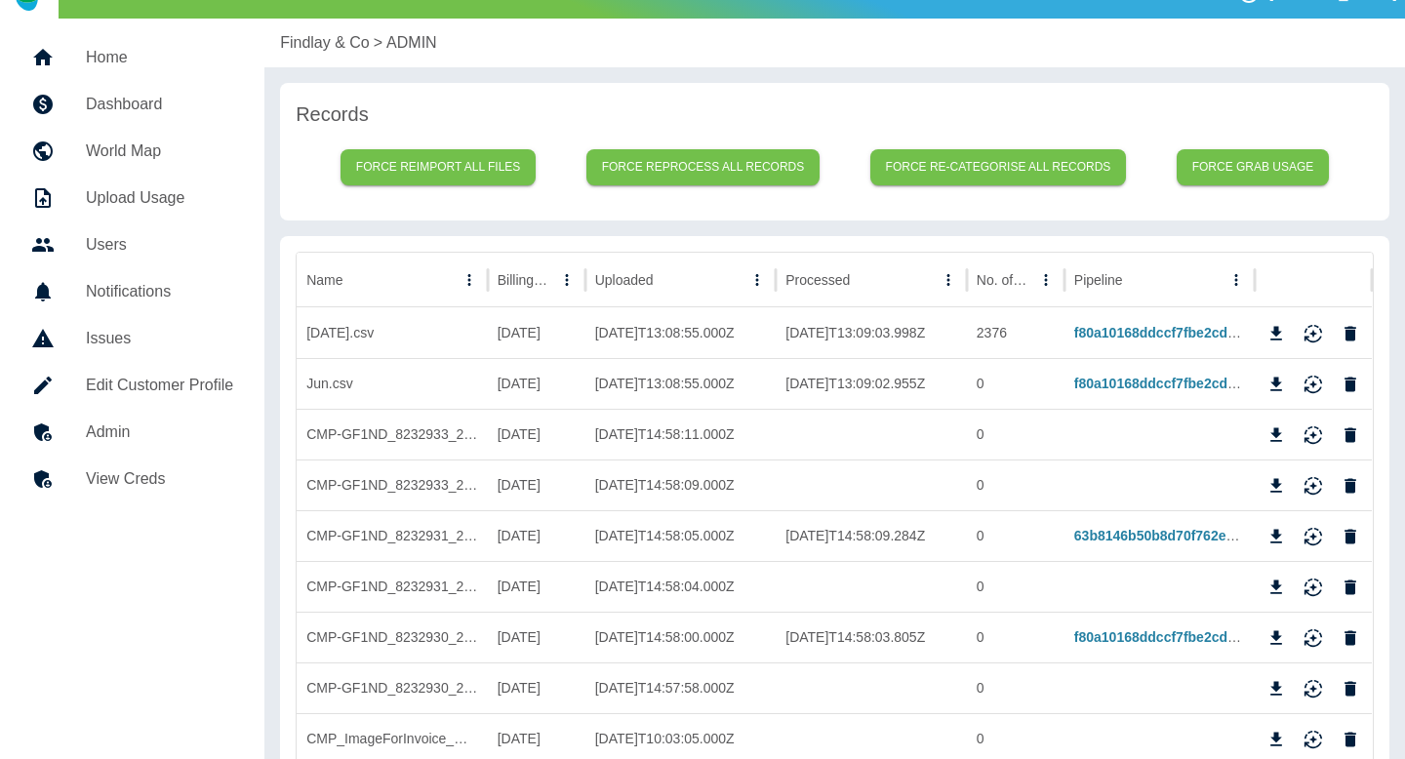
scroll to position [40, 0]
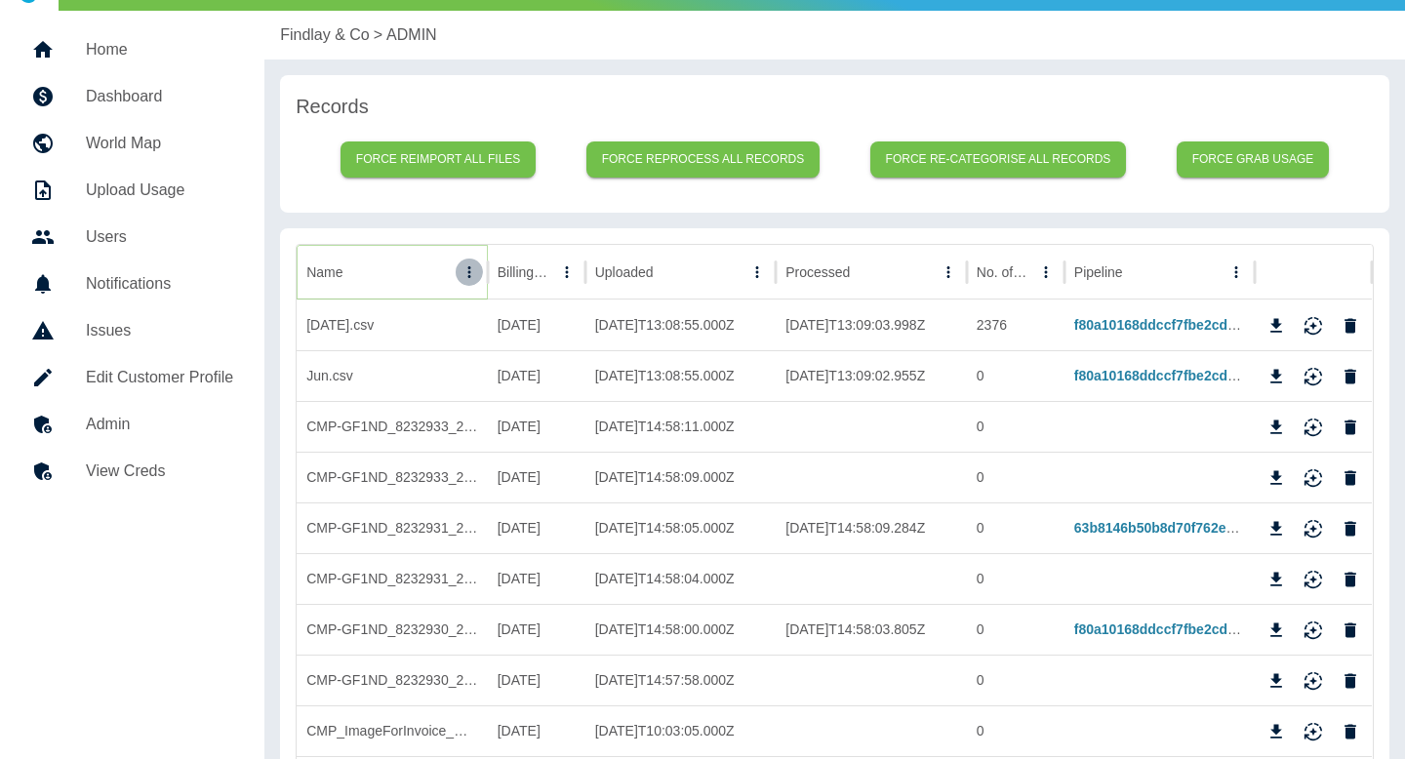
click at [468, 277] on icon "Name column menu" at bounding box center [468, 272] width 3 height 12
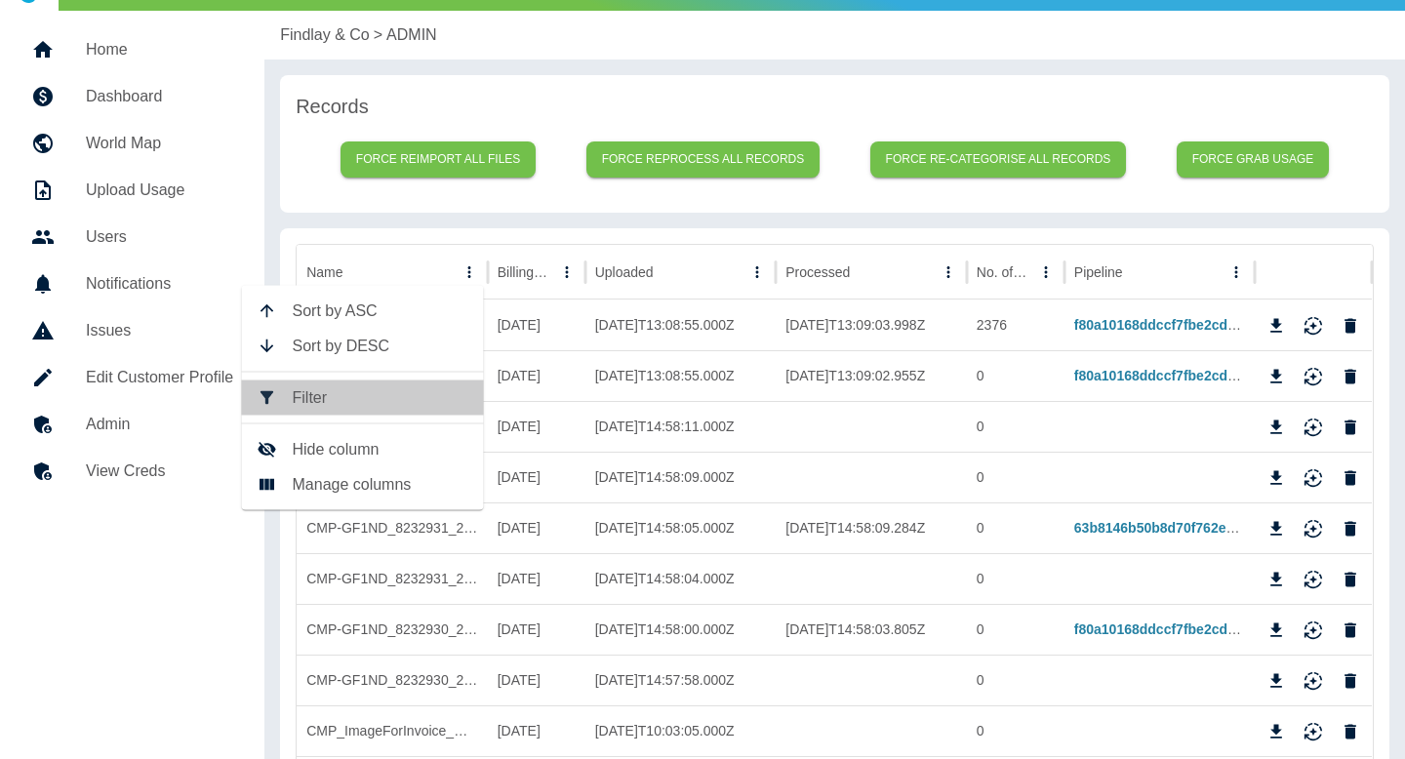
click at [382, 402] on span "Filter" at bounding box center [381, 397] width 176 height 23
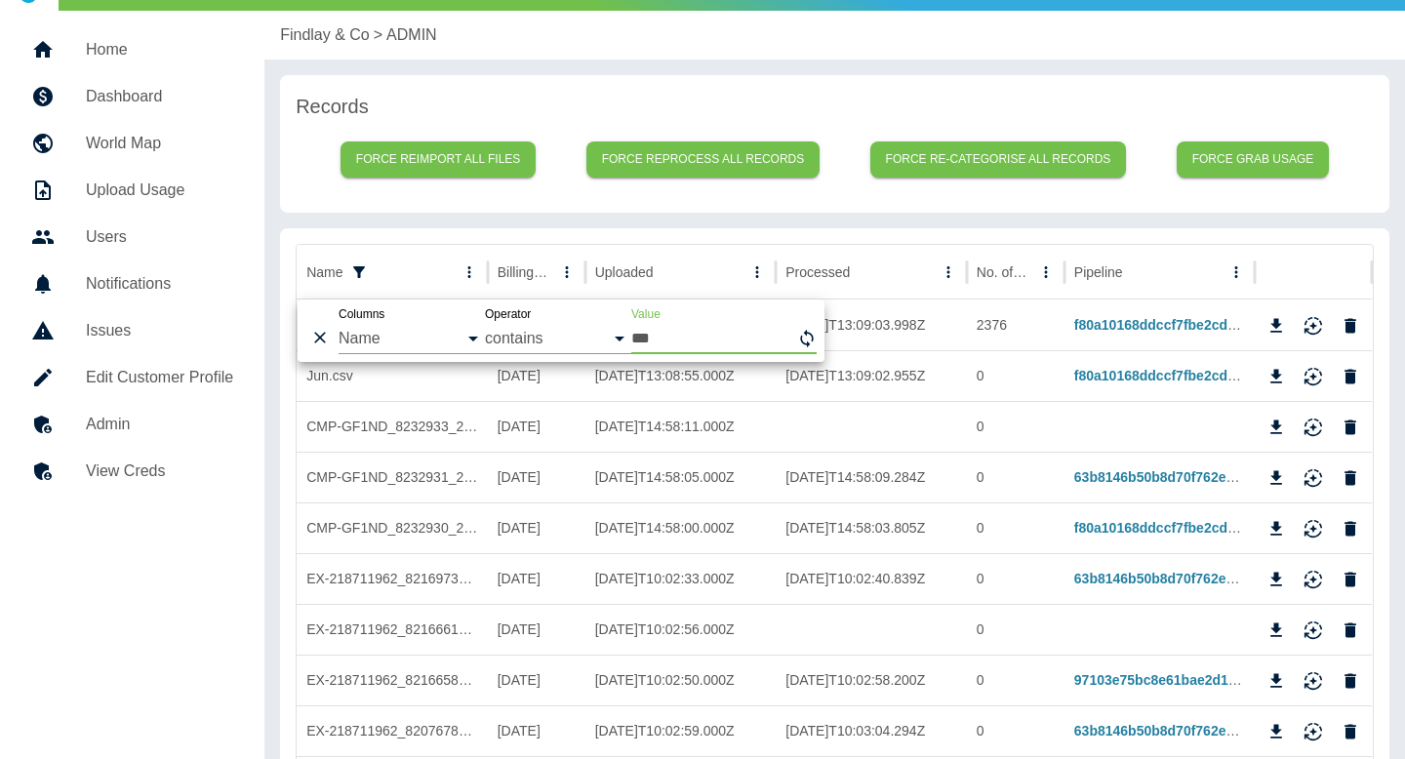
type input "***"
click at [1282, 426] on icon "Download" at bounding box center [1276, 428] width 20 height 20
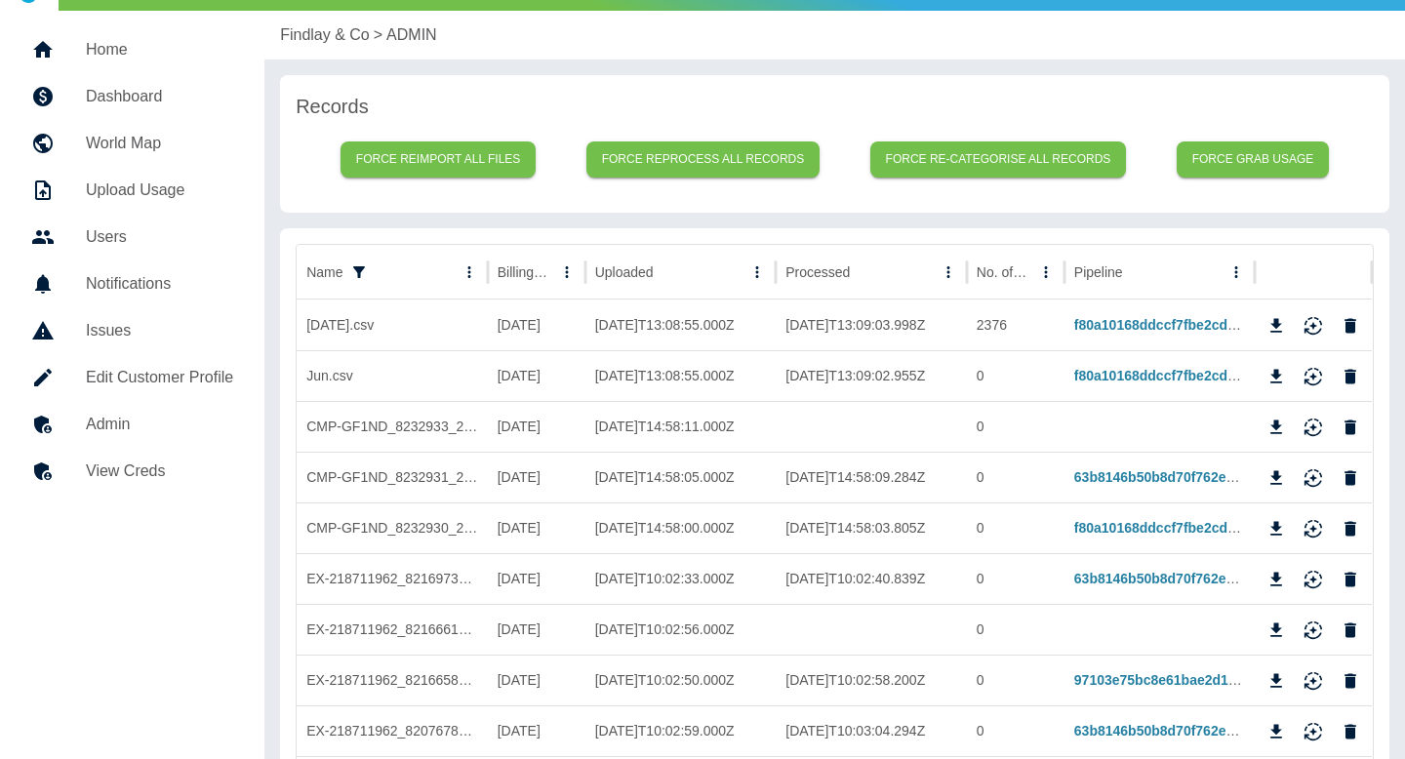
click at [327, 38] on p "Findlay & Co" at bounding box center [325, 34] width 90 height 23
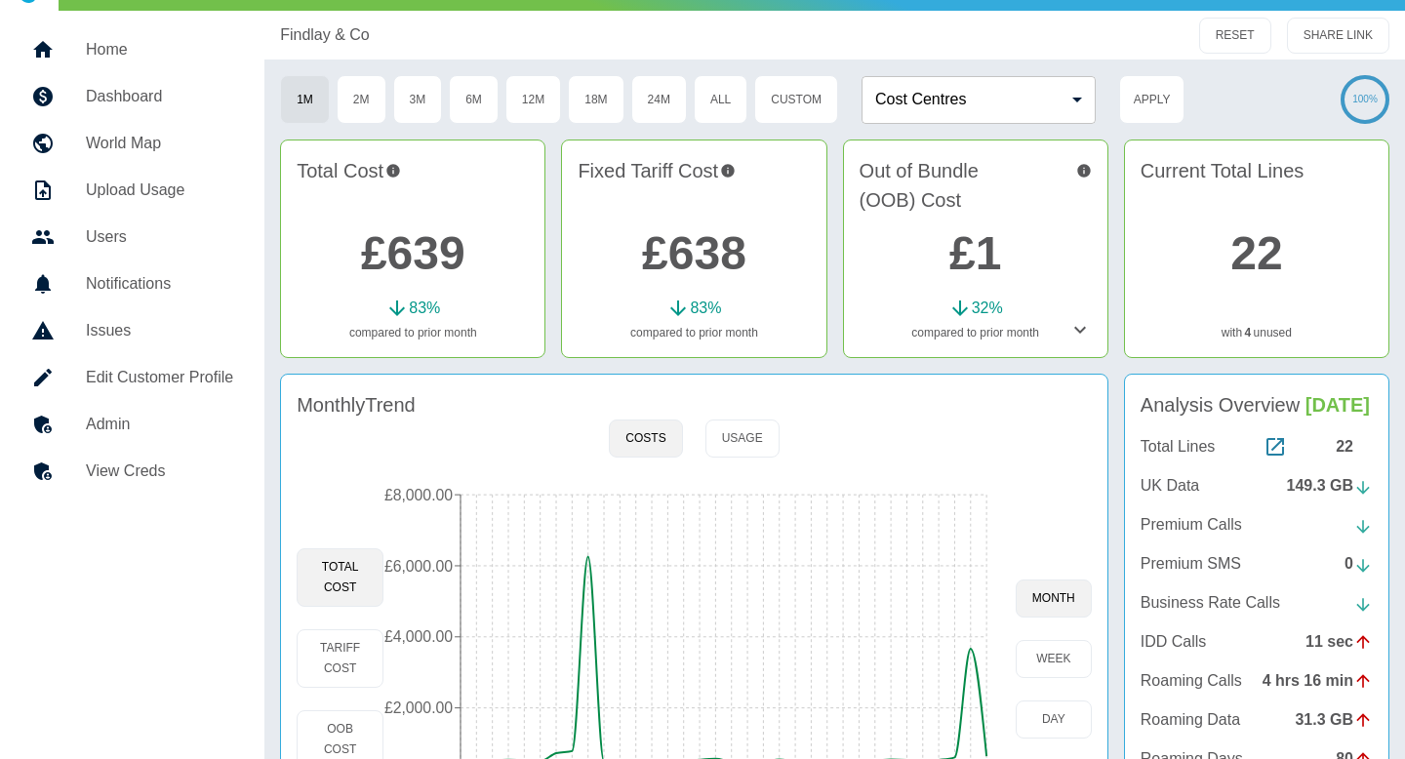
scroll to position [204, 0]
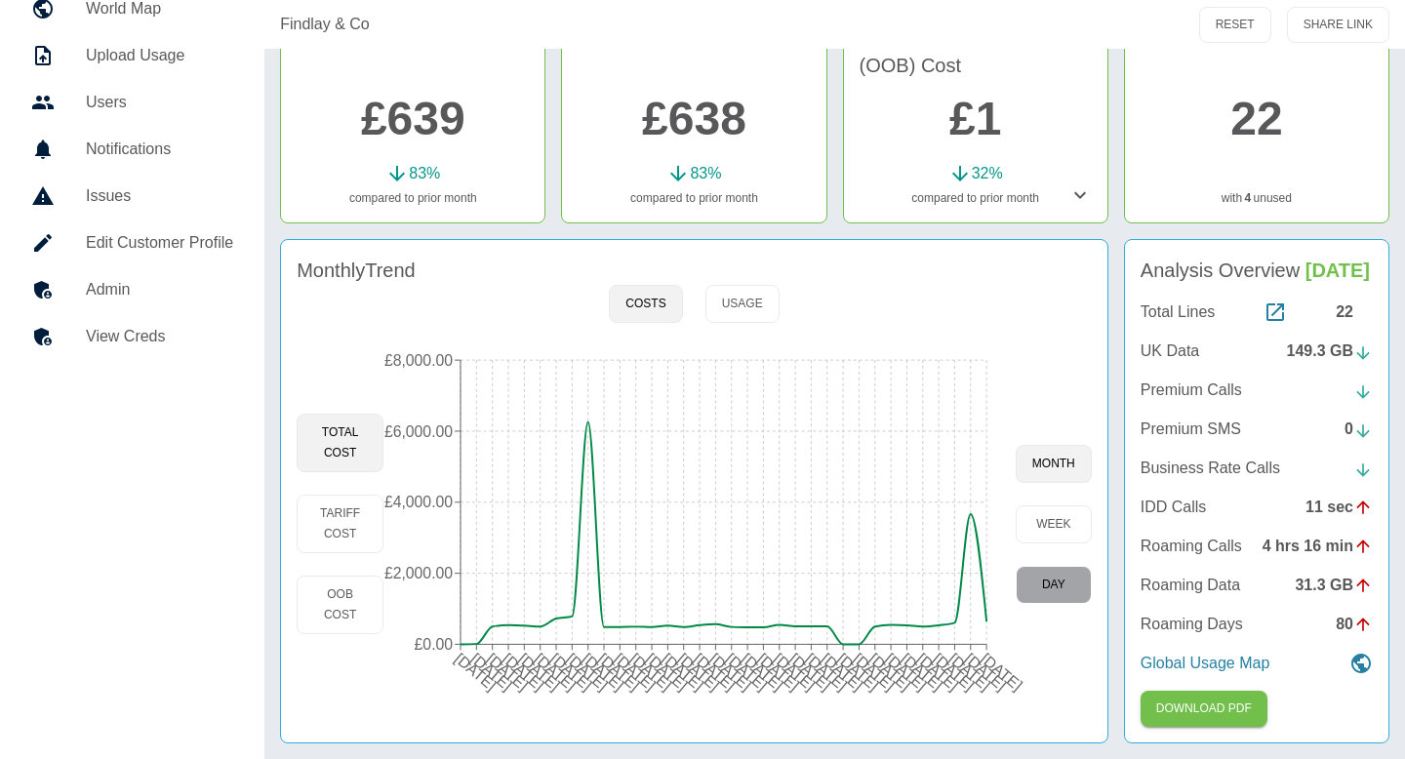
click at [1028, 566] on button "day" at bounding box center [1053, 585] width 76 height 38
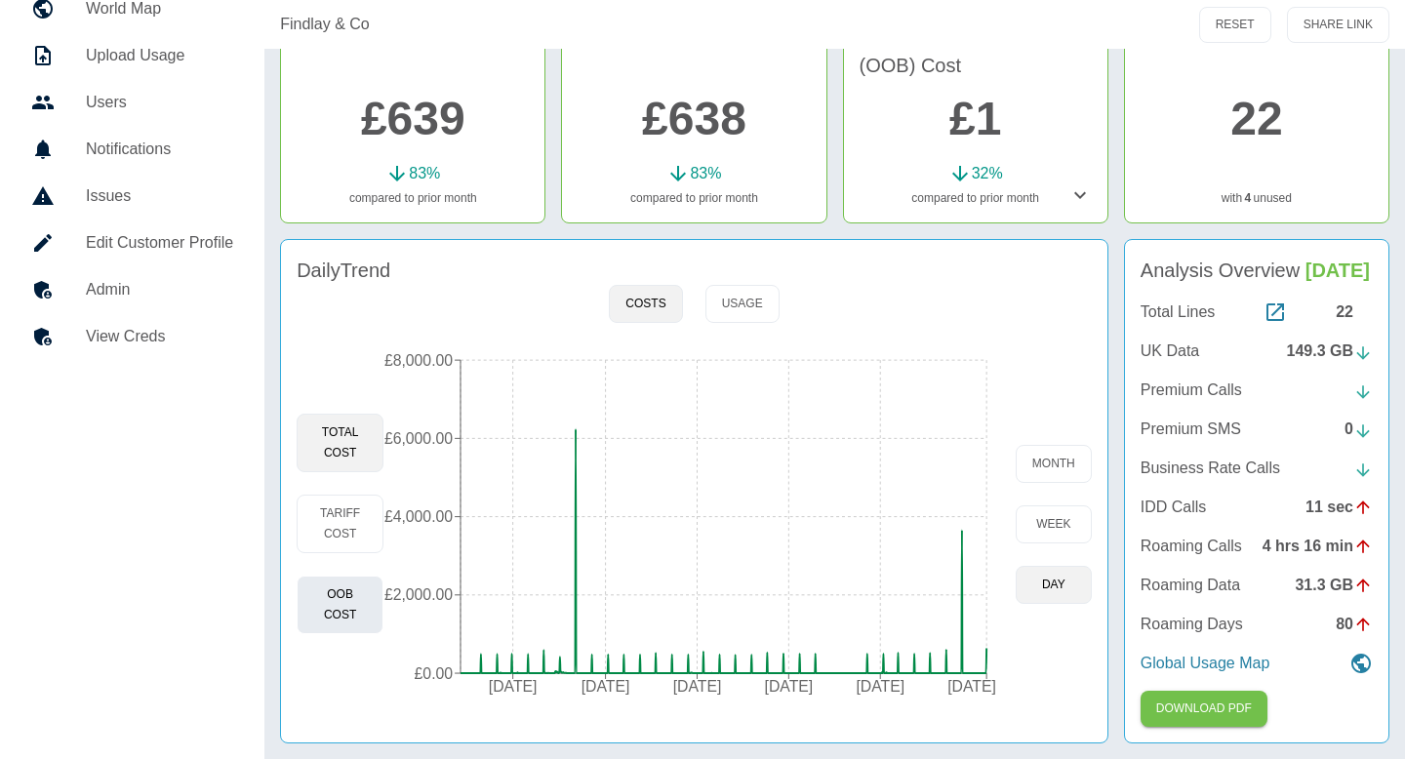
click at [343, 576] on button "OOB Cost" at bounding box center [340, 605] width 87 height 59
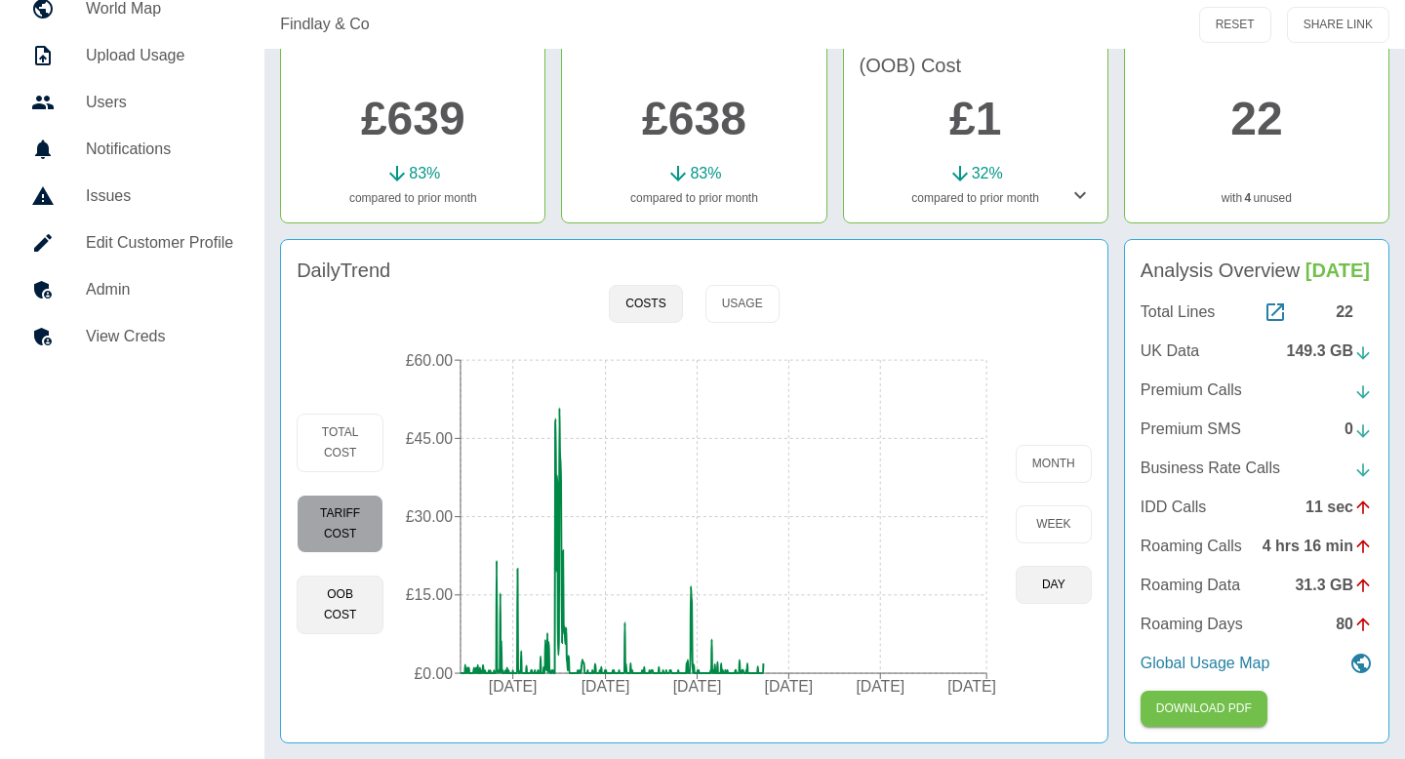
click at [356, 497] on button "Tariff Cost" at bounding box center [340, 524] width 87 height 59
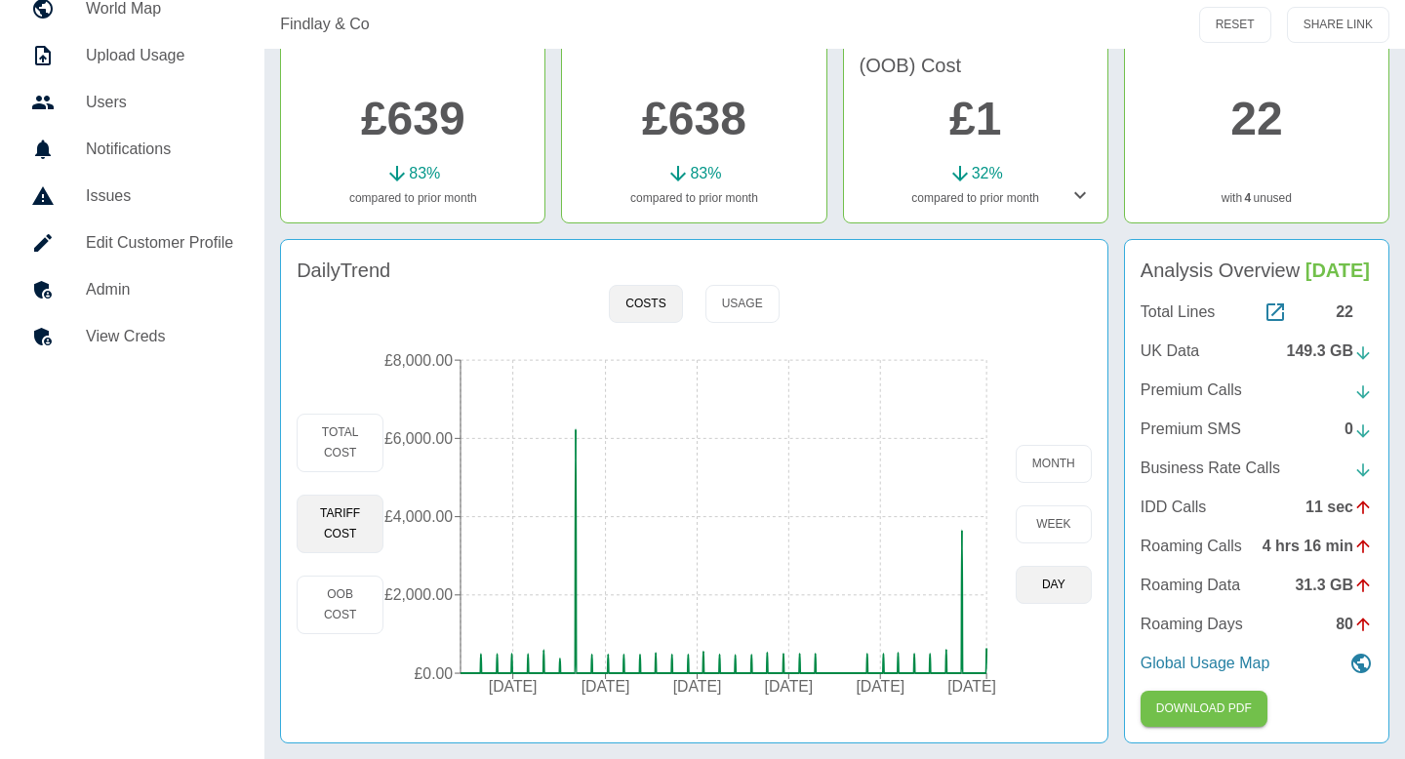
click at [151, 278] on h5 "Admin" at bounding box center [159, 289] width 147 height 23
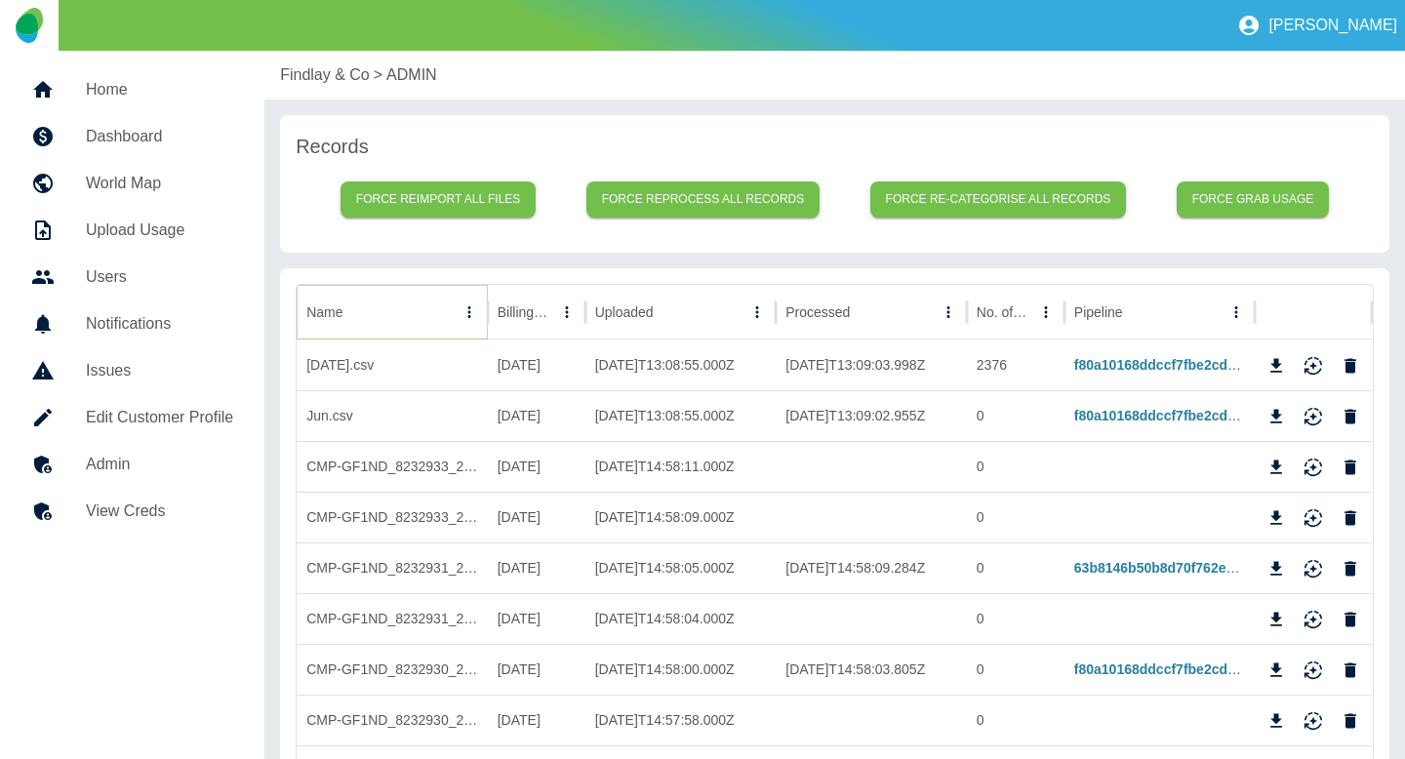
click at [469, 309] on icon "Name column menu" at bounding box center [469, 312] width 18 height 18
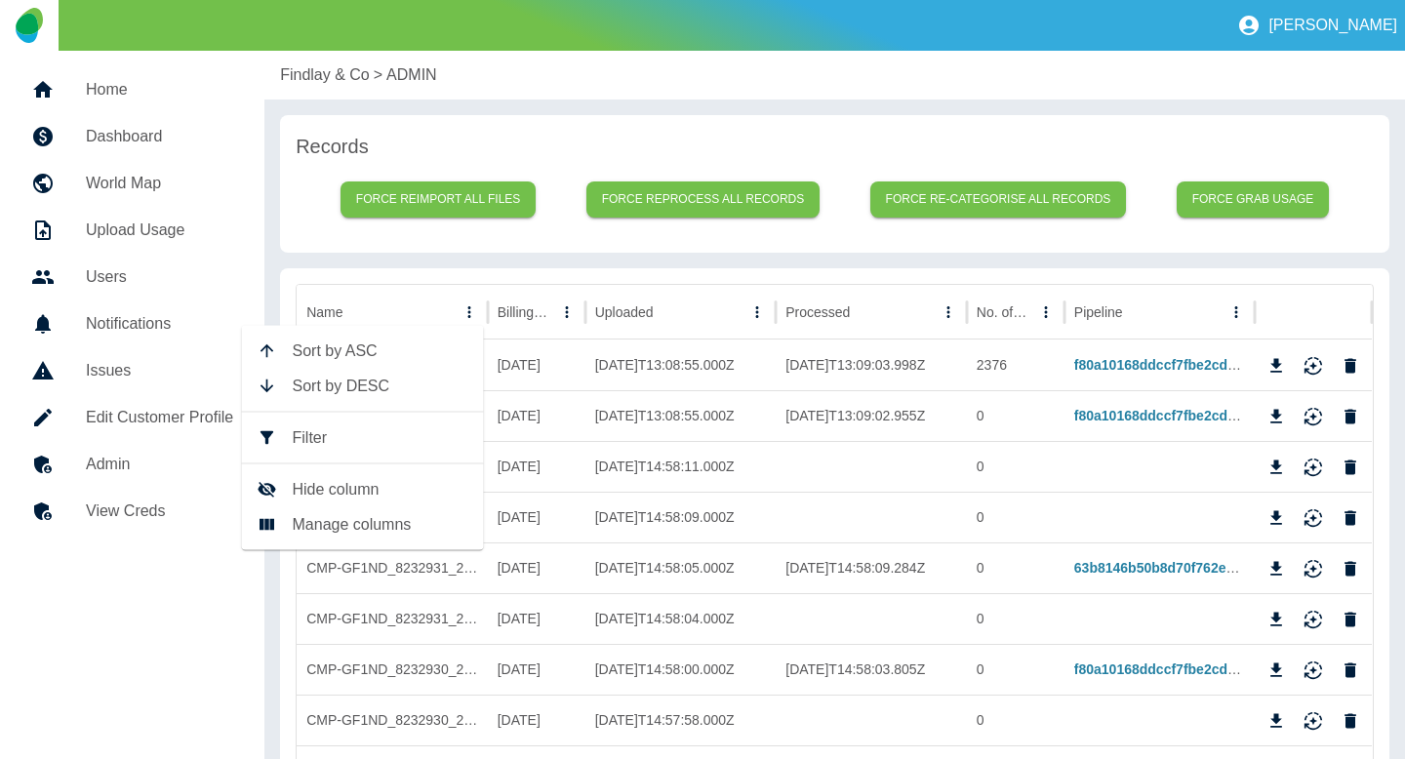
click at [353, 428] on span "Filter" at bounding box center [381, 437] width 176 height 23
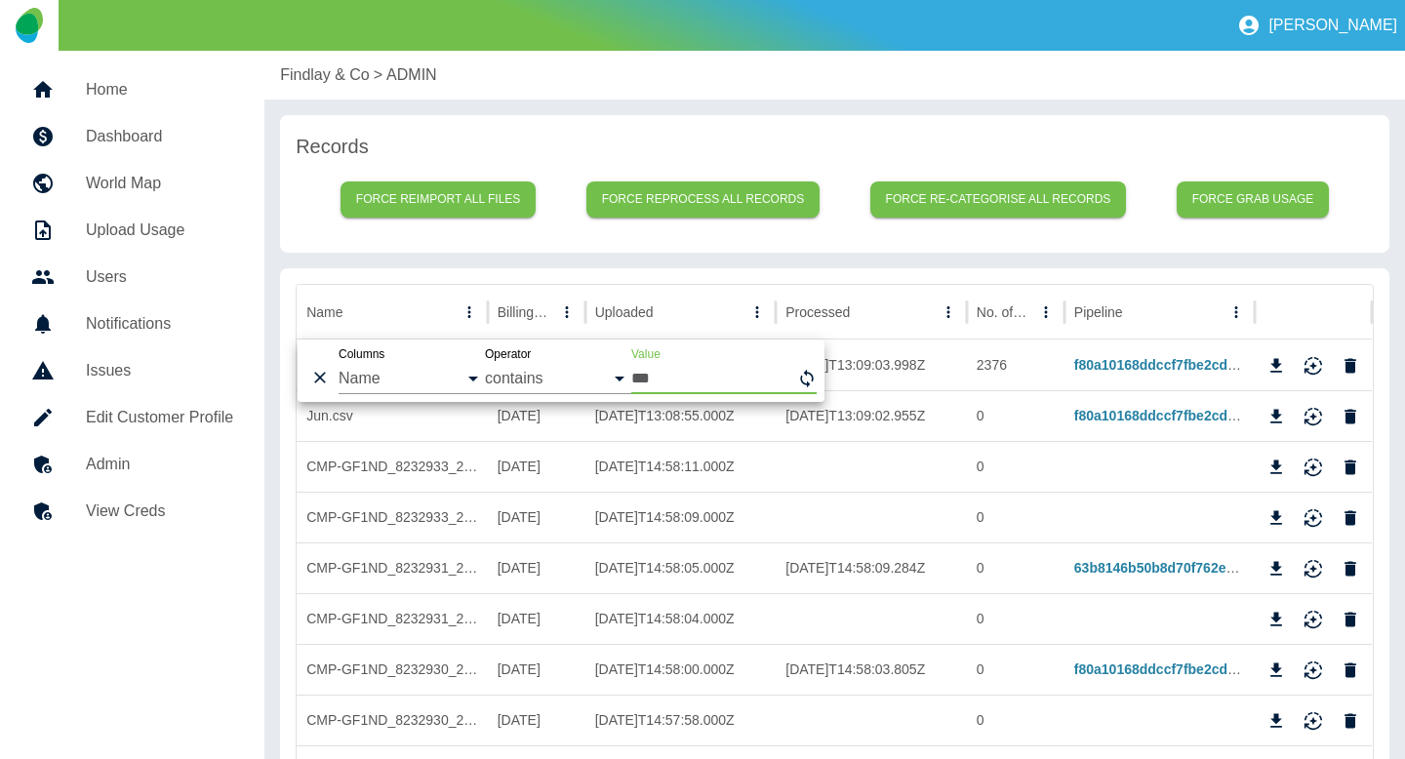
type input "***"
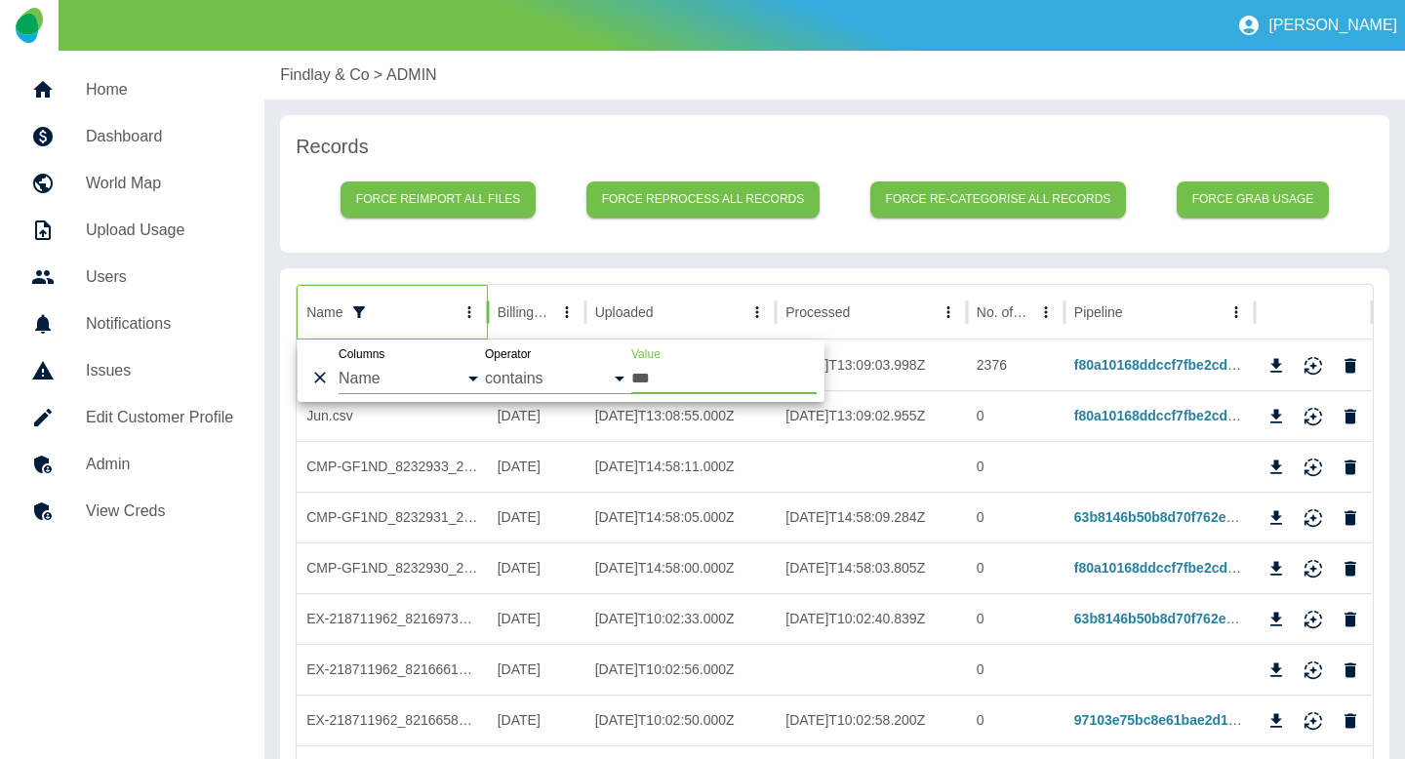
click at [492, 239] on div "Records Force reimport all files Force reprocess all records Force re-categoris…" at bounding box center [834, 184] width 1109 height 138
